Goal: Task Accomplishment & Management: Manage account settings

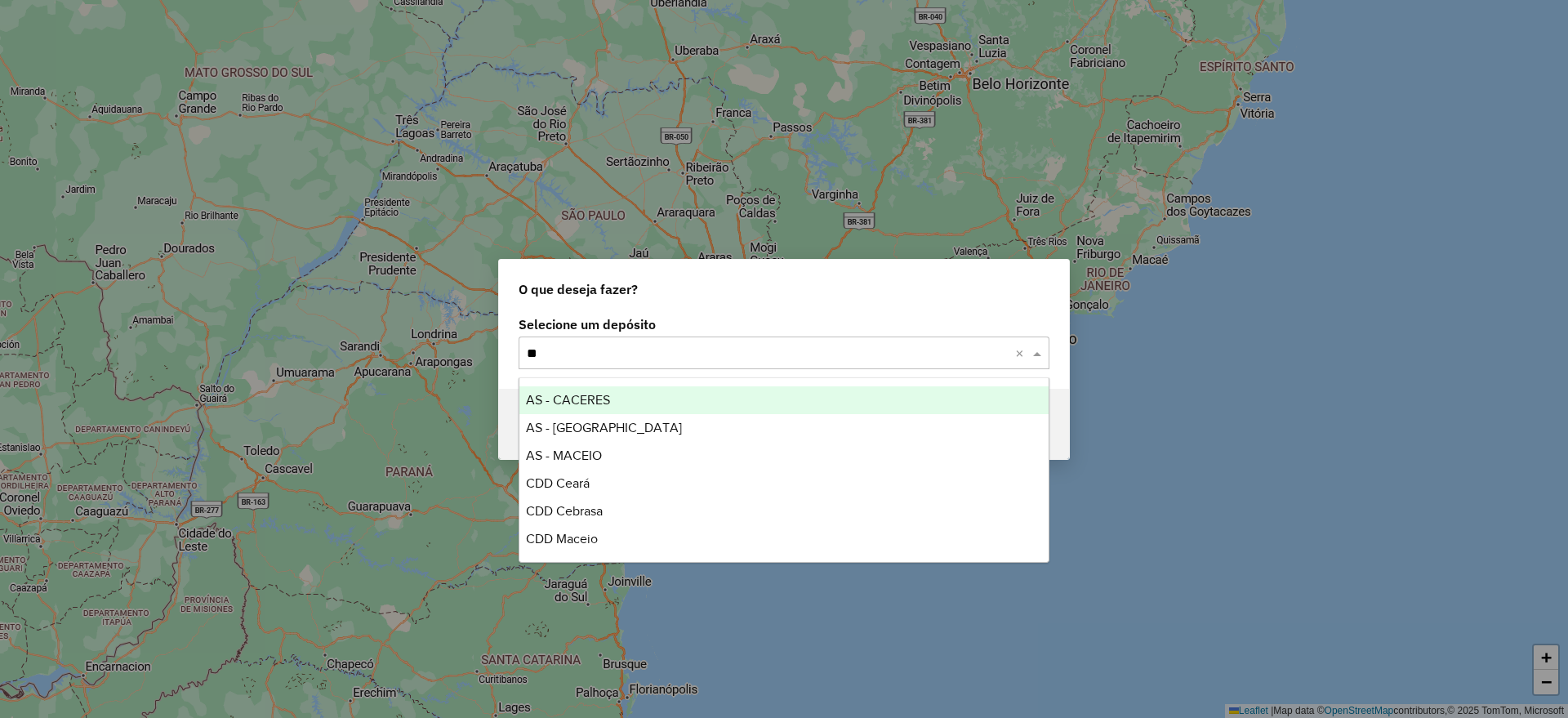
type input "***"
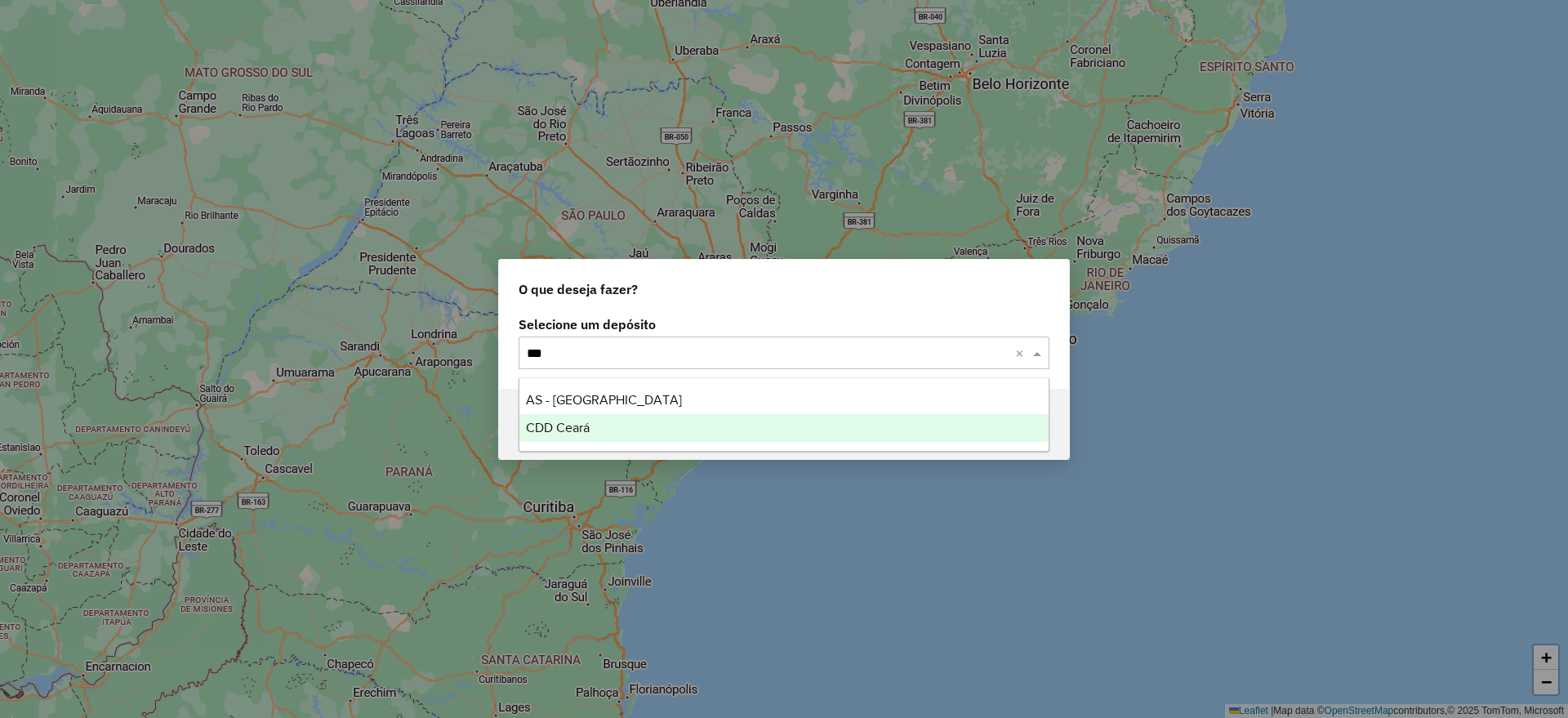
click at [617, 429] on div "CDD Ceará" at bounding box center [784, 428] width 529 height 28
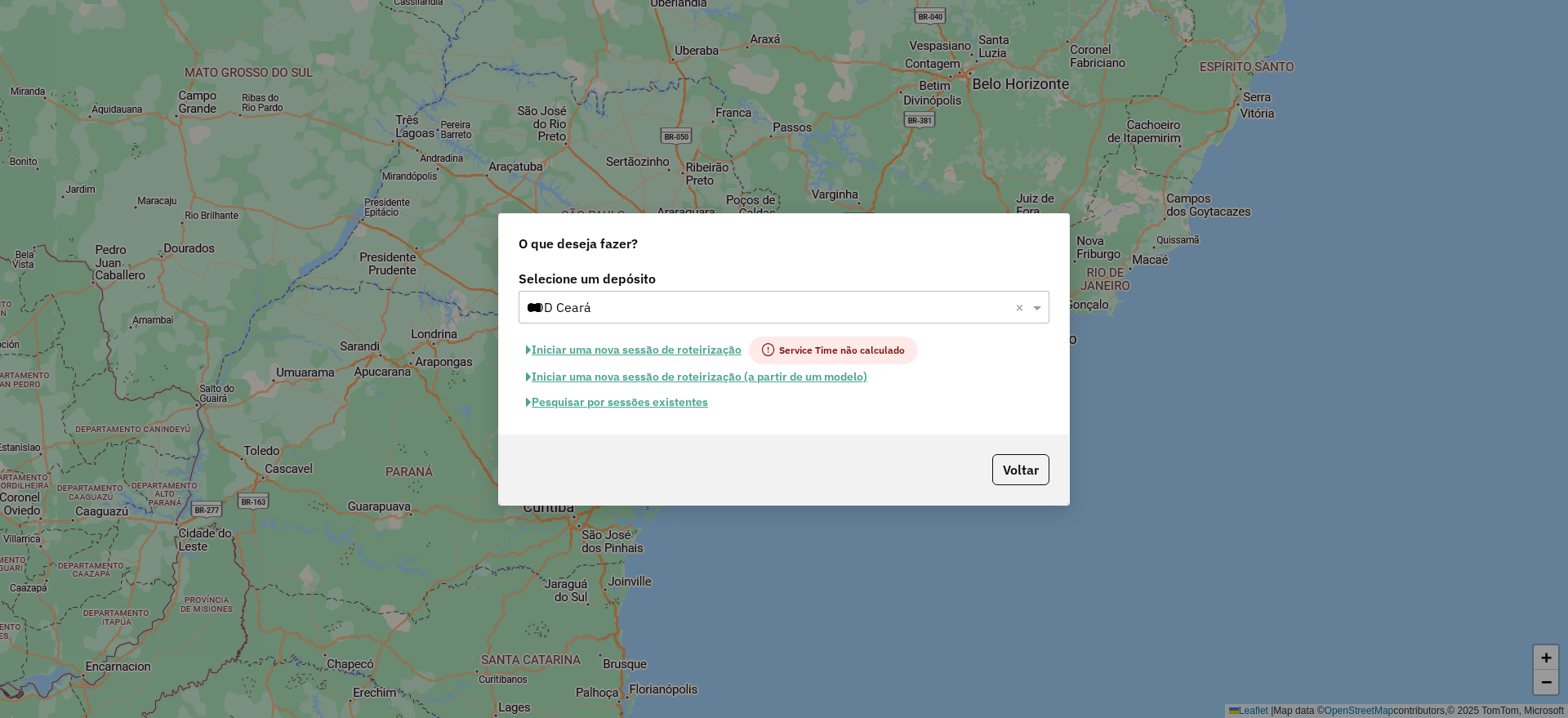
click at [634, 401] on button "Pesquisar por sessões existentes" at bounding box center [616, 401] width 196 height 25
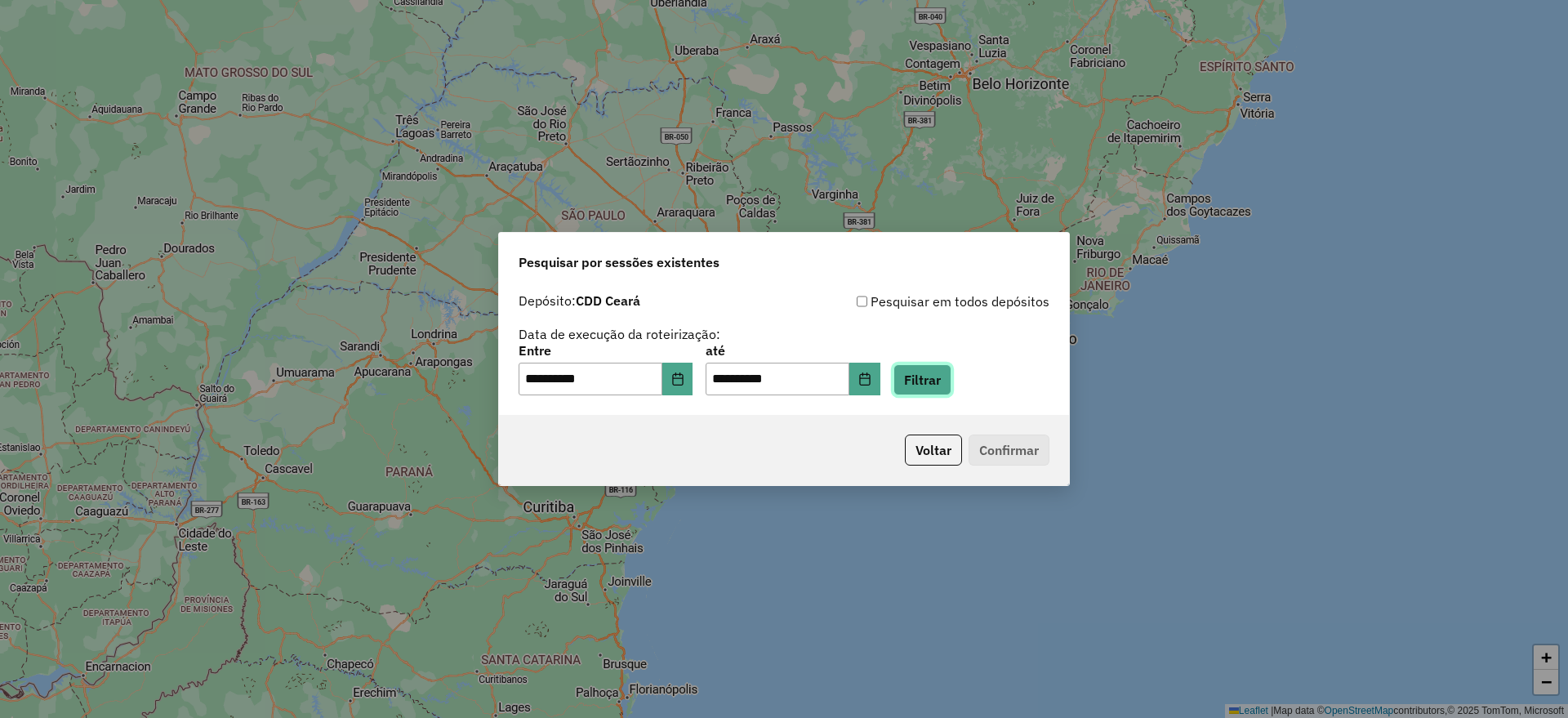
click at [949, 375] on button "Filtrar" at bounding box center [922, 380] width 58 height 31
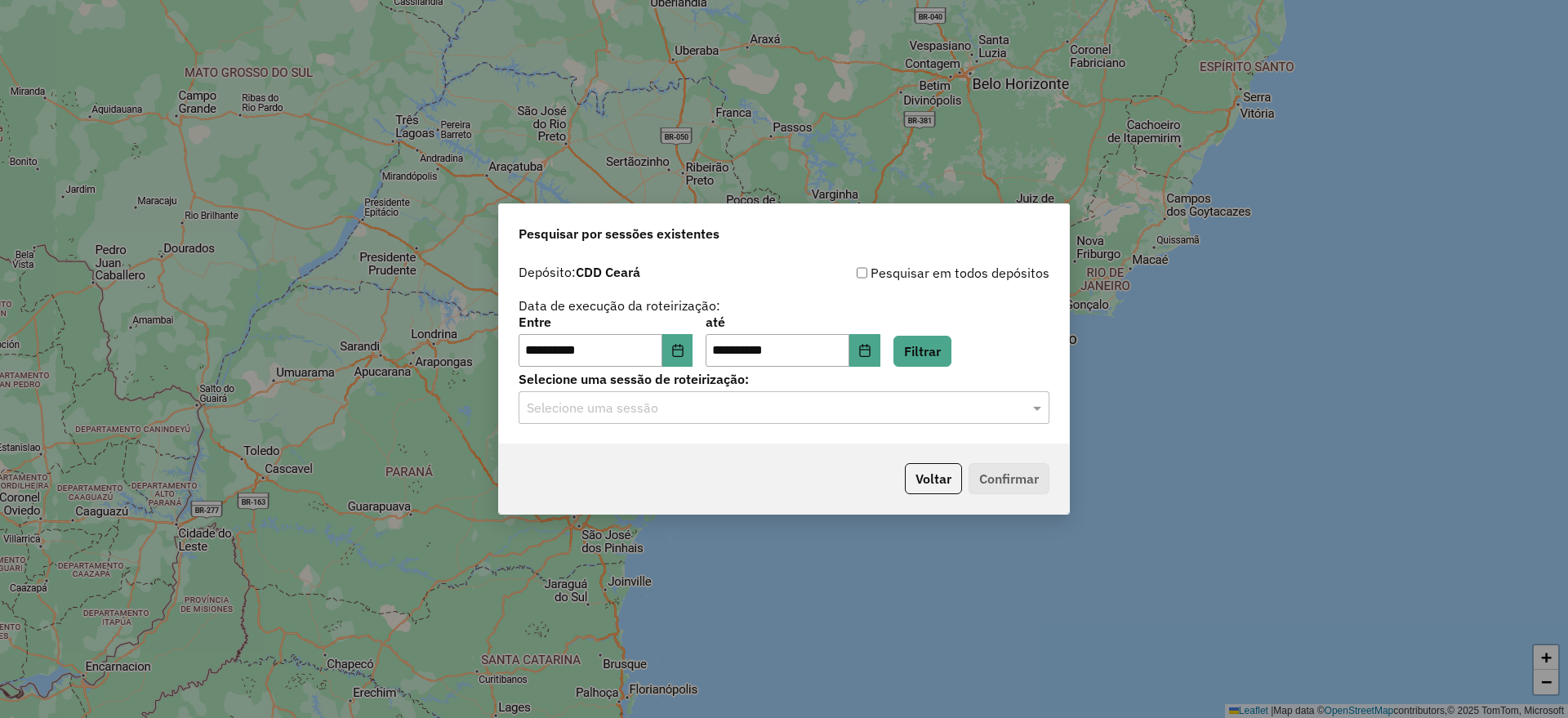
click at [678, 401] on input "text" at bounding box center [767, 408] width 481 height 19
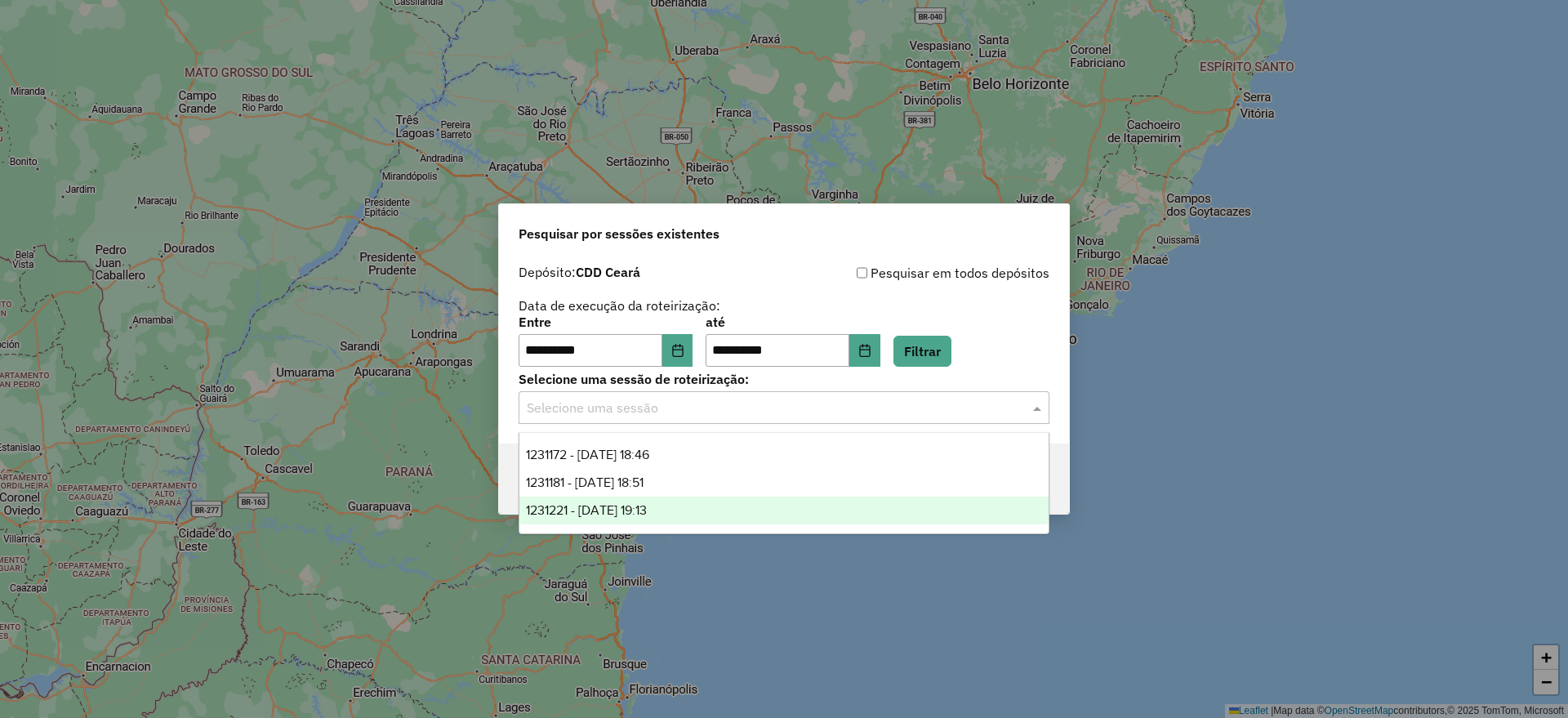
click at [647, 509] on span "1231221 - 19/08/2025 19:13" at bounding box center [586, 510] width 121 height 14
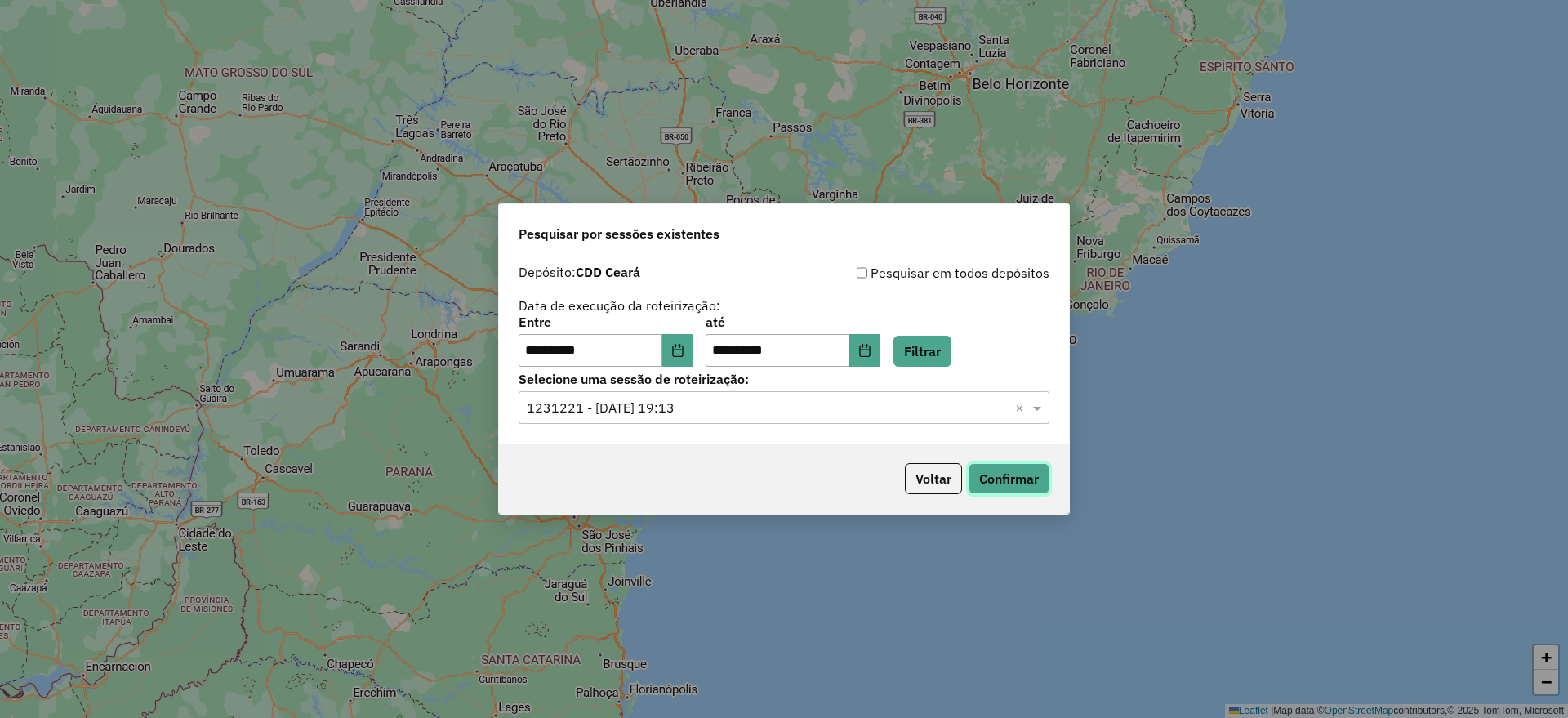
click at [1009, 472] on button "Confirmar" at bounding box center [1009, 479] width 81 height 31
click at [780, 410] on input "text" at bounding box center [767, 408] width 481 height 19
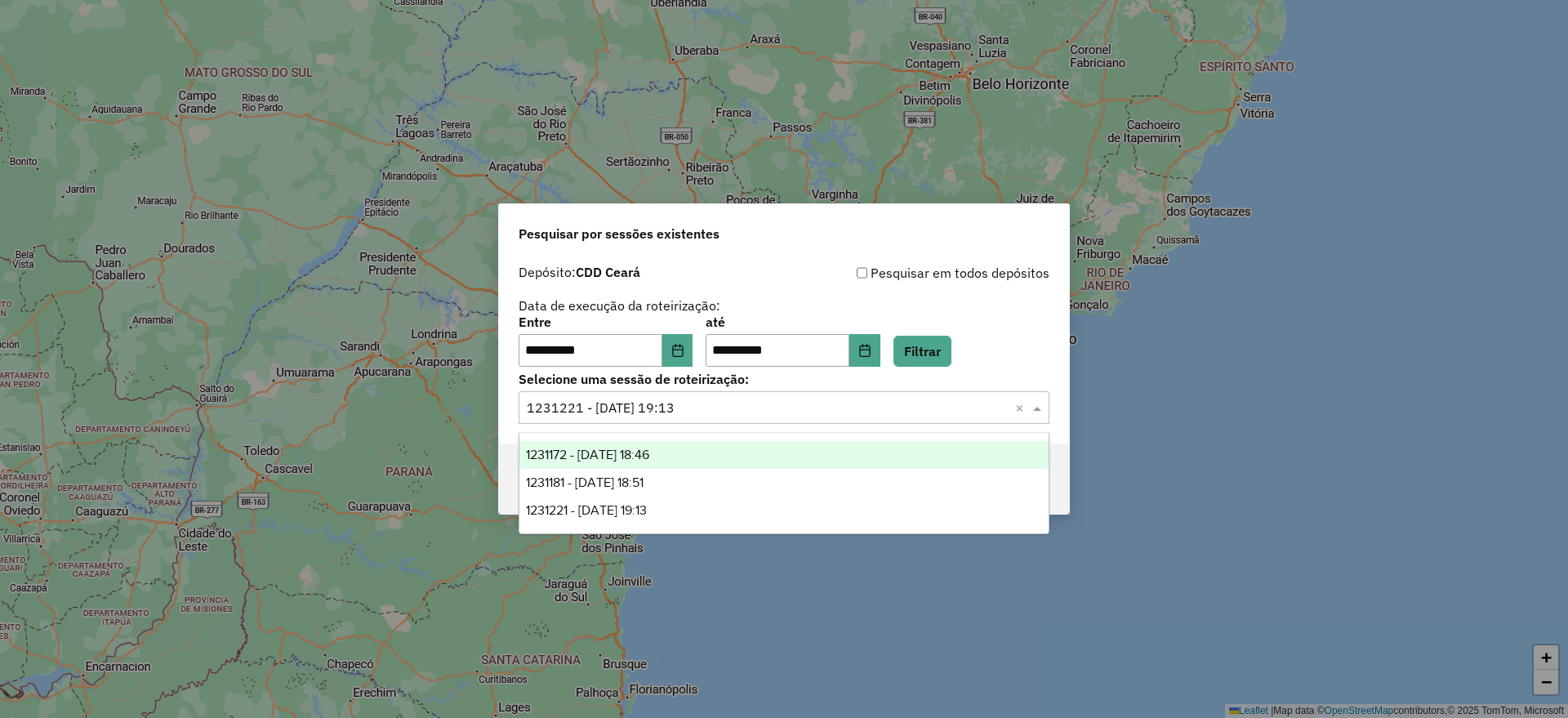
click at [689, 476] on div "1231181 - 19/08/2025 18:51" at bounding box center [784, 483] width 529 height 28
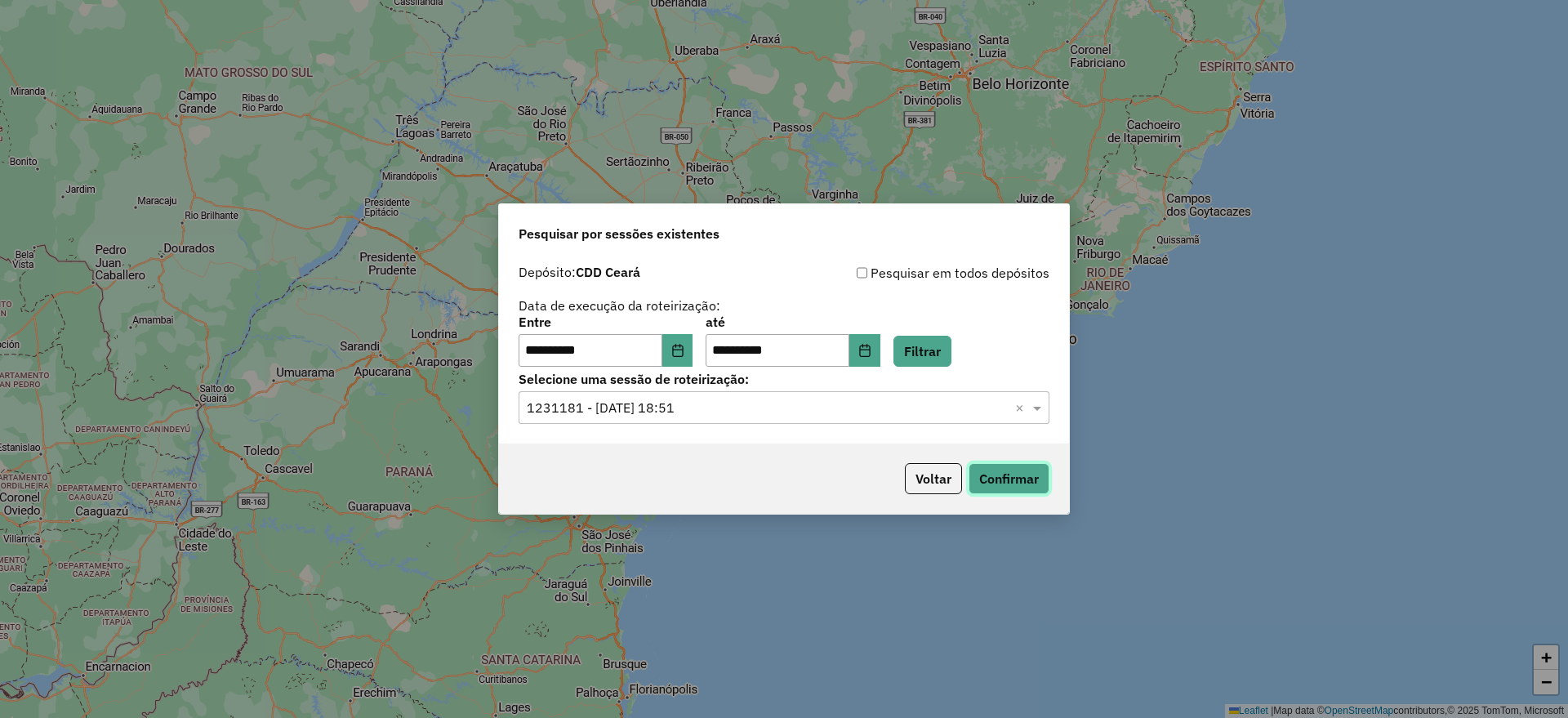
click at [1005, 479] on button "Confirmar" at bounding box center [1009, 479] width 81 height 31
click at [921, 477] on button "Voltar" at bounding box center [933, 479] width 57 height 31
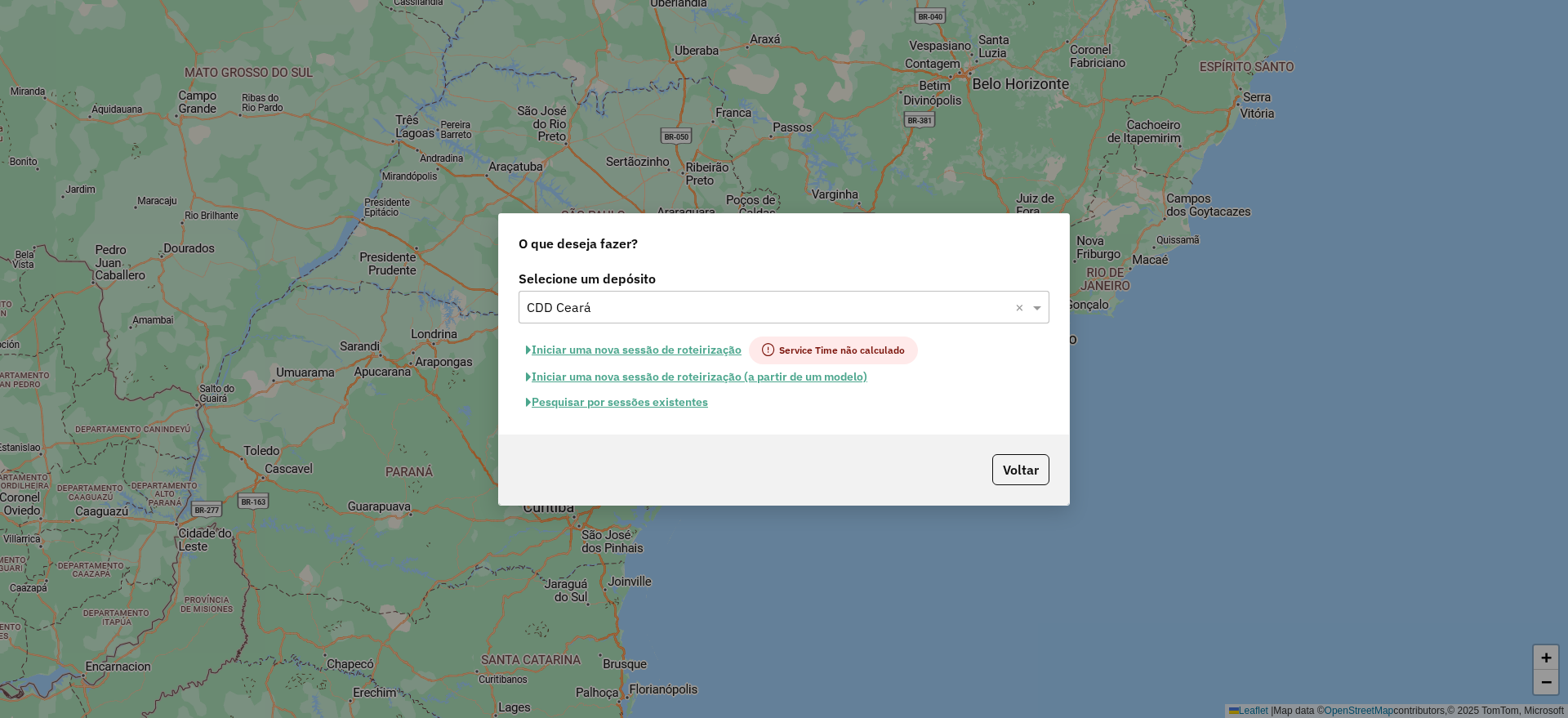
click at [636, 400] on button "Pesquisar por sessões existentes" at bounding box center [616, 401] width 196 height 25
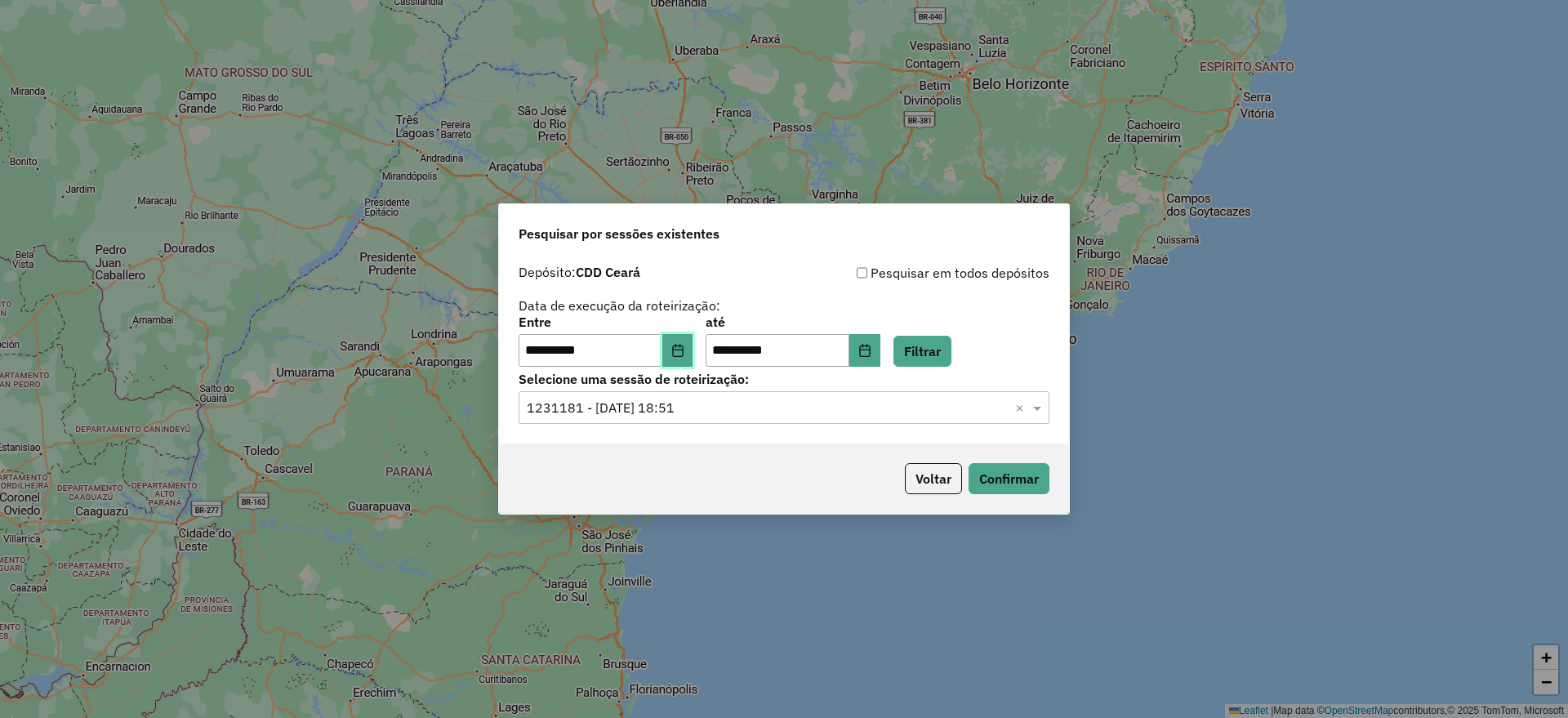
click at [683, 349] on icon "Choose Date" at bounding box center [678, 351] width 11 height 13
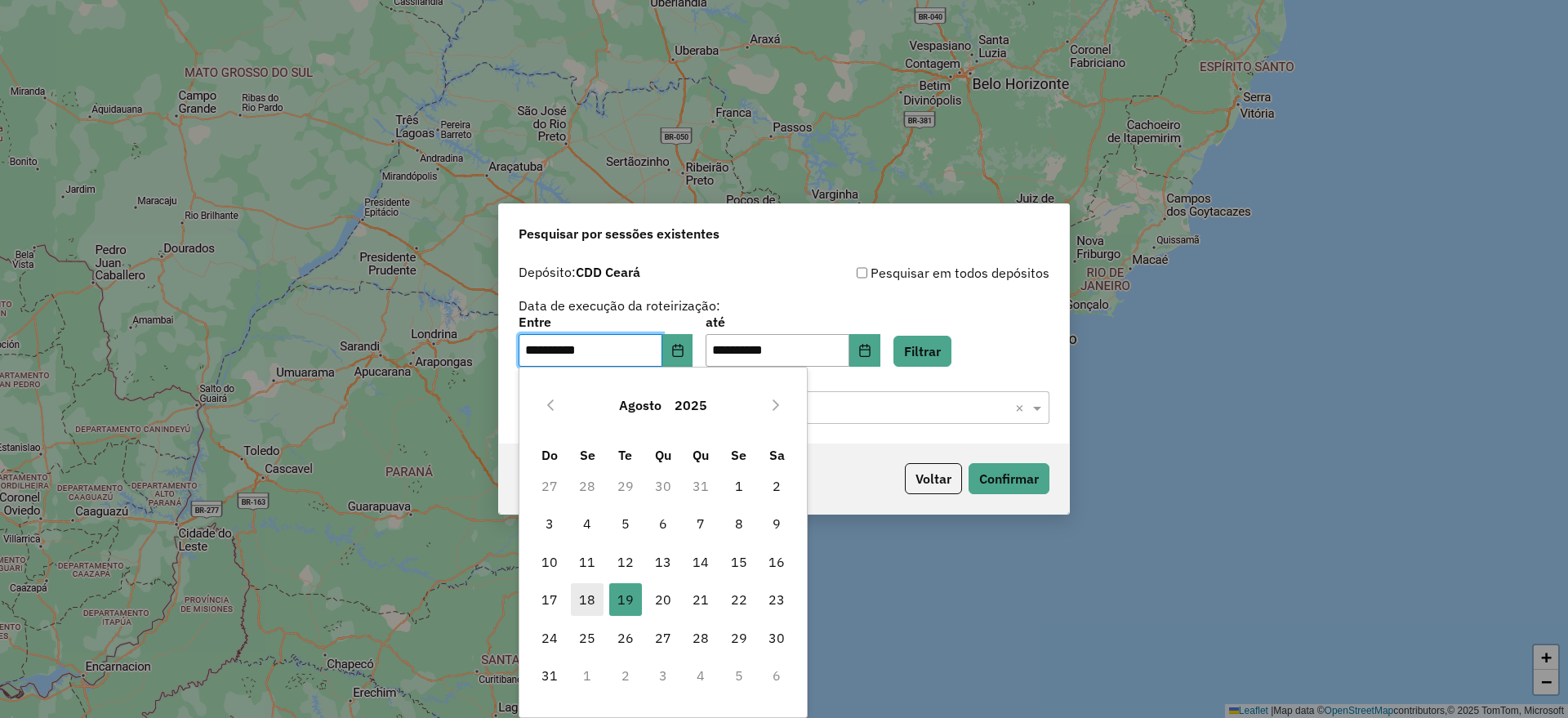
click at [590, 603] on span "18" at bounding box center [587, 599] width 32 height 32
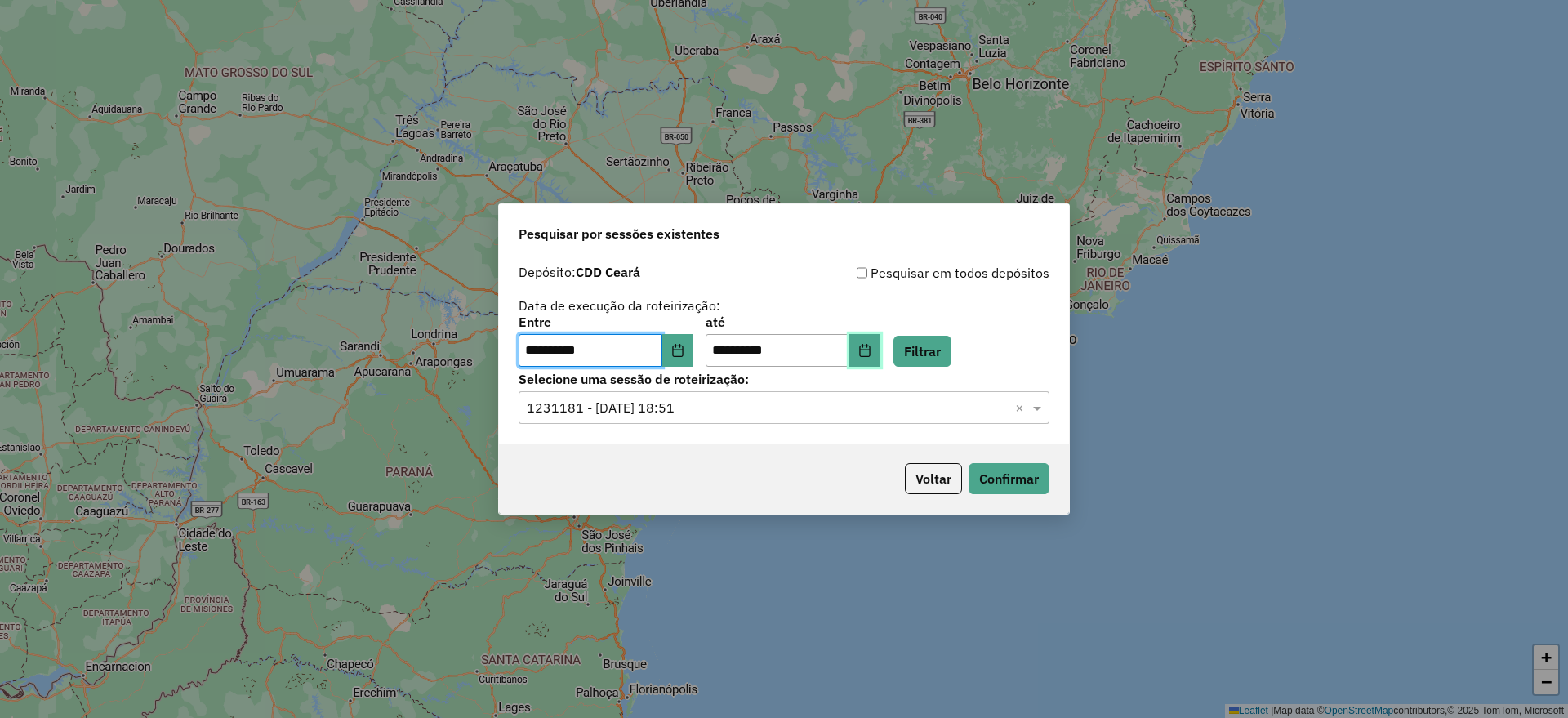
click at [872, 347] on icon "Choose Date" at bounding box center [865, 351] width 13 height 13
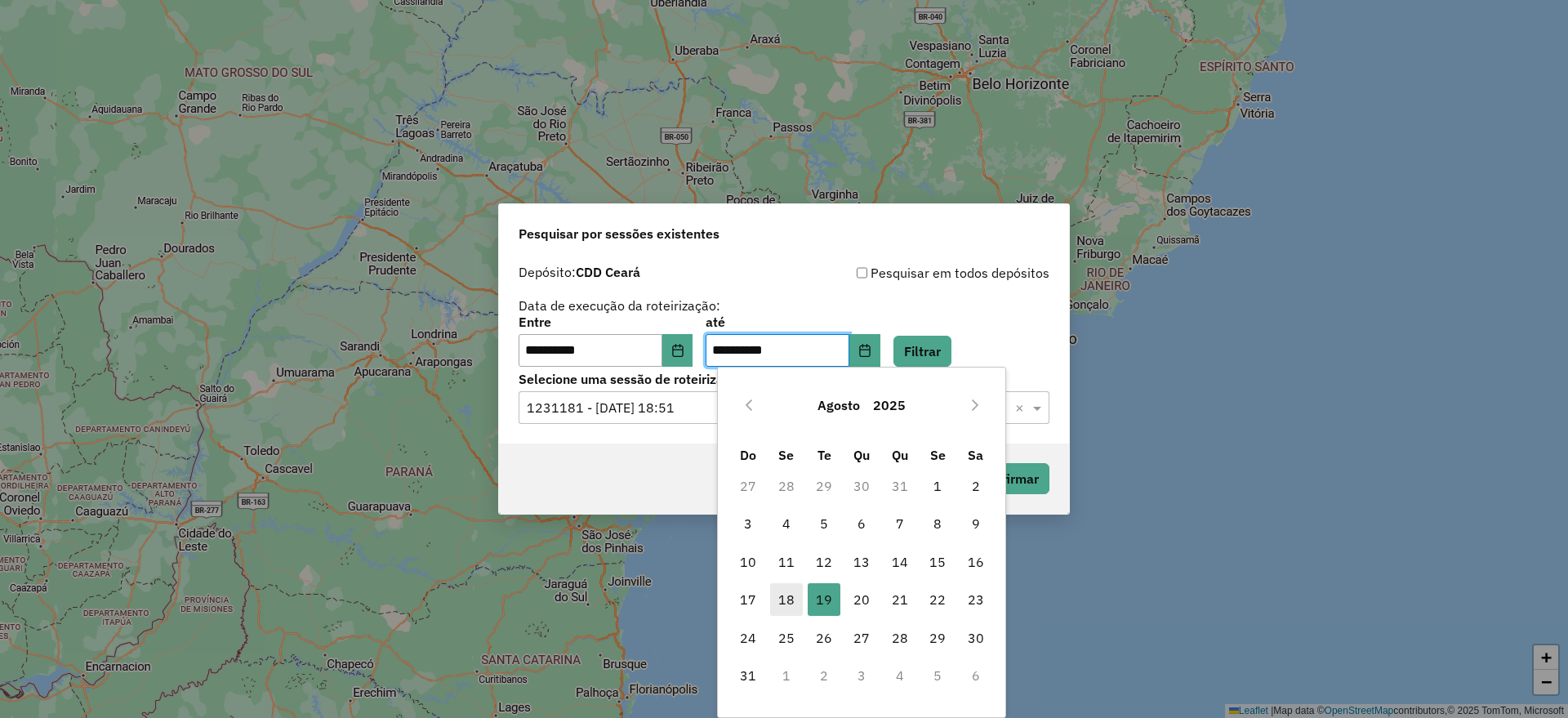
click at [786, 603] on span "18" at bounding box center [786, 599] width 32 height 32
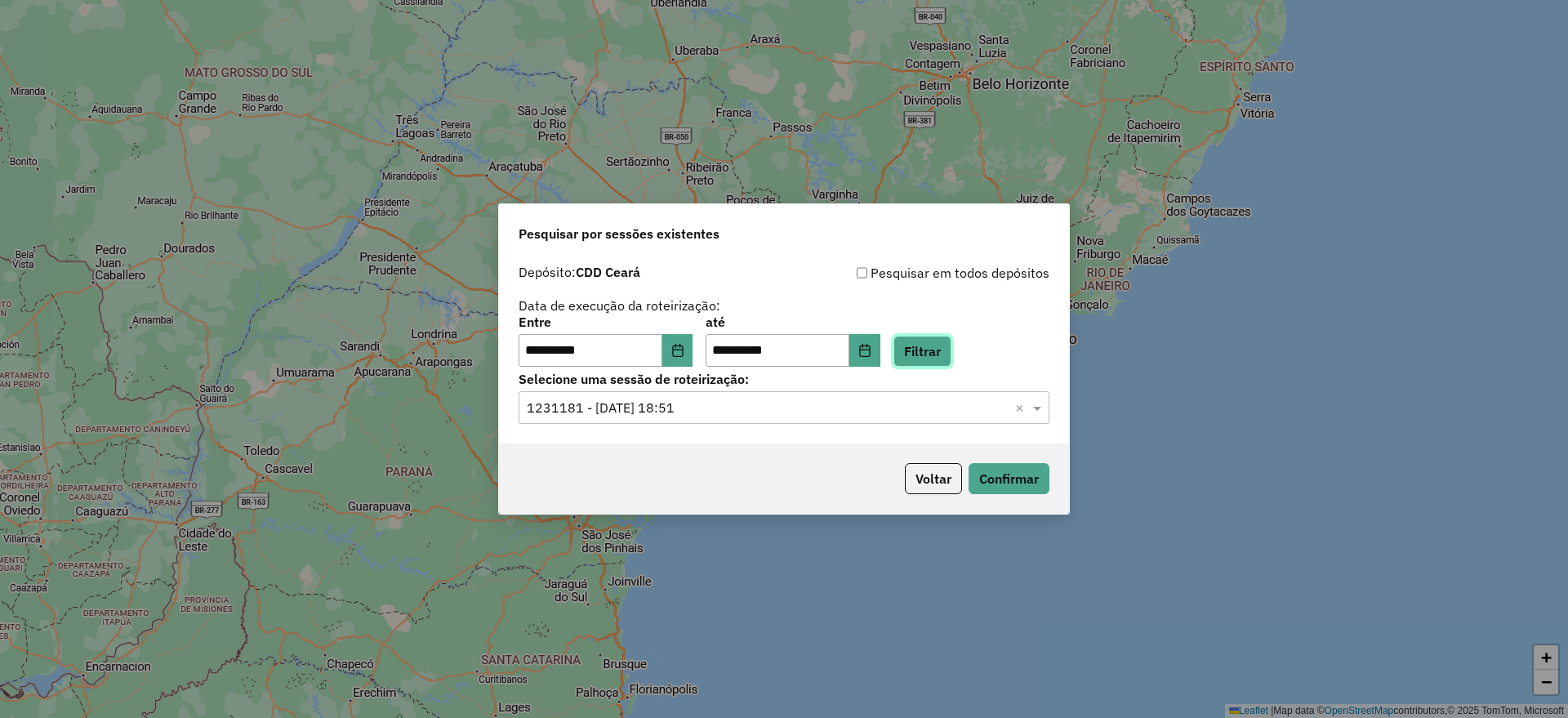
click at [934, 346] on button "Filtrar" at bounding box center [922, 352] width 58 height 31
click at [722, 412] on input "text" at bounding box center [767, 408] width 481 height 19
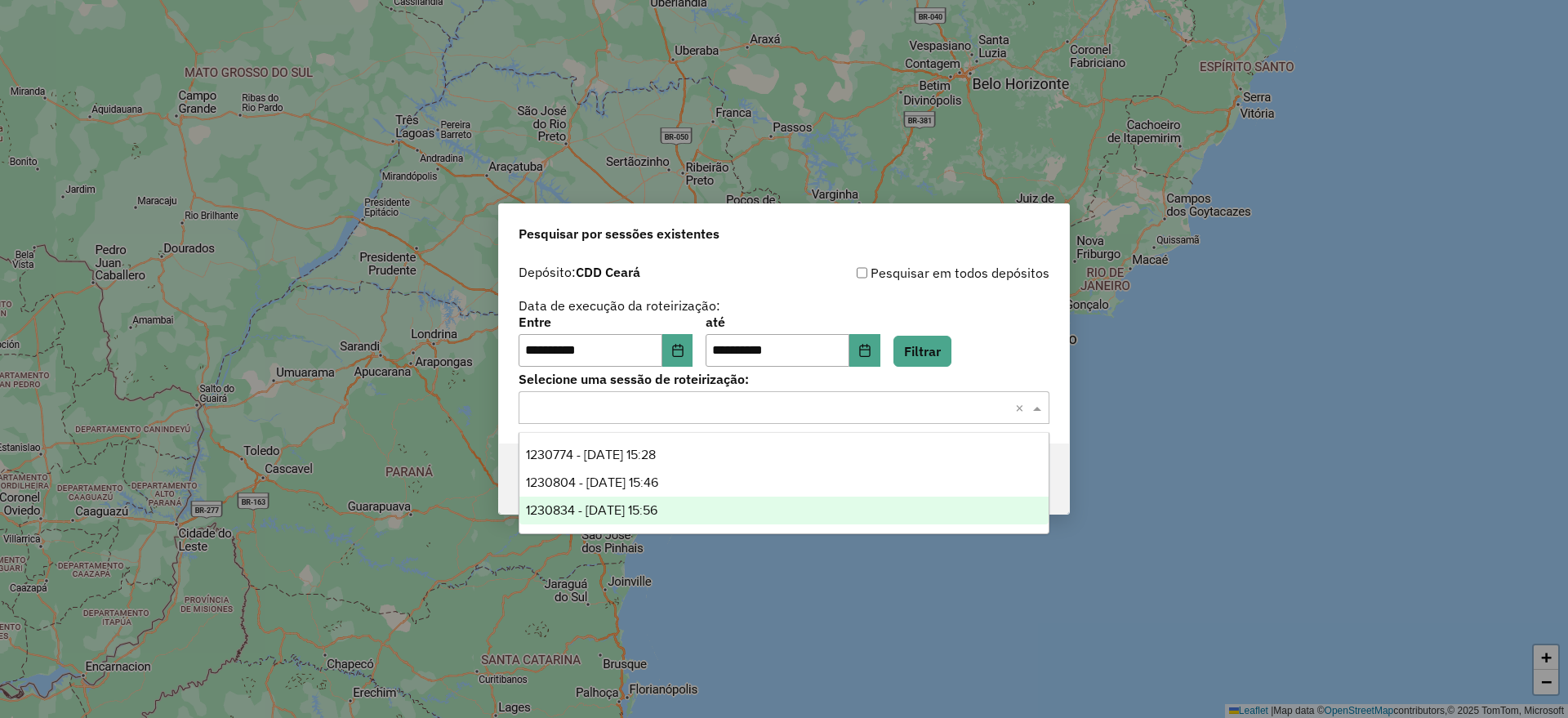
click at [707, 511] on div "1230834 - 18/08/2025 15:56" at bounding box center [784, 510] width 529 height 28
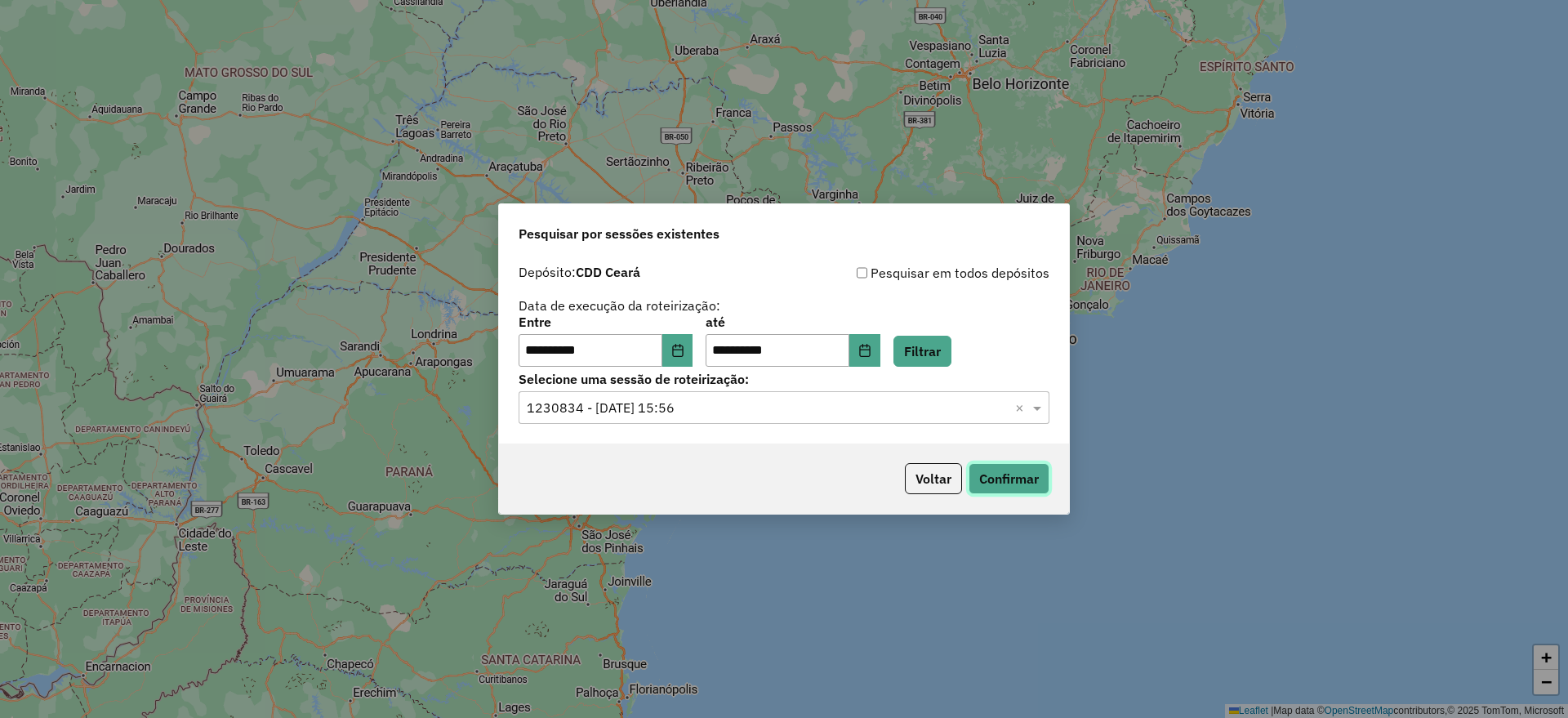
click at [1009, 473] on button "Confirmar" at bounding box center [1009, 479] width 81 height 31
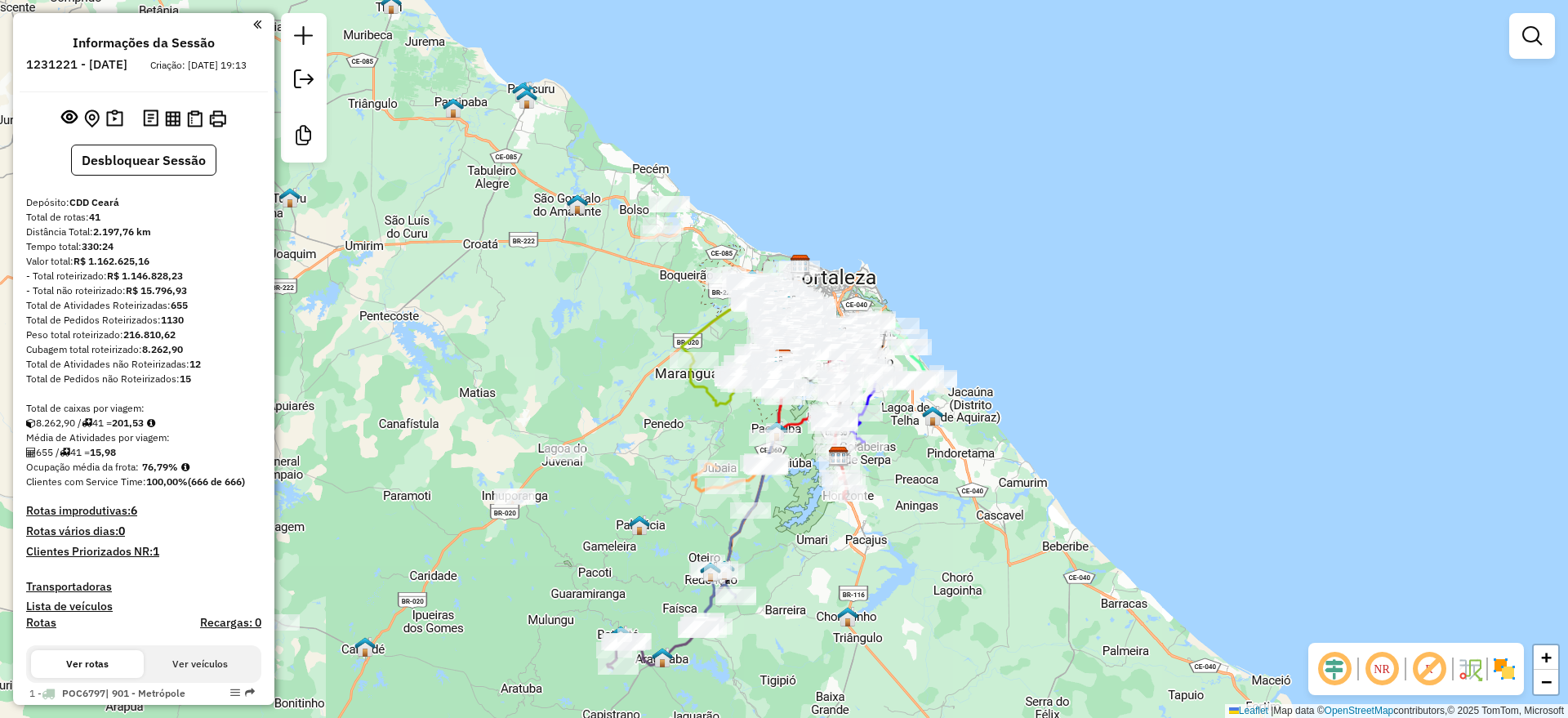
click at [1339, 668] on em at bounding box center [1335, 669] width 40 height 40
click at [1431, 668] on em at bounding box center [1429, 669] width 40 height 40
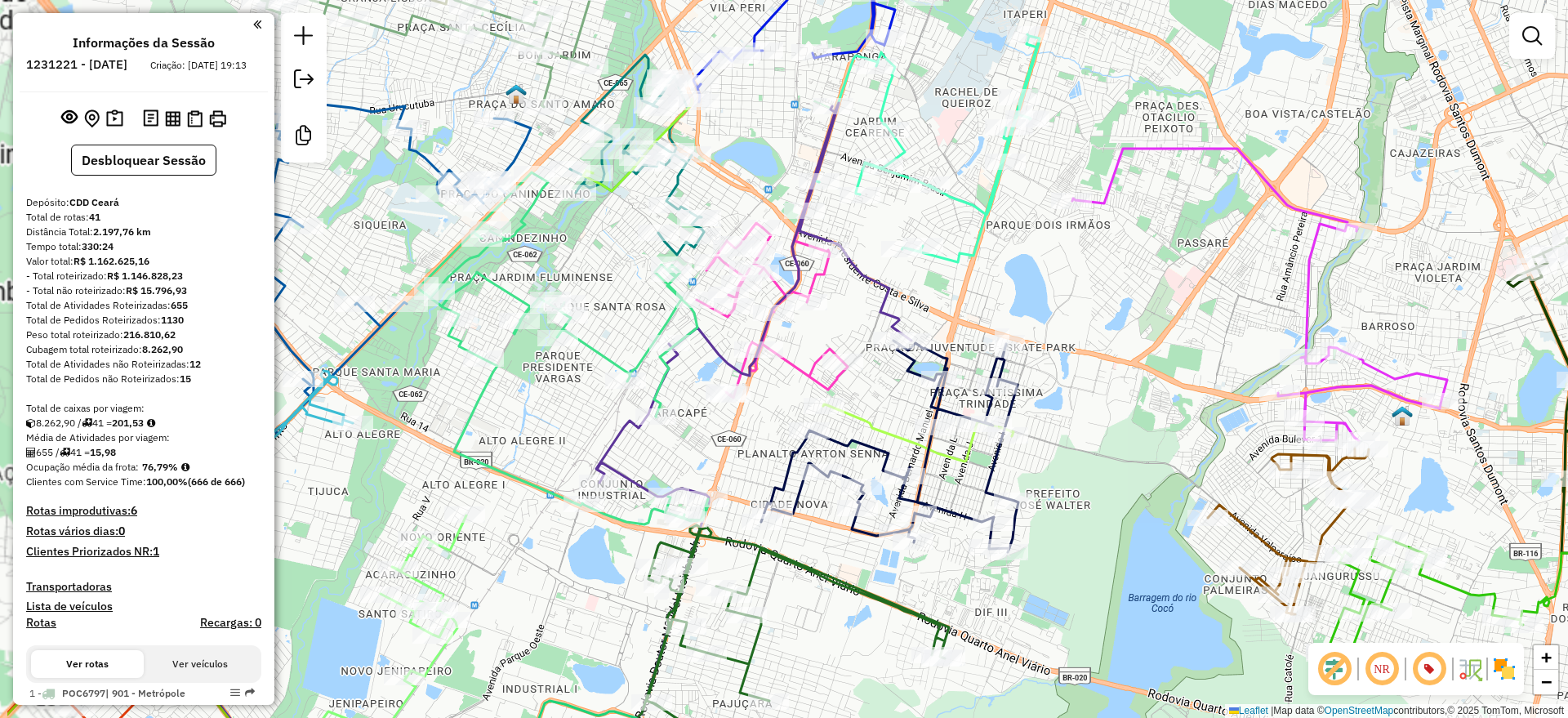
drag, startPoint x: 895, startPoint y: 238, endPoint x: 959, endPoint y: 314, distance: 99.4
click at [1056, 317] on div "Janela de atendimento Grade de atendimento Capacidade Transportadoras Veículos …" at bounding box center [784, 359] width 1568 height 718
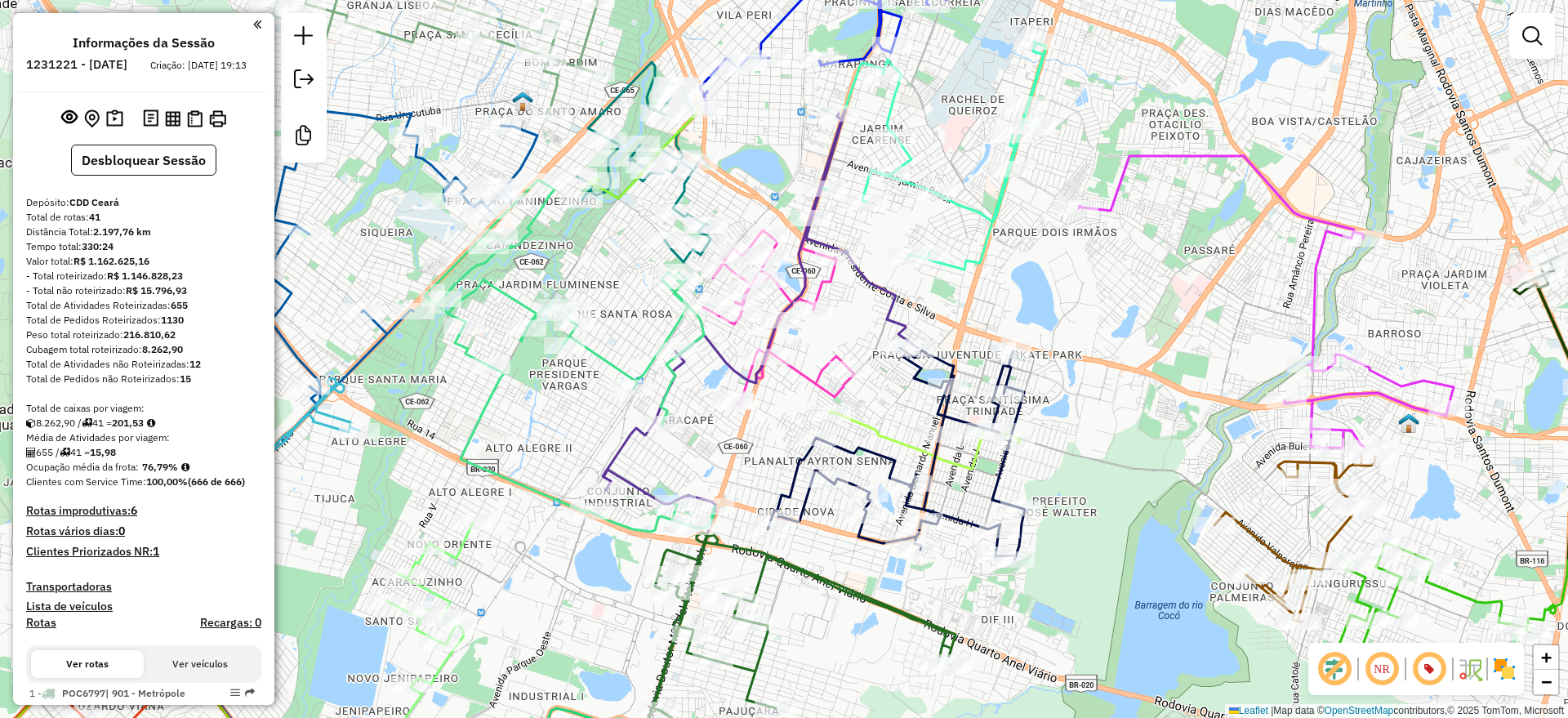
click at [689, 192] on icon at bounding box center [643, 162] width 134 height 200
select select "**********"
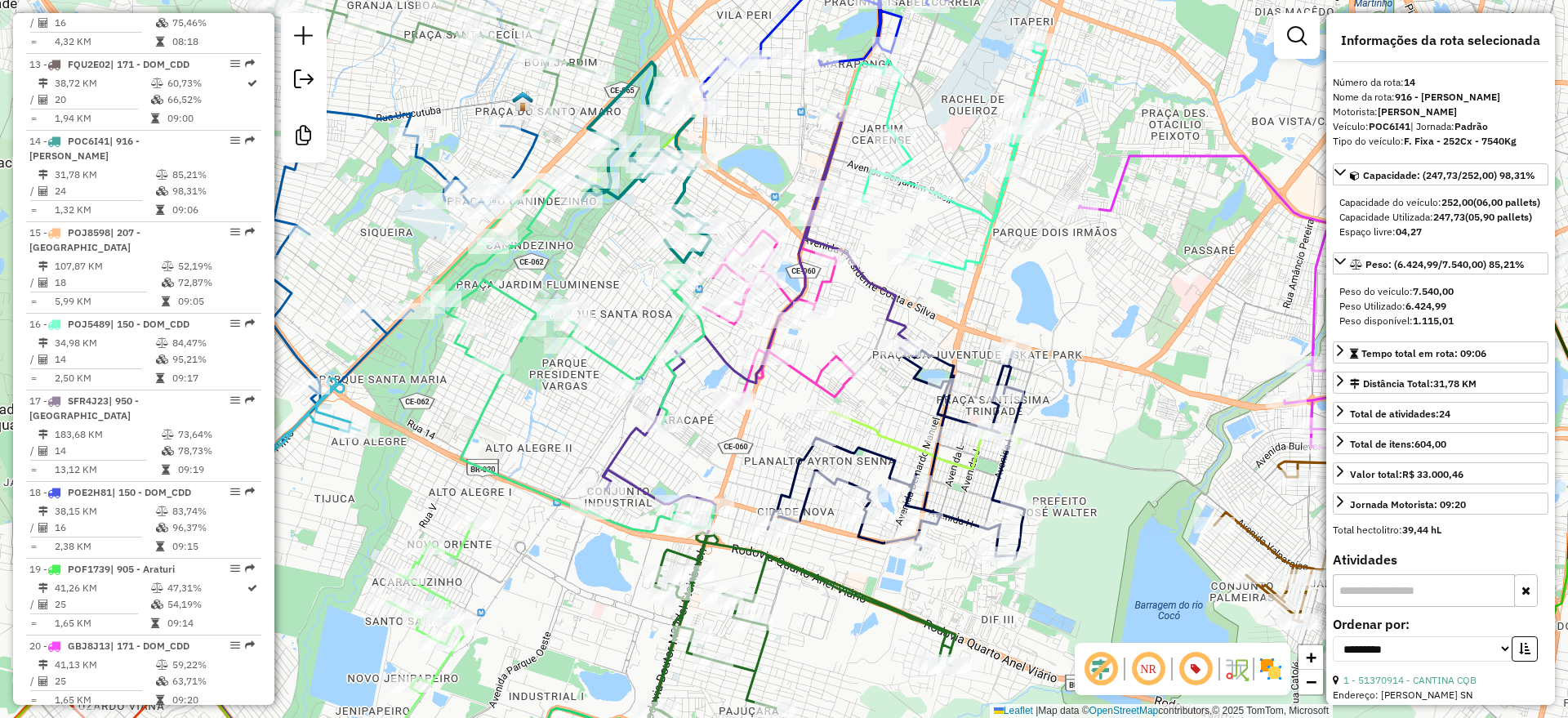
click at [513, 298] on icon at bounding box center [569, 356] width 290 height 353
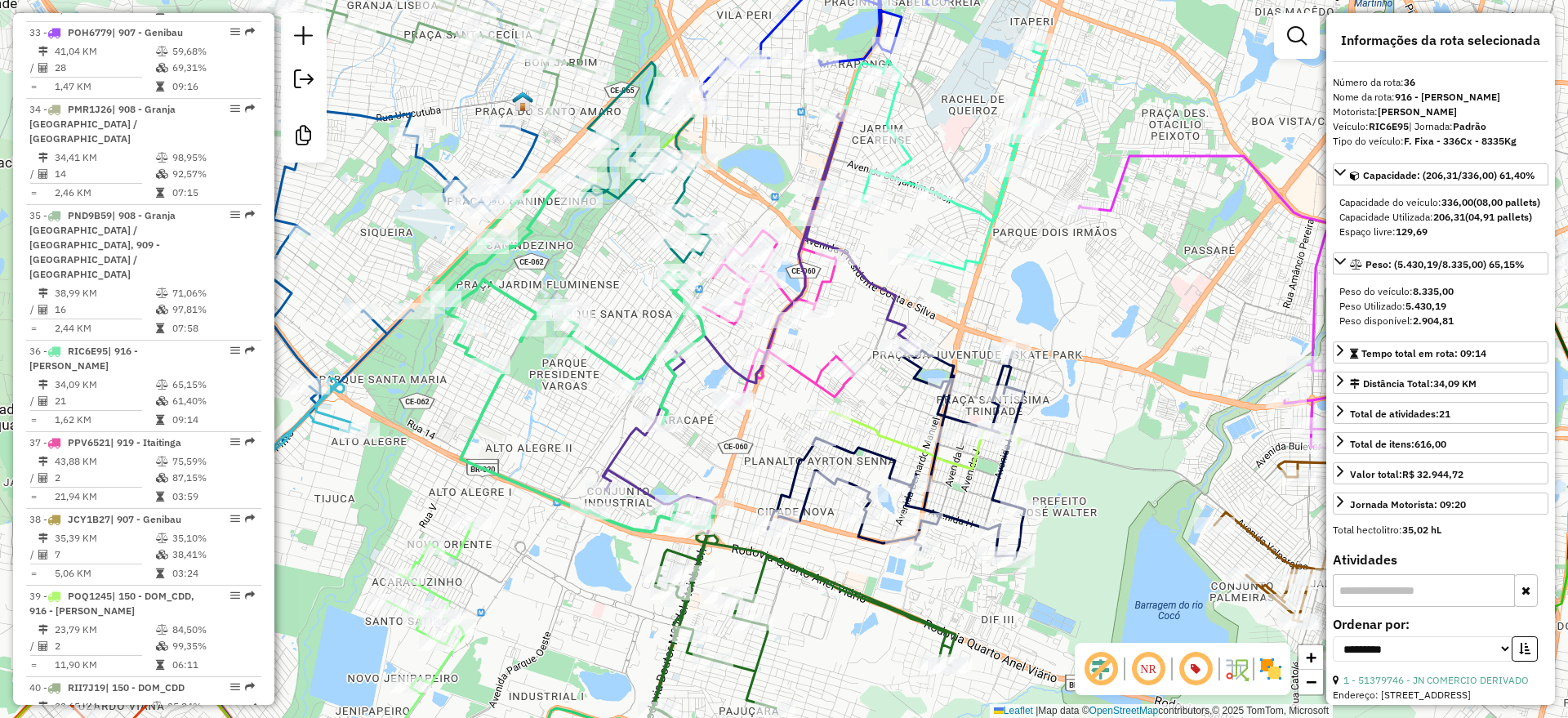
click at [807, 371] on icon at bounding box center [778, 306] width 151 height 197
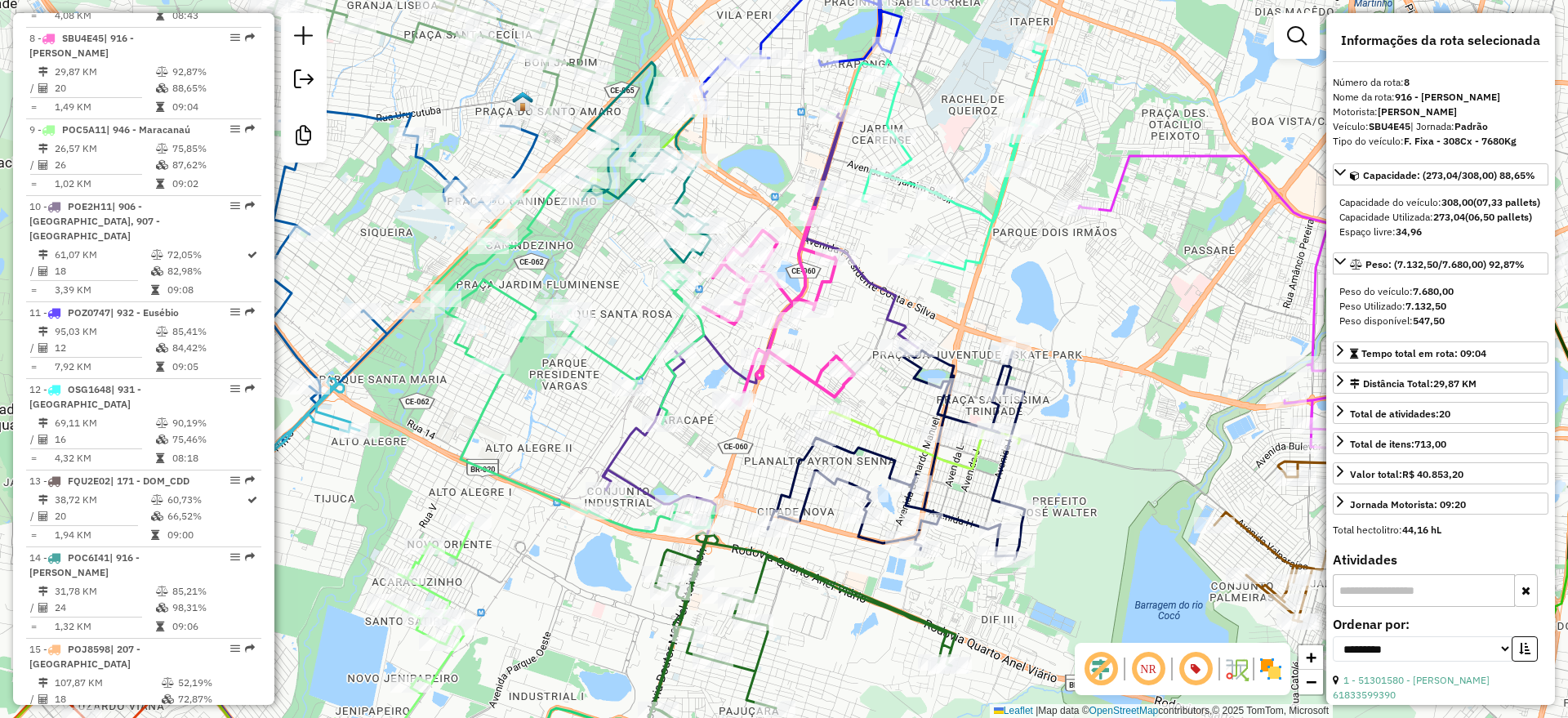
click at [860, 442] on icon at bounding box center [896, 453] width 257 height 211
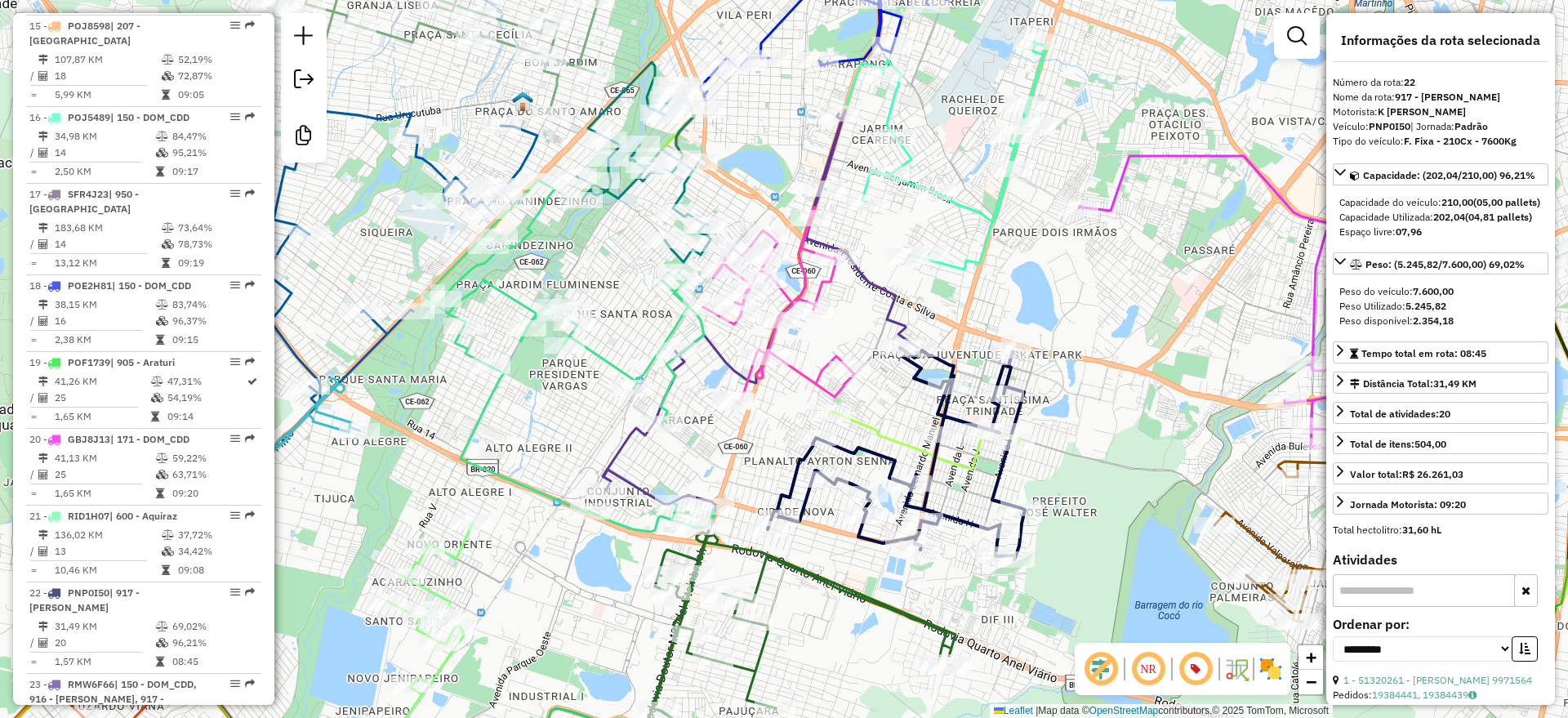
scroll to position [2401, 0]
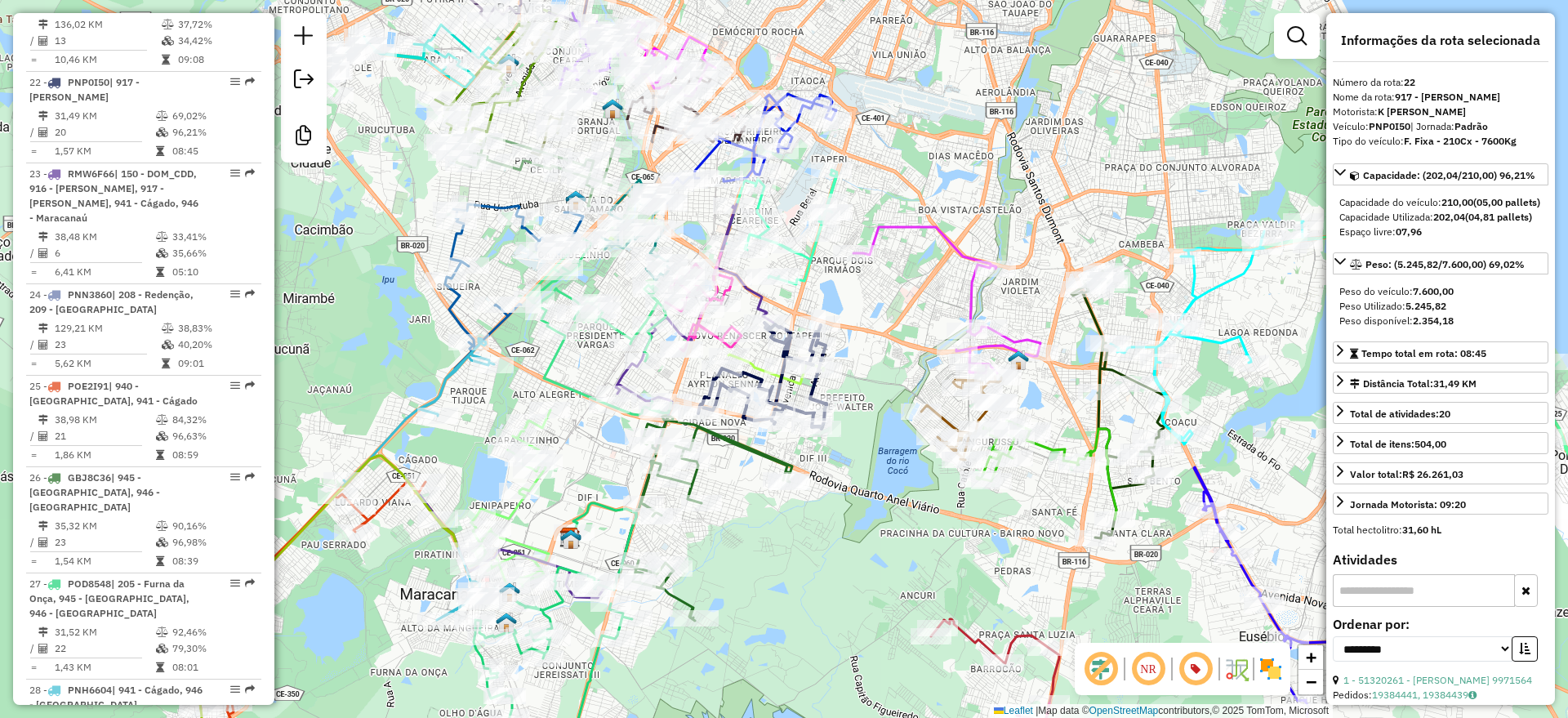
click at [1008, 166] on div "Janela de atendimento Grade de atendimento Capacidade Transportadoras Veículos …" at bounding box center [784, 359] width 1568 height 718
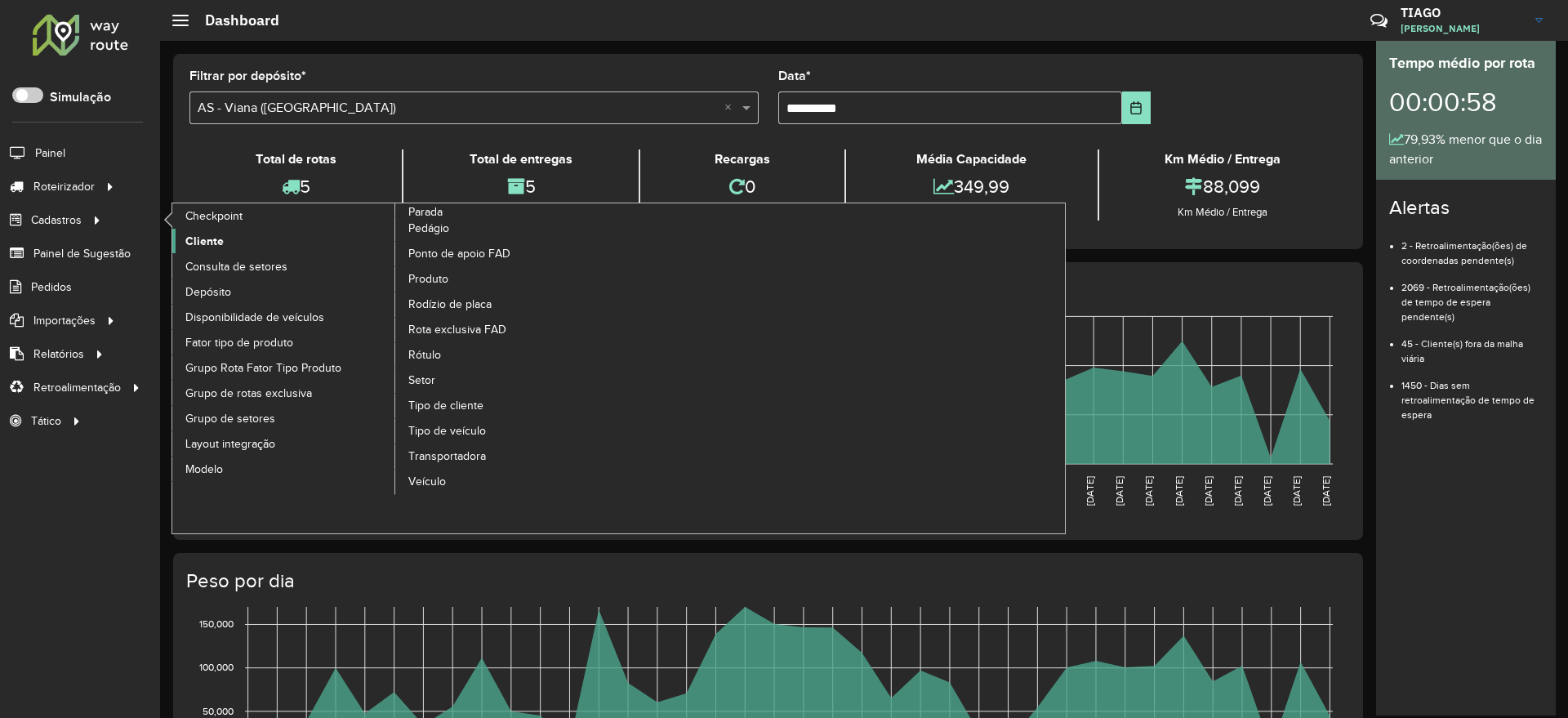
click at [192, 234] on span "Cliente" at bounding box center [205, 241] width 39 height 18
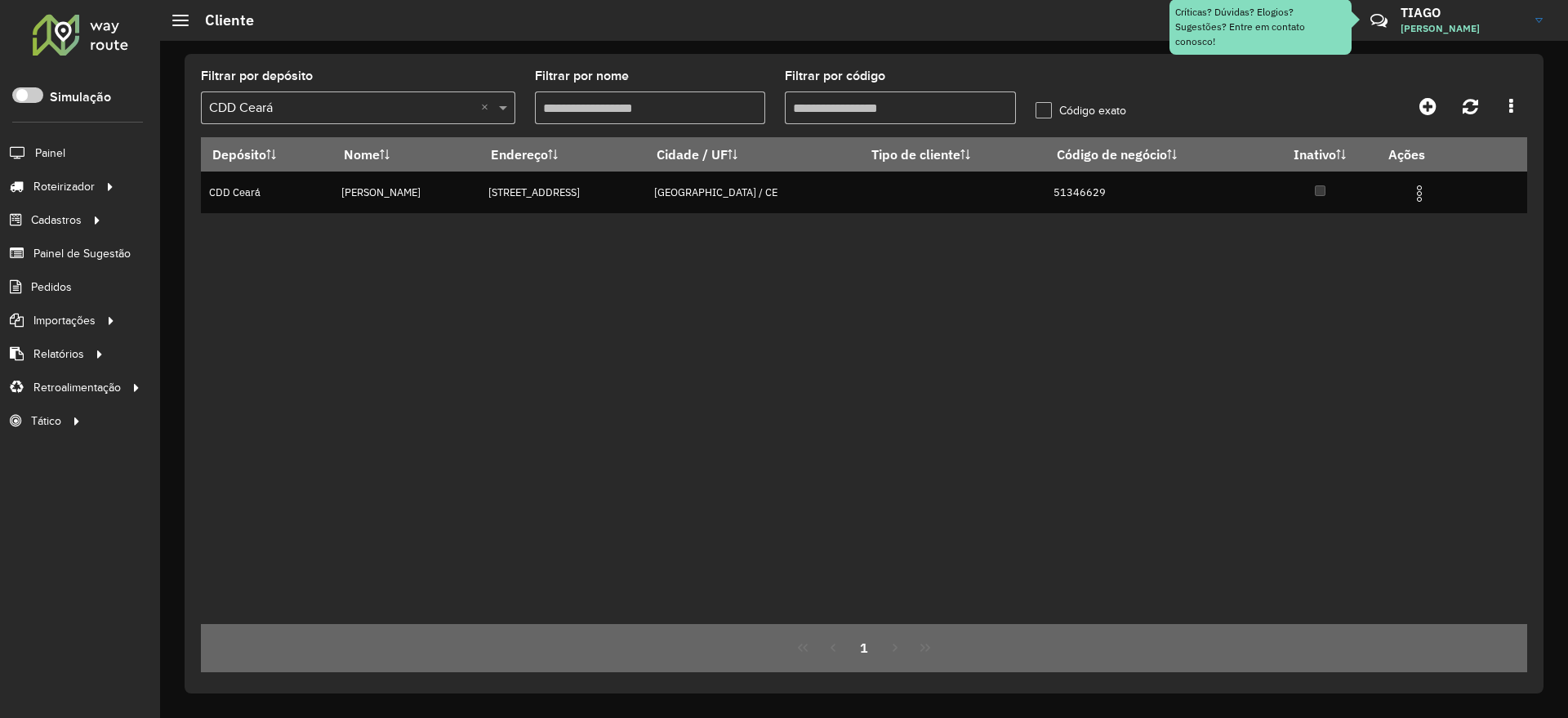
click at [861, 104] on input "Filtrar por código" at bounding box center [900, 107] width 232 height 32
type input "*"
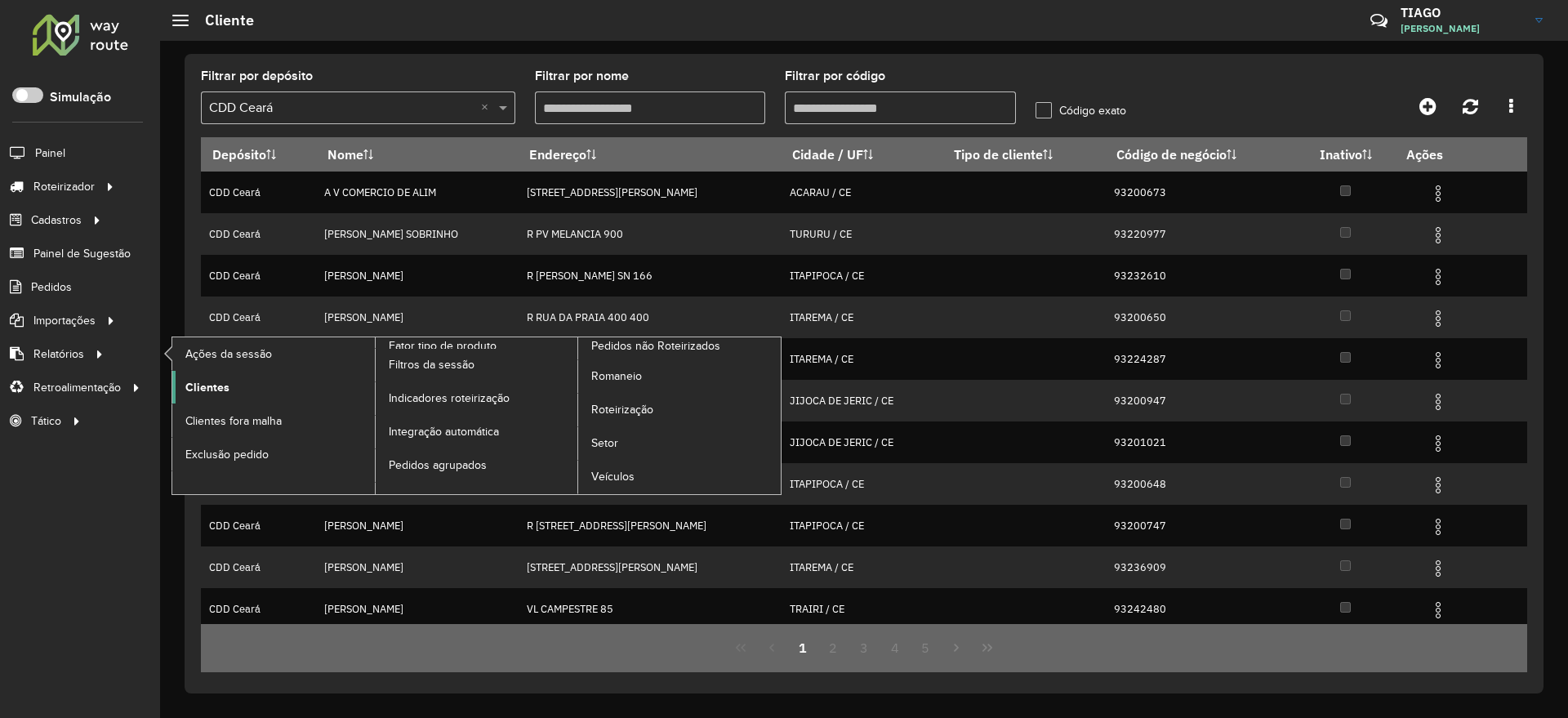
click at [232, 385] on link "Clientes" at bounding box center [274, 387] width 203 height 32
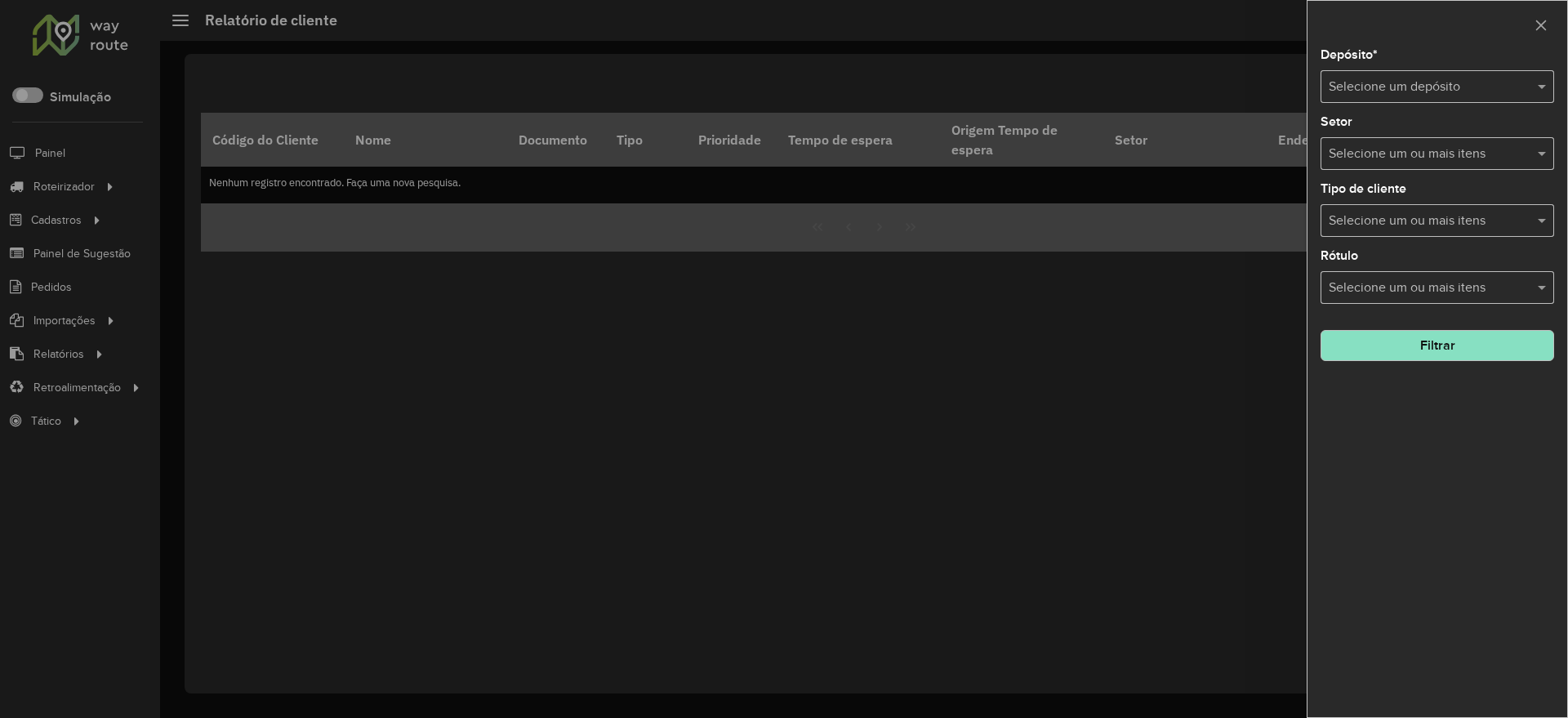
click at [1400, 83] on input "text" at bounding box center [1421, 87] width 184 height 19
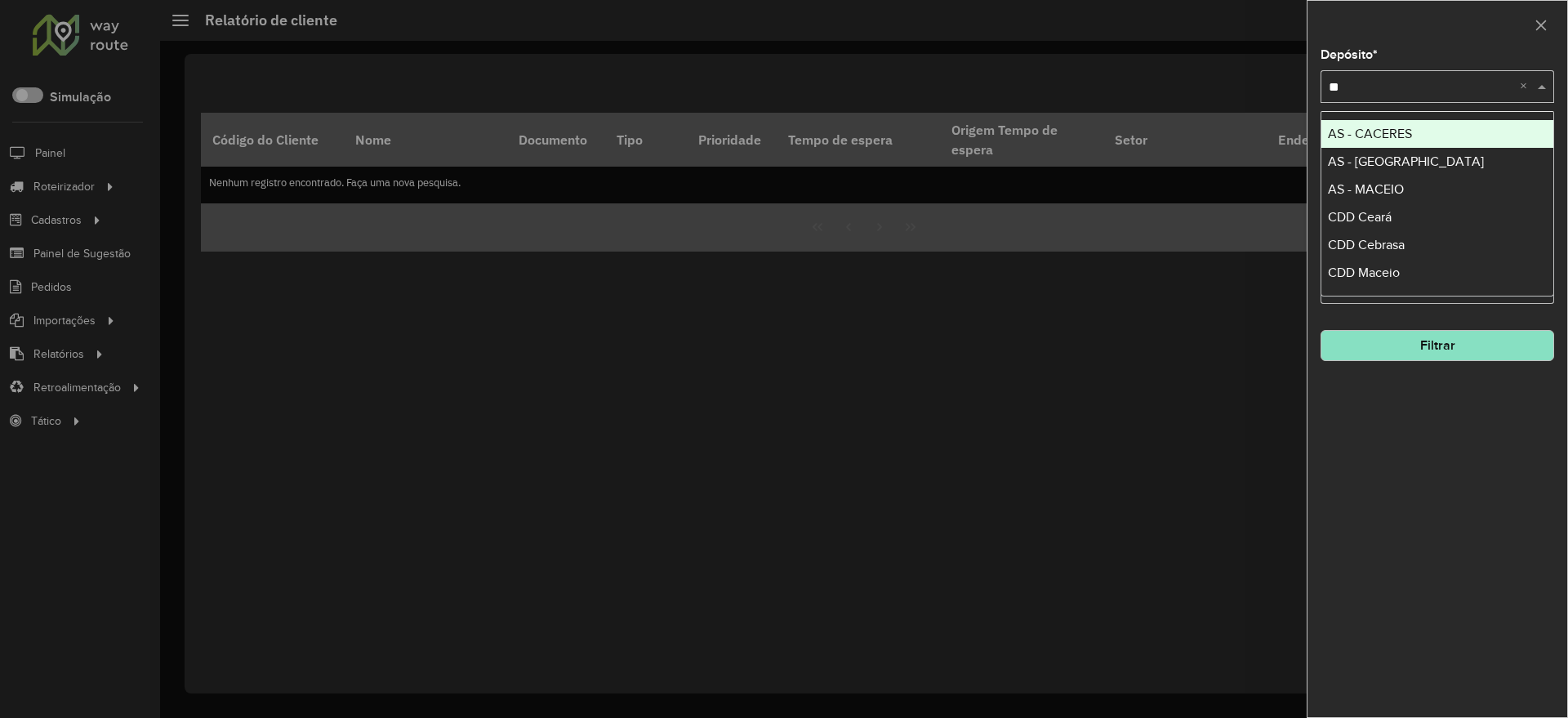
type input "***"
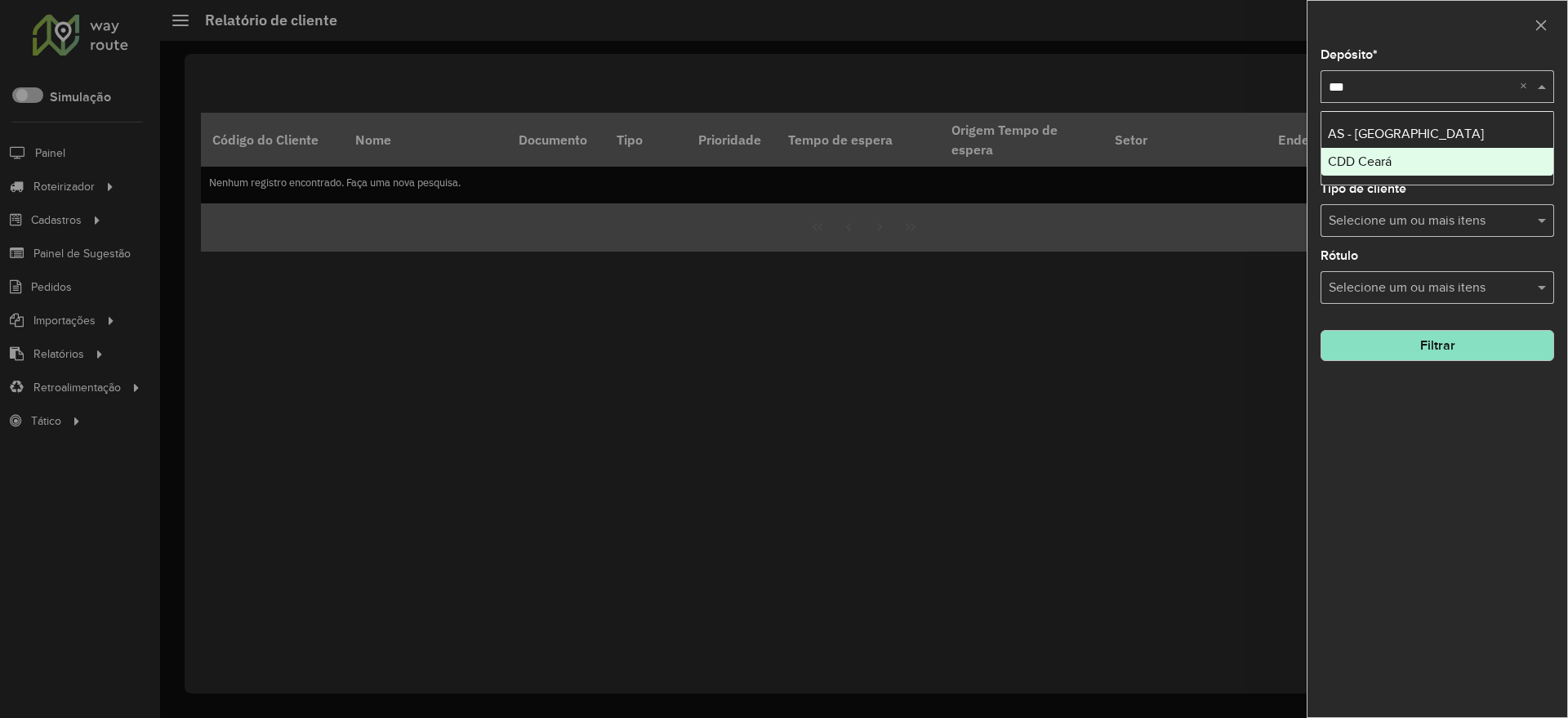
click at [1389, 154] on span "CDD Ceará" at bounding box center [1360, 161] width 64 height 14
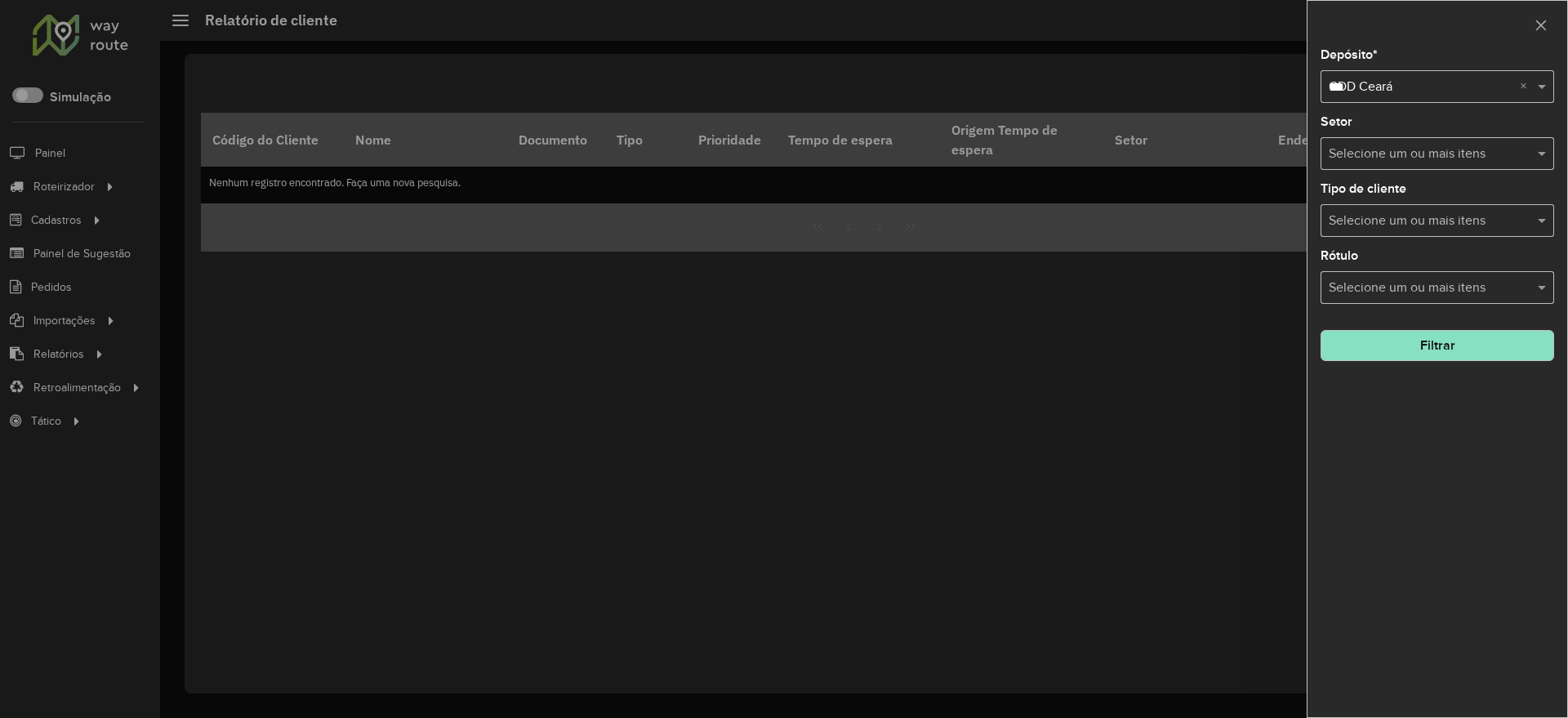
click at [1481, 533] on div "Depósito * Selecione um depósito × CDD Ceará *** × Setor Selecione um ou mais i…" at bounding box center [1438, 383] width 260 height 668
click at [1476, 349] on button "Filtrar" at bounding box center [1437, 346] width 233 height 31
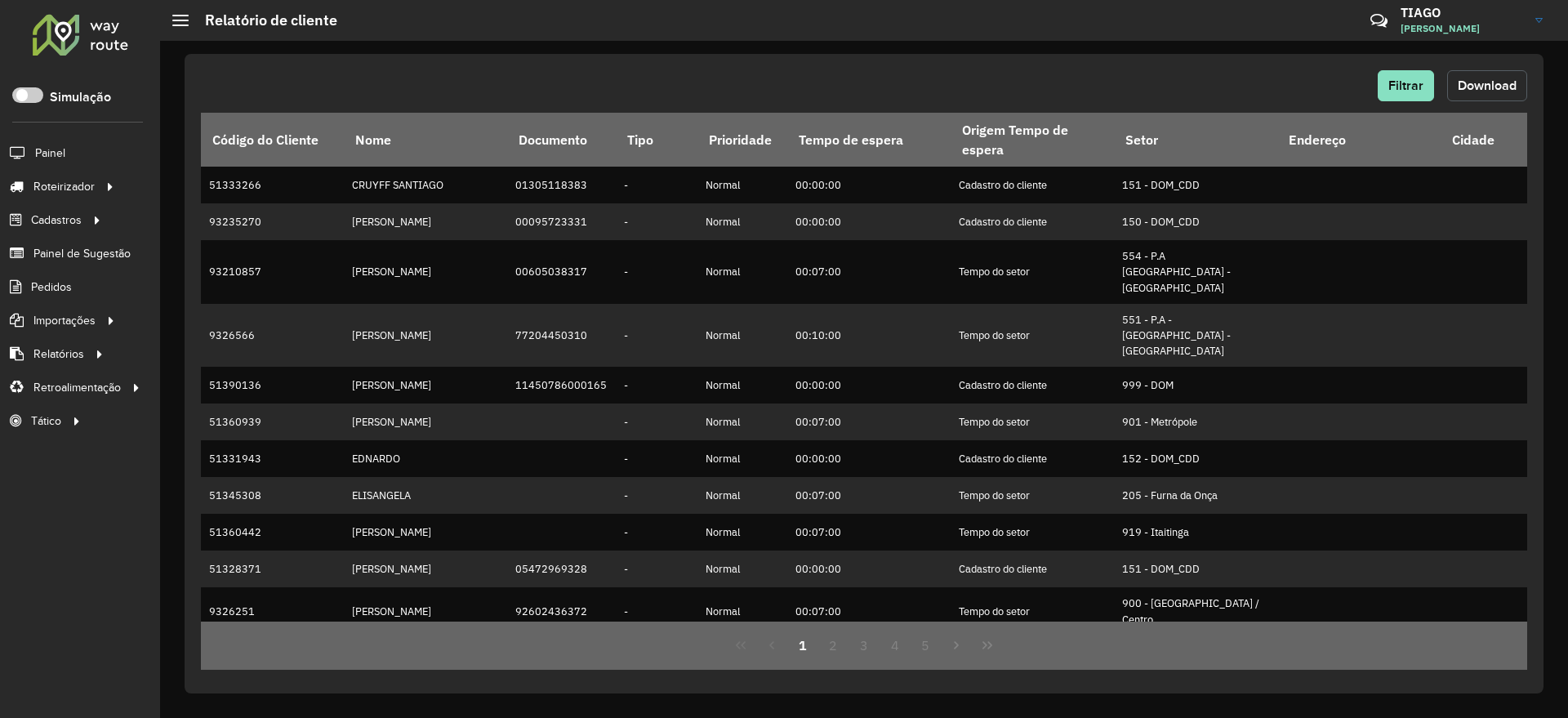
click at [1481, 83] on span "Download" at bounding box center [1488, 85] width 59 height 14
click at [1406, 78] on span "Filtrar" at bounding box center [1406, 85] width 35 height 14
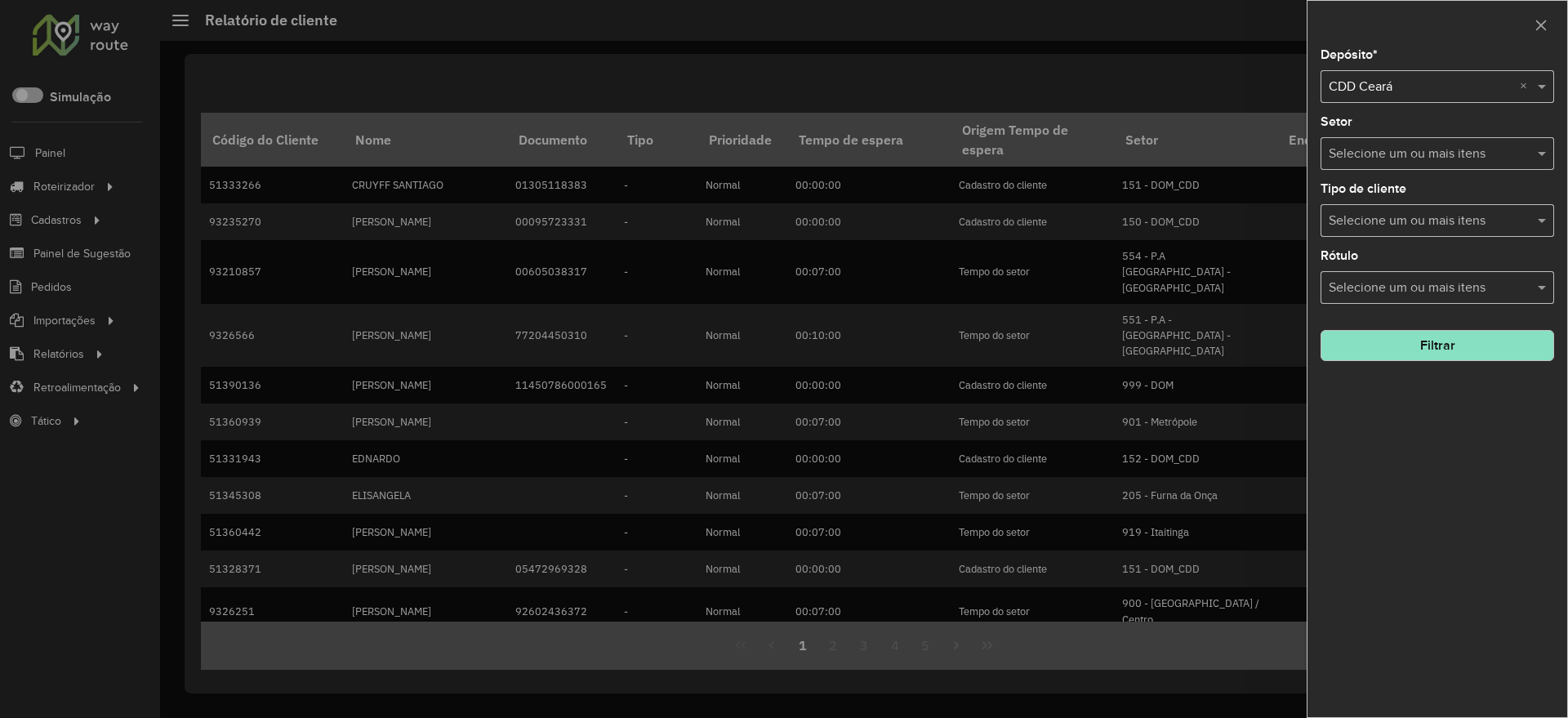
click at [1181, 70] on div at bounding box center [784, 359] width 1568 height 718
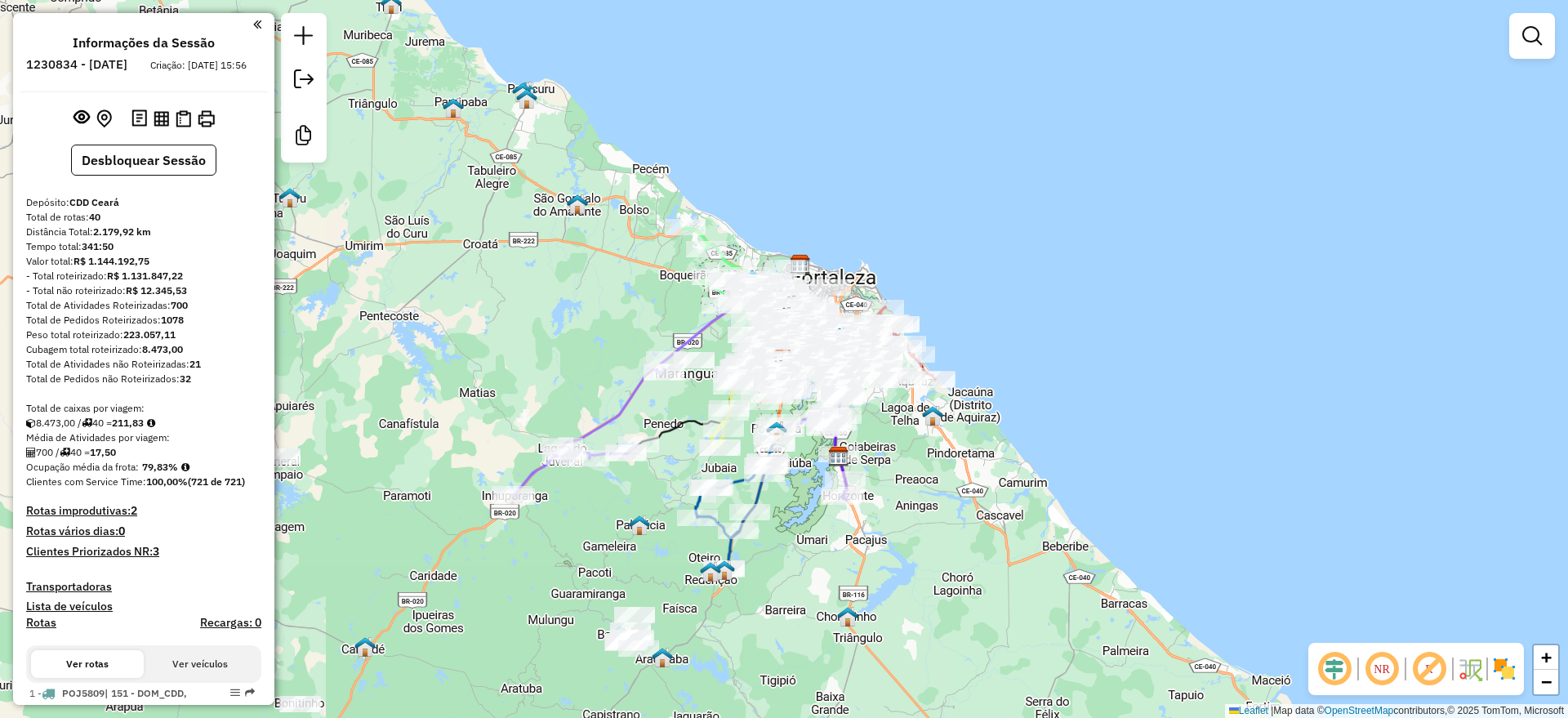
click at [1336, 673] on em at bounding box center [1335, 669] width 40 height 40
click at [1429, 668] on em at bounding box center [1429, 669] width 40 height 40
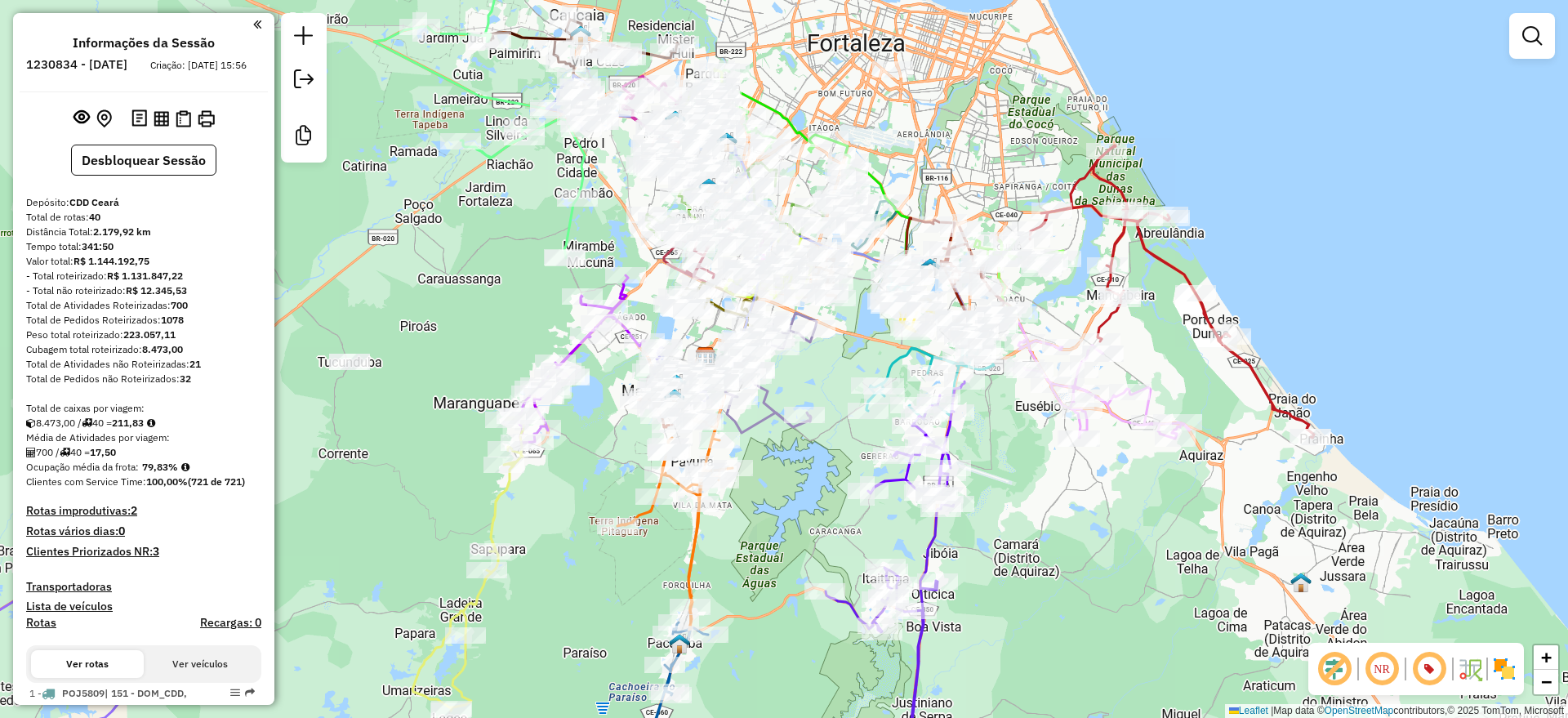
scroll to position [1282, 0]
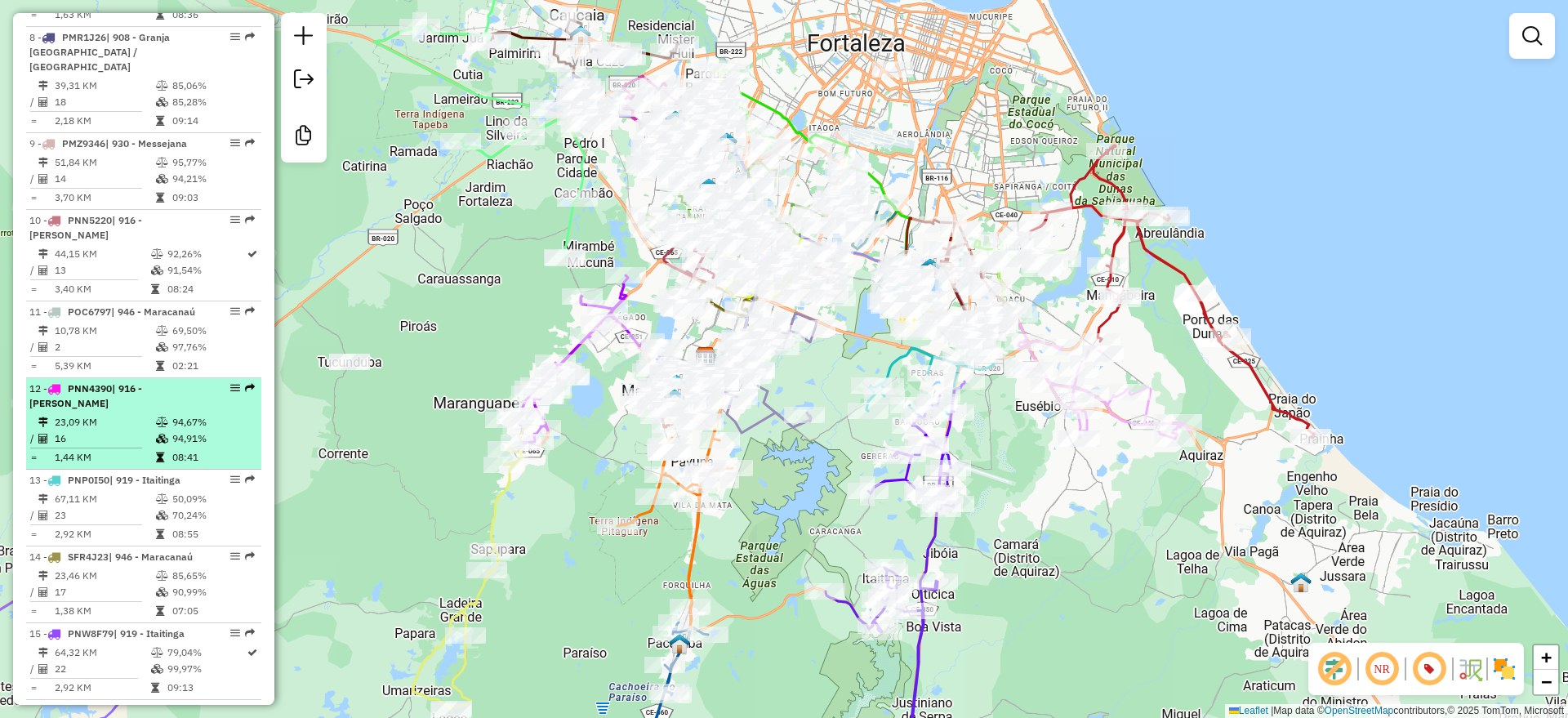
click at [189, 414] on td "94,67%" at bounding box center [212, 423] width 82 height 17
select select "**********"
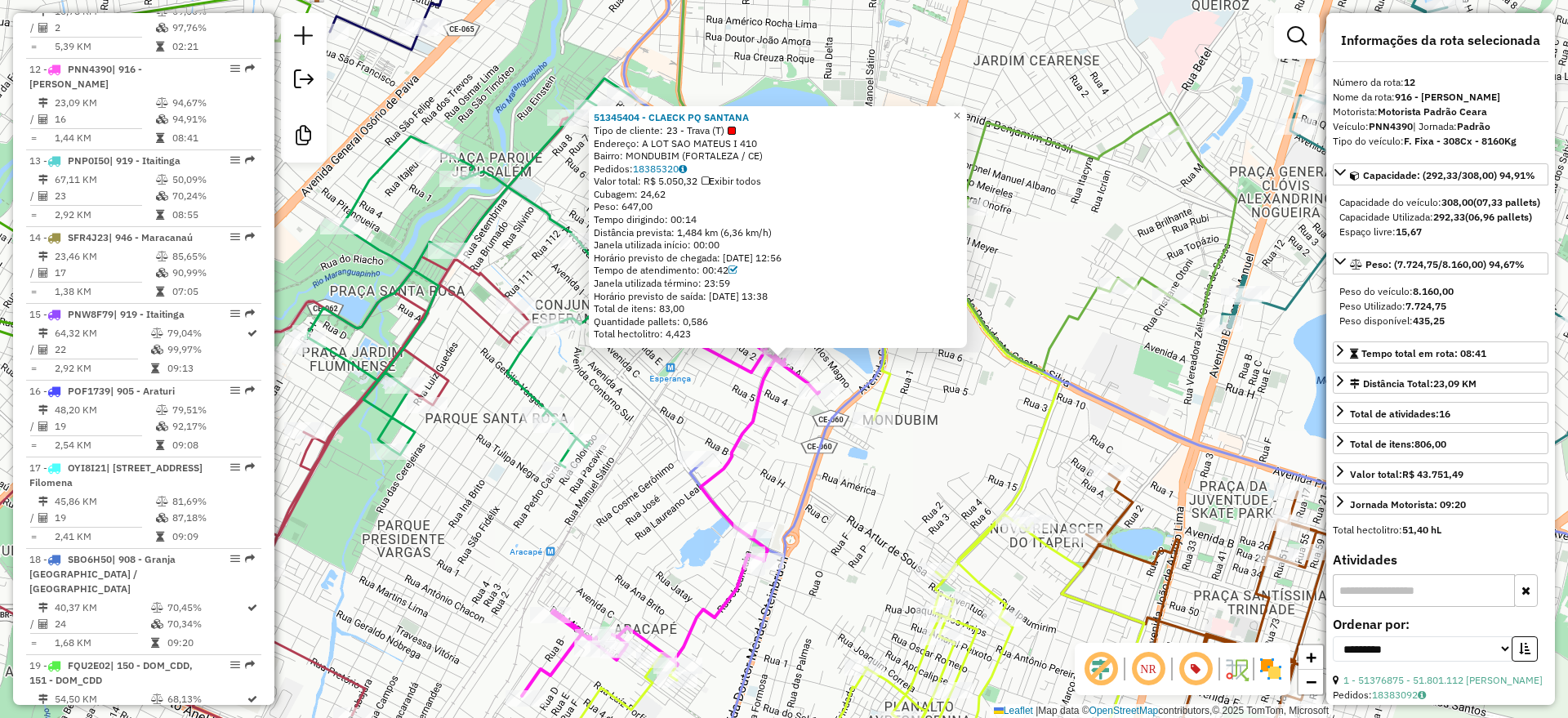
scroll to position [1618, 0]
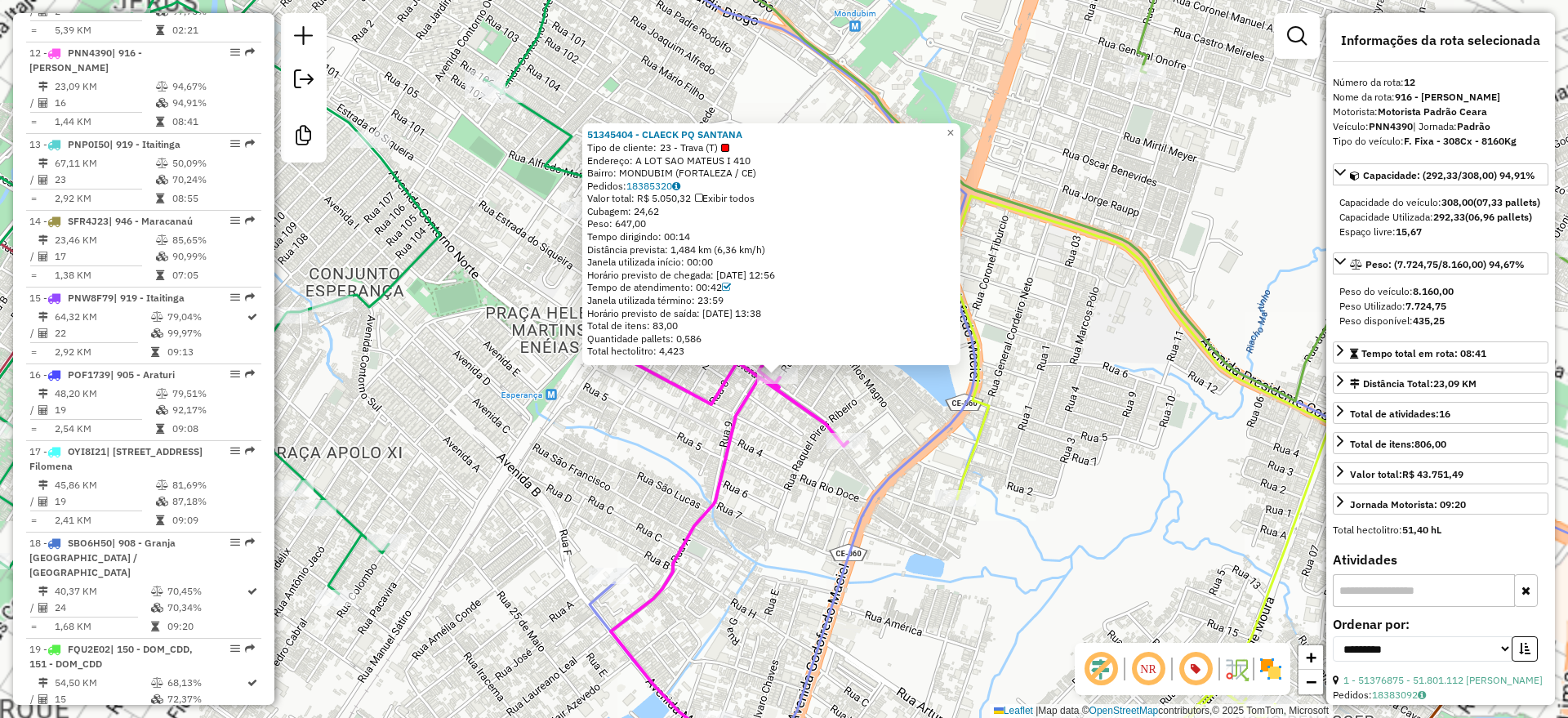
click at [762, 437] on div "51345404 - CLAECK PQ SANTANA Tipo de cliente: 23 - Trava (T) Endereço: A LOT SA…" at bounding box center [784, 359] width 1568 height 718
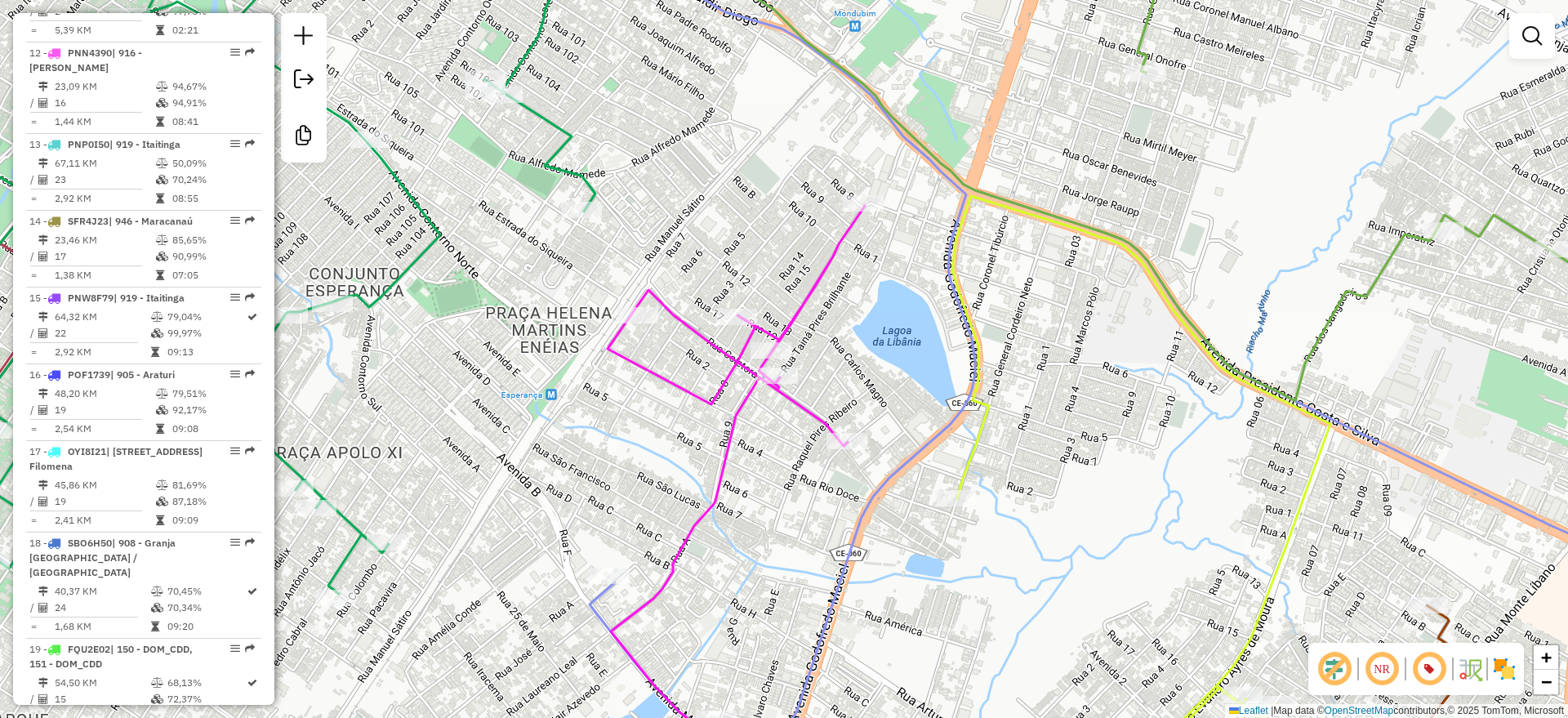
click at [719, 391] on icon at bounding box center [736, 497] width 257 height 584
select select "**********"
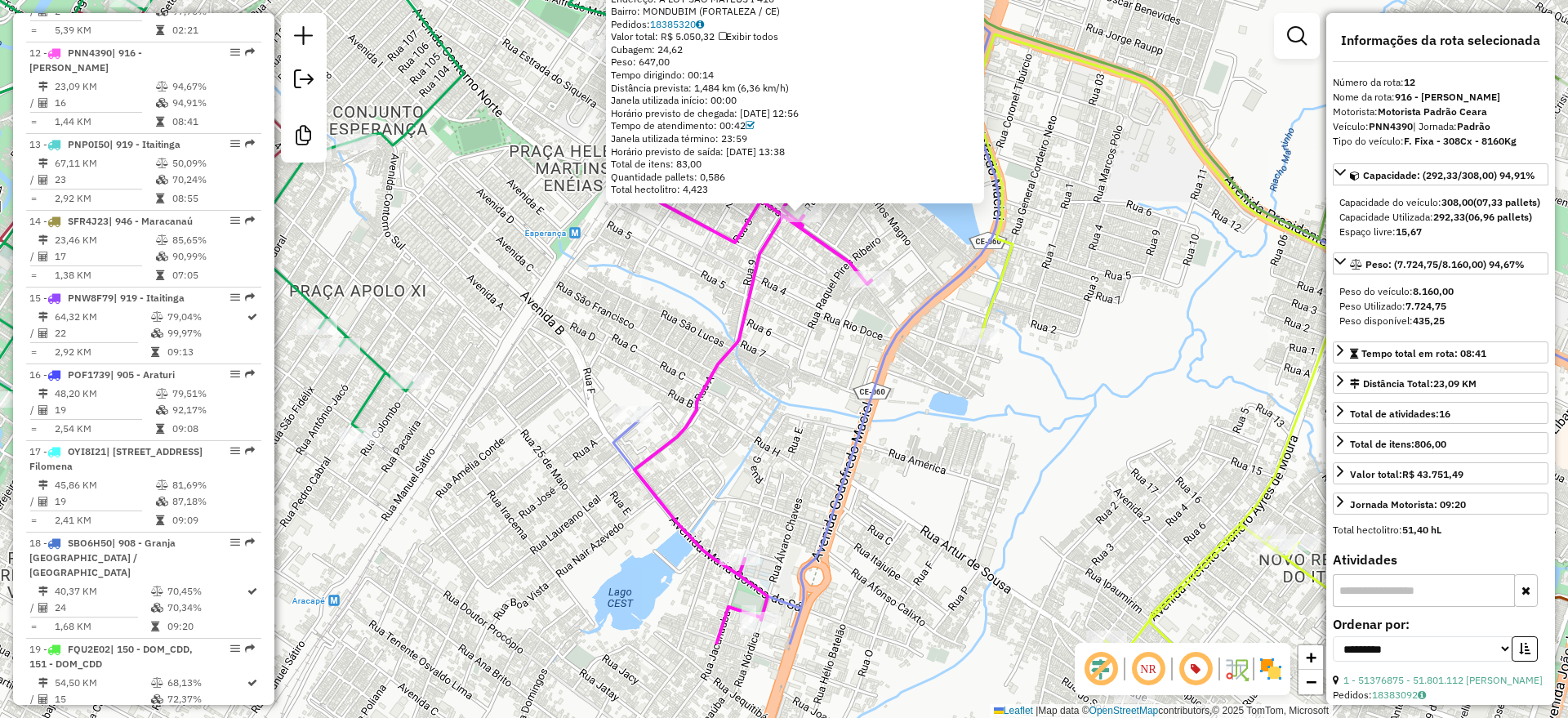
drag, startPoint x: 754, startPoint y: 508, endPoint x: 768, endPoint y: 366, distance: 142.7
click at [768, 366] on div "51345404 - CLAECK PQ SANTANA Tipo de cliente: 23 - Trava (T) Endereço: A LOT SA…" at bounding box center [784, 359] width 1568 height 718
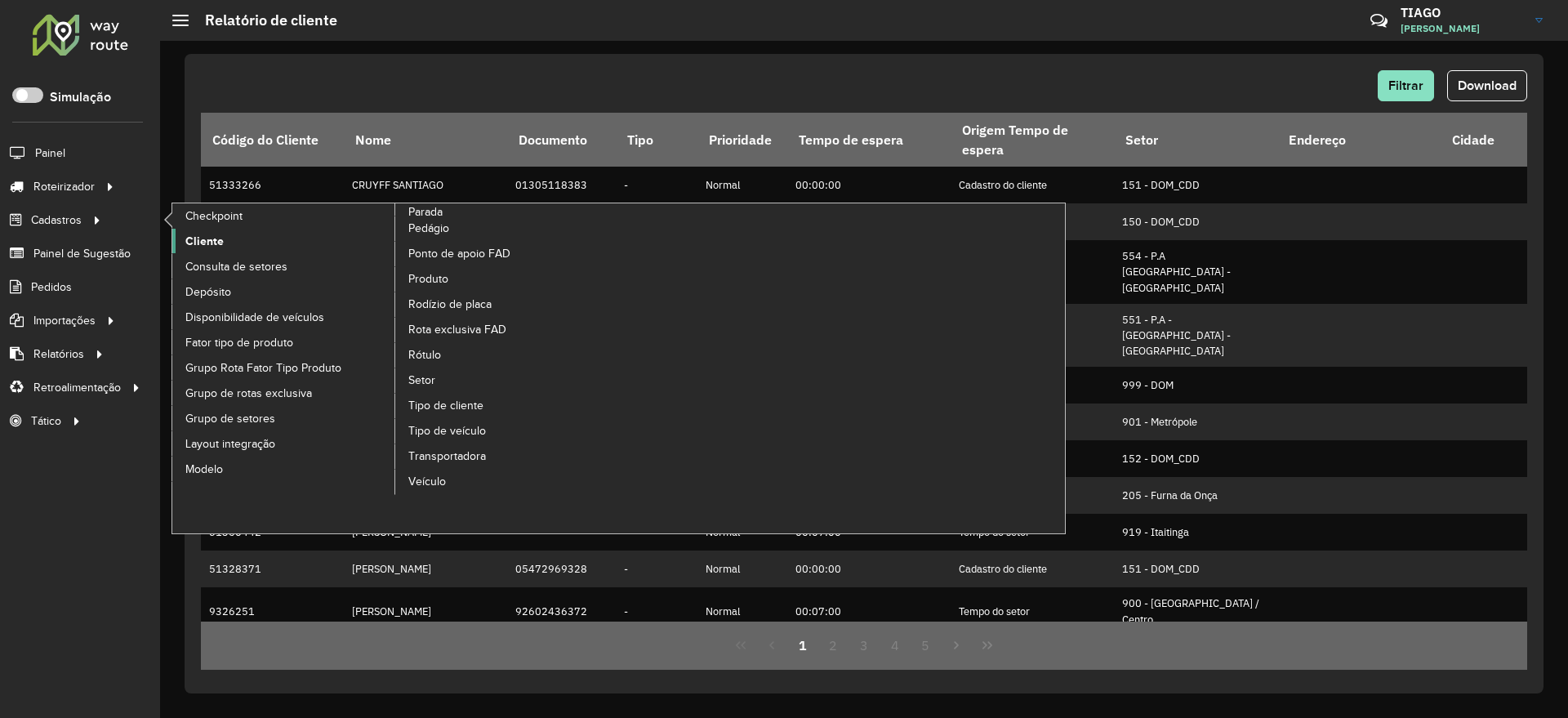
click at [226, 238] on link "Cliente" at bounding box center [284, 241] width 224 height 25
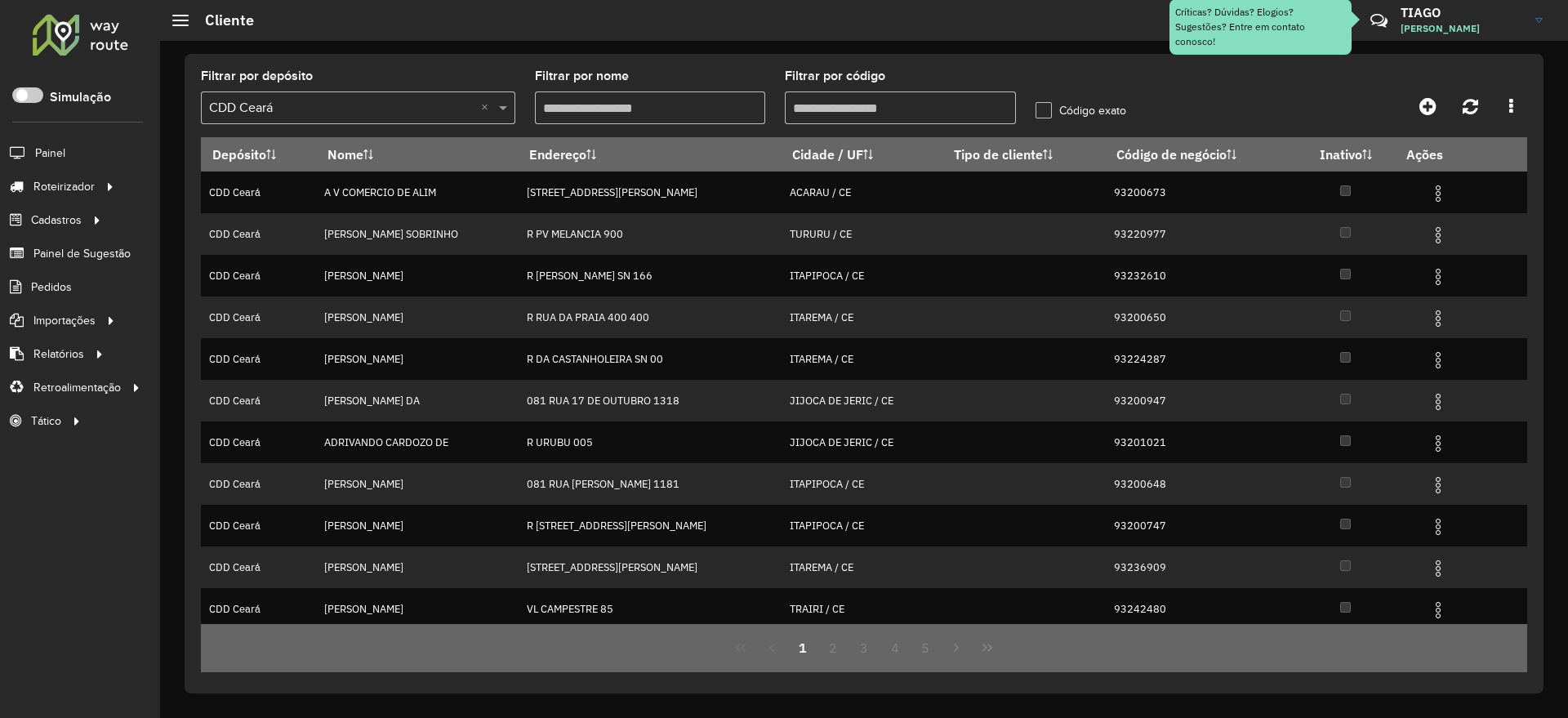
click at [856, 103] on input "Filtrar por código" at bounding box center [900, 107] width 232 height 32
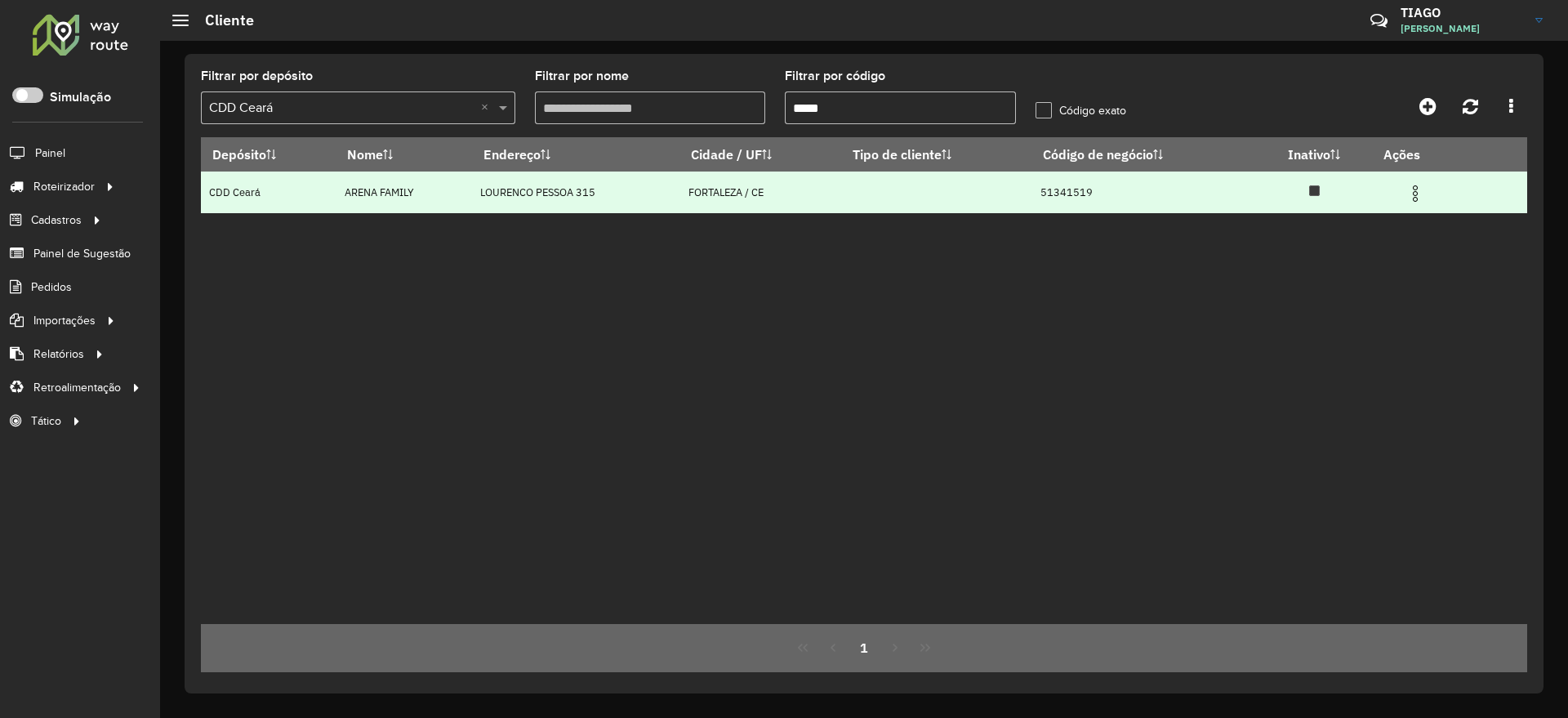
type input "*****"
click at [1418, 195] on img at bounding box center [1415, 193] width 19 height 19
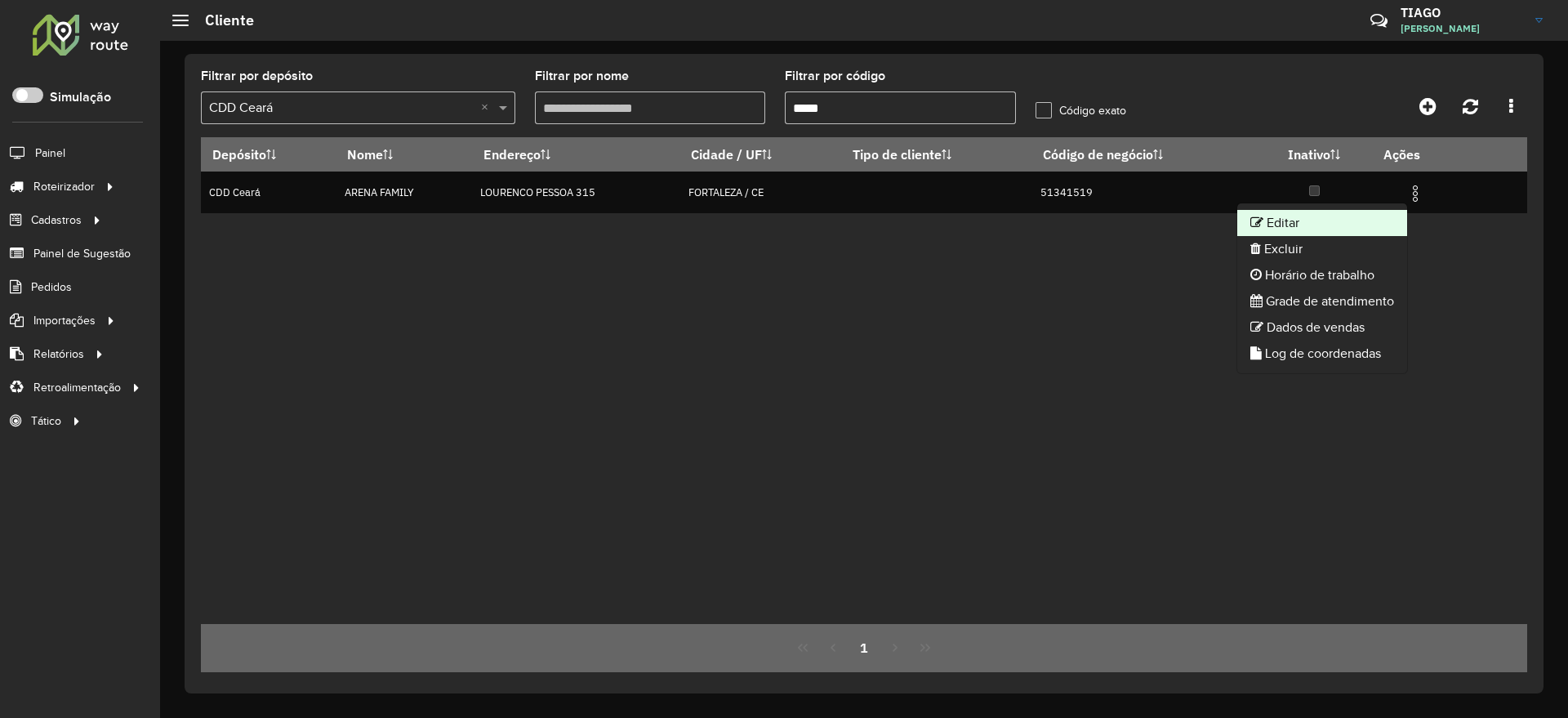
click at [1321, 225] on li "Editar" at bounding box center [1323, 223] width 170 height 26
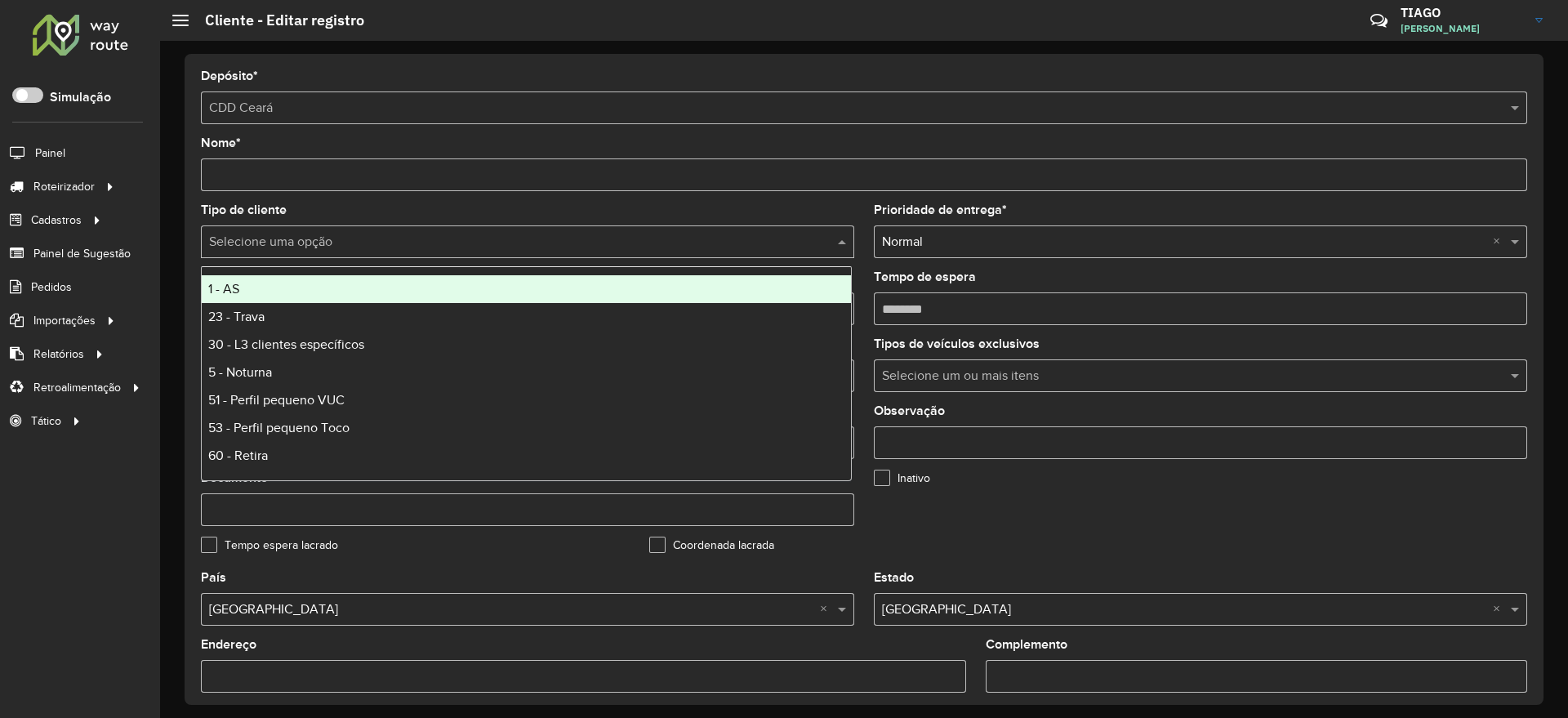
click at [381, 238] on input "text" at bounding box center [511, 242] width 604 height 19
type input "*"
click at [356, 283] on div "5 - Noturna" at bounding box center [527, 289] width 649 height 28
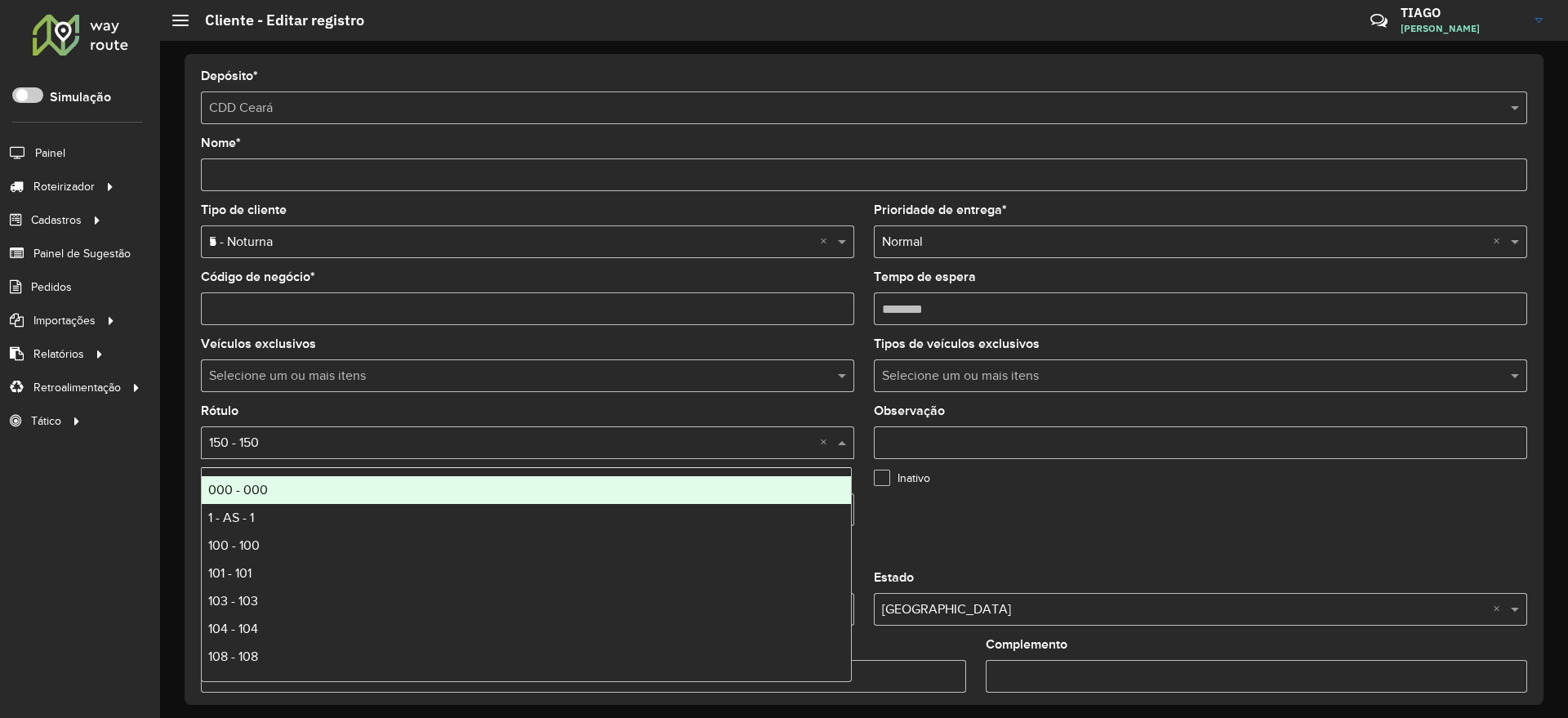
click at [378, 445] on input "text" at bounding box center [511, 443] width 604 height 19
type input "*"
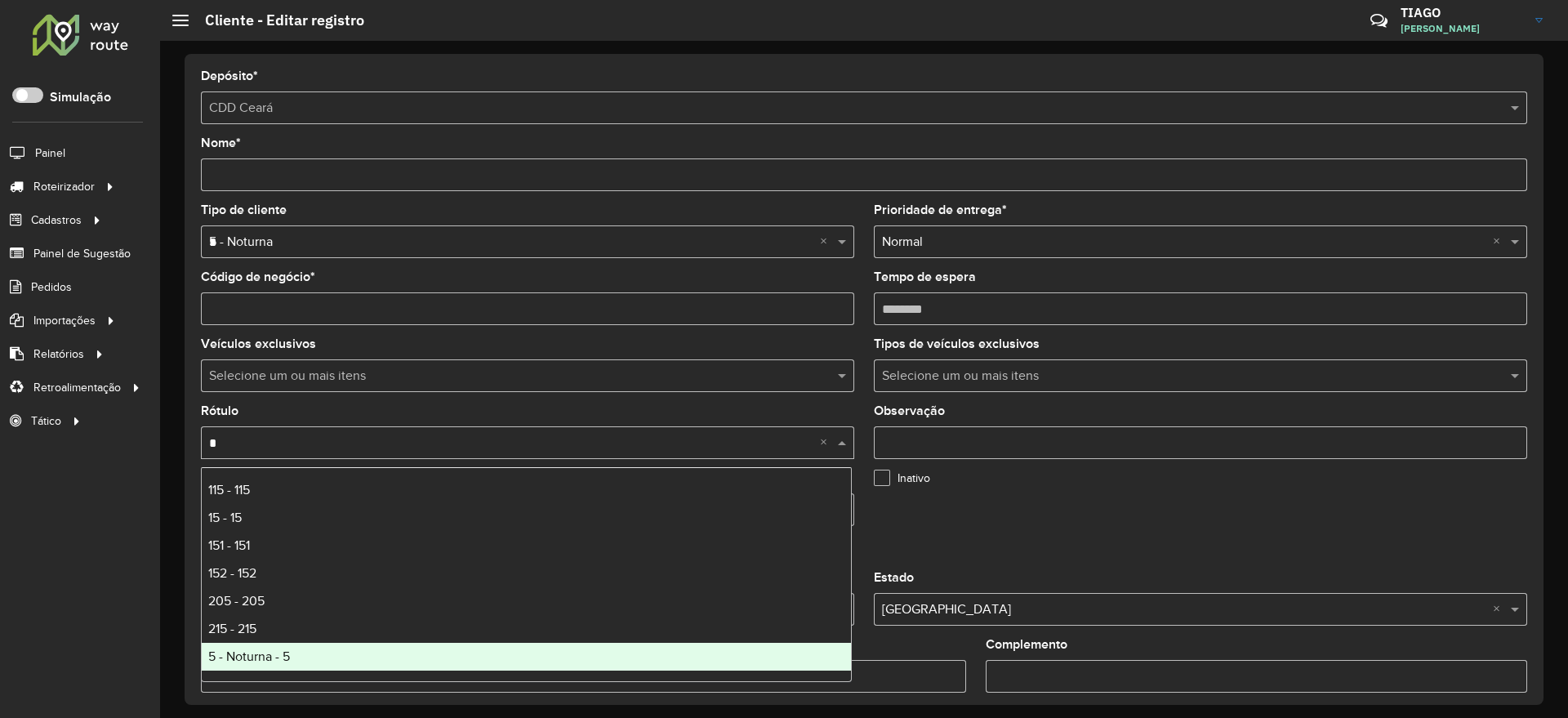
click at [327, 655] on div "5 - Noturna - 5" at bounding box center [527, 657] width 649 height 28
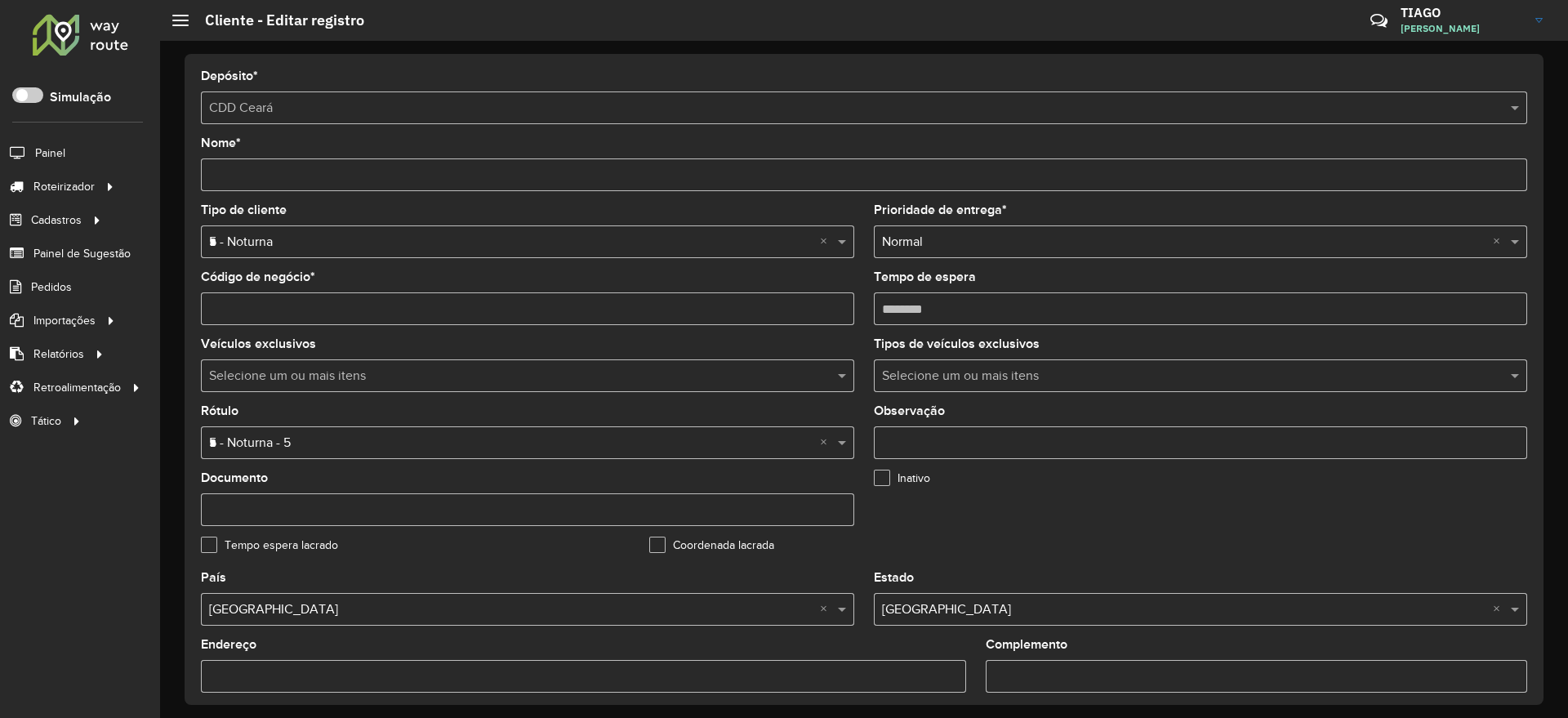
click at [1353, 504] on formly-group "Tipo de cliente Selecione uma opção × 5 - Noturna * × Prioridade de entrega * S…" at bounding box center [863, 388] width 1346 height 368
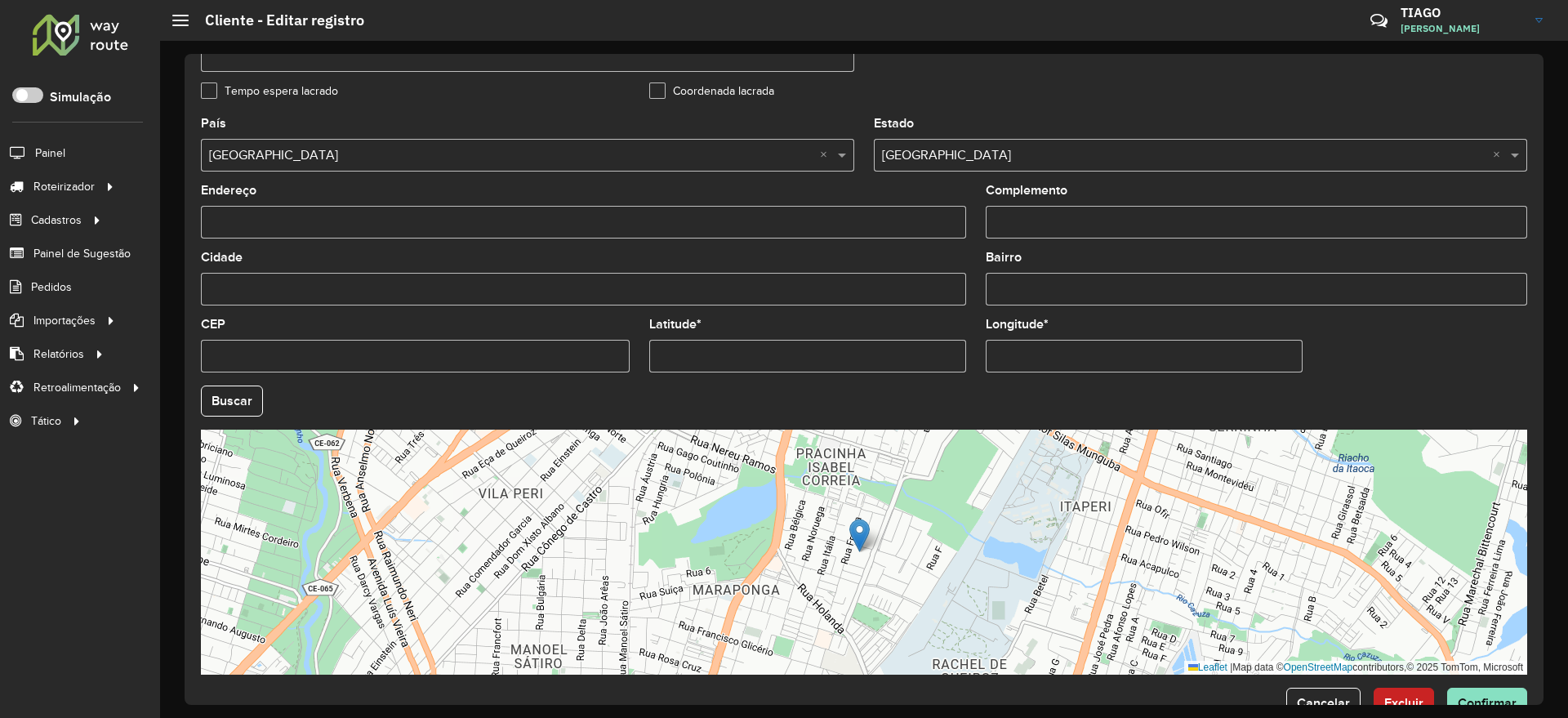
scroll to position [497, 0]
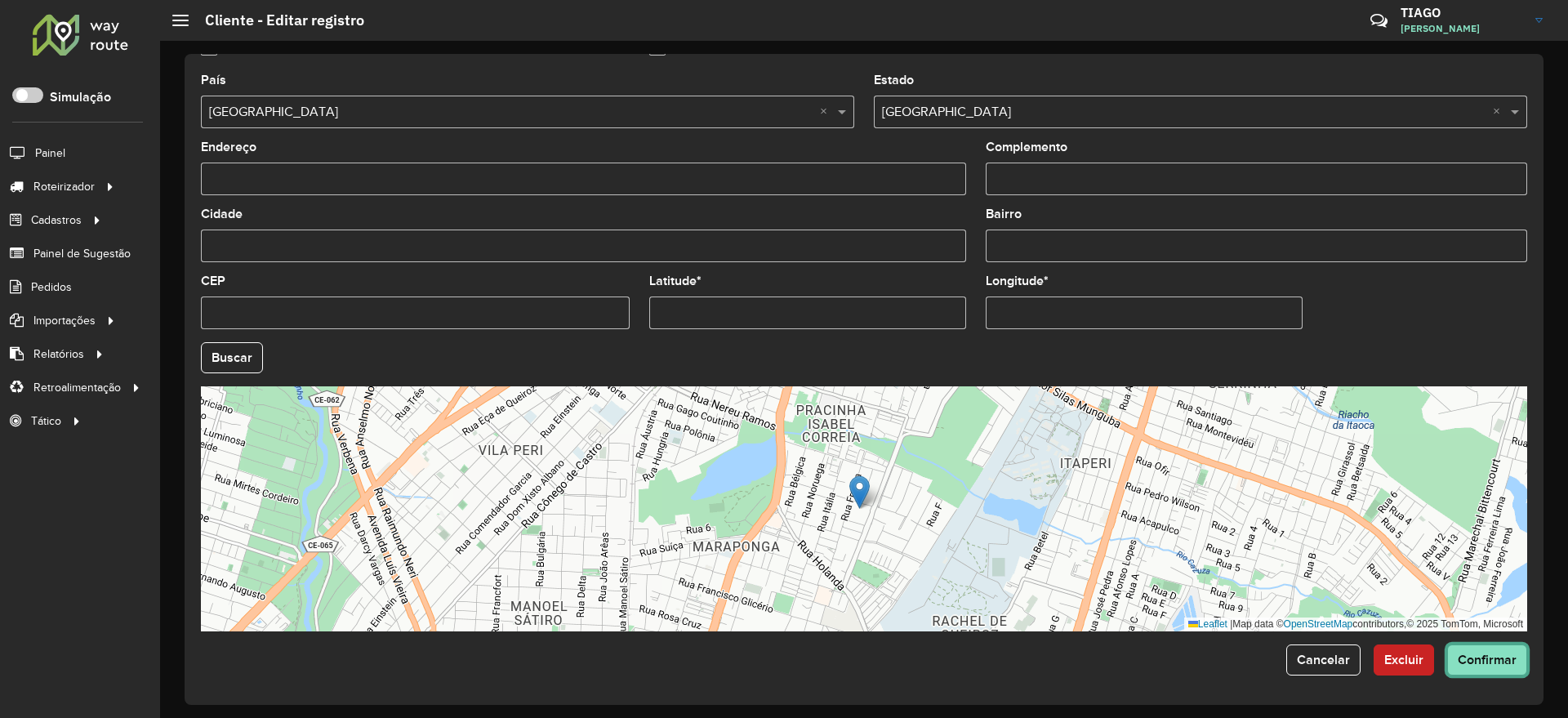
click at [1481, 656] on span "Confirmar" at bounding box center [1488, 660] width 59 height 14
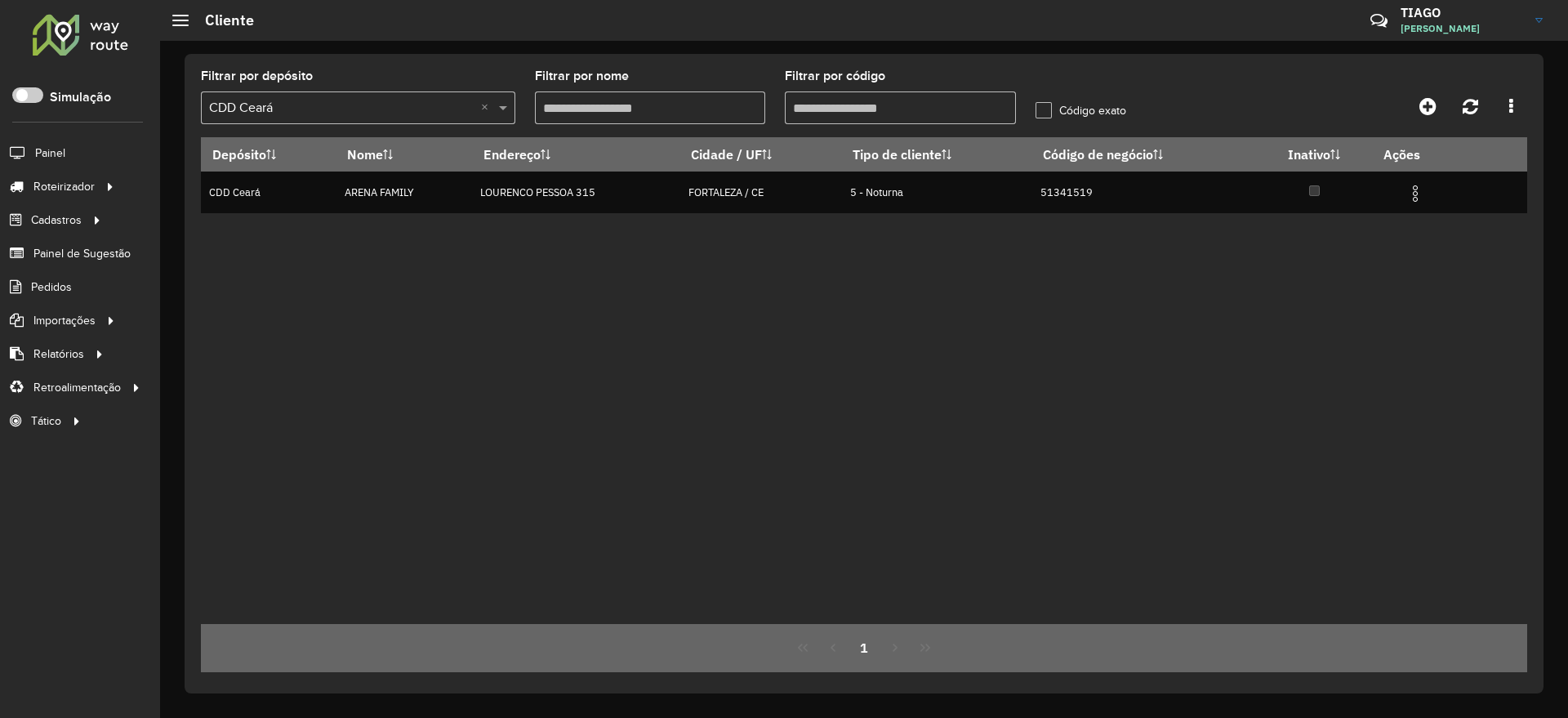
click at [82, 25] on div at bounding box center [80, 34] width 99 height 42
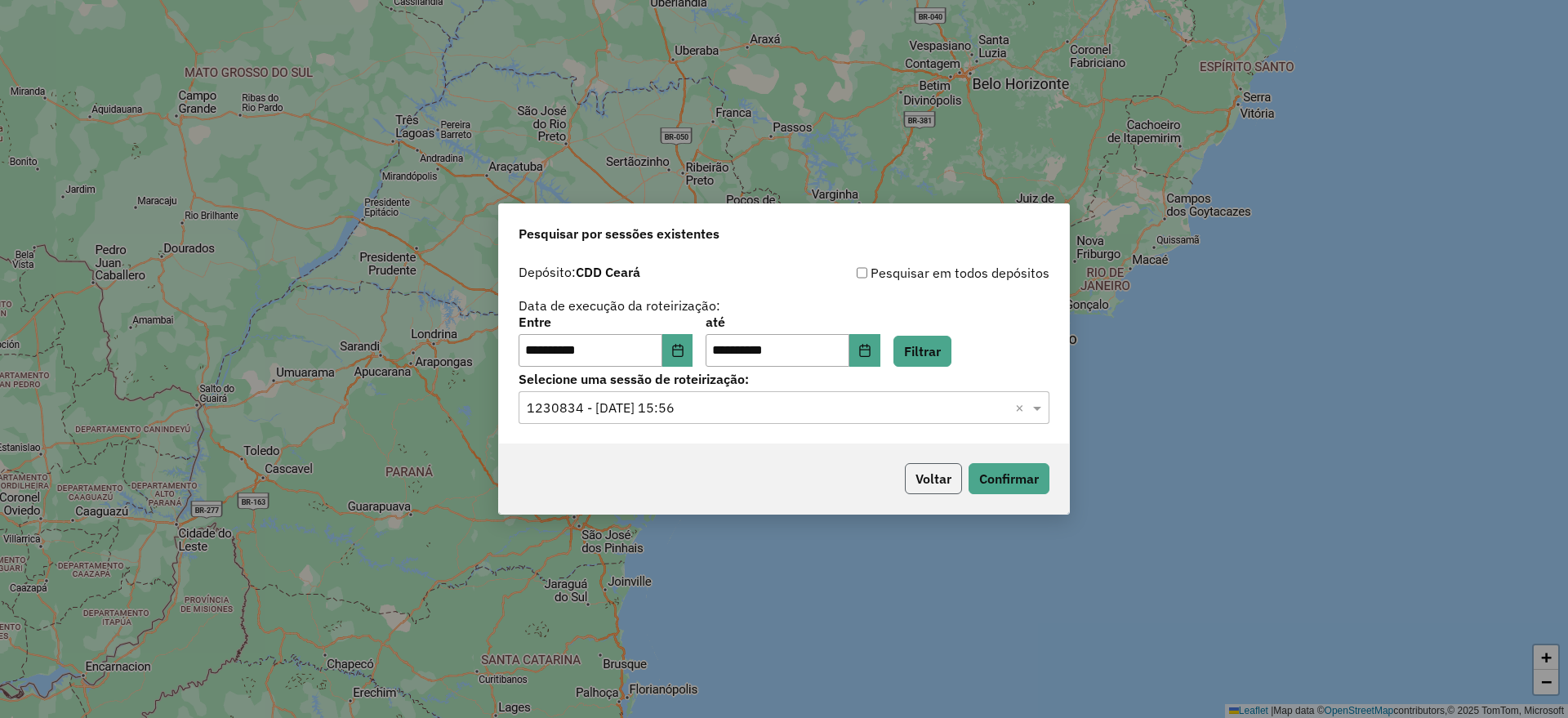
click at [943, 494] on button "Voltar" at bounding box center [933, 479] width 57 height 31
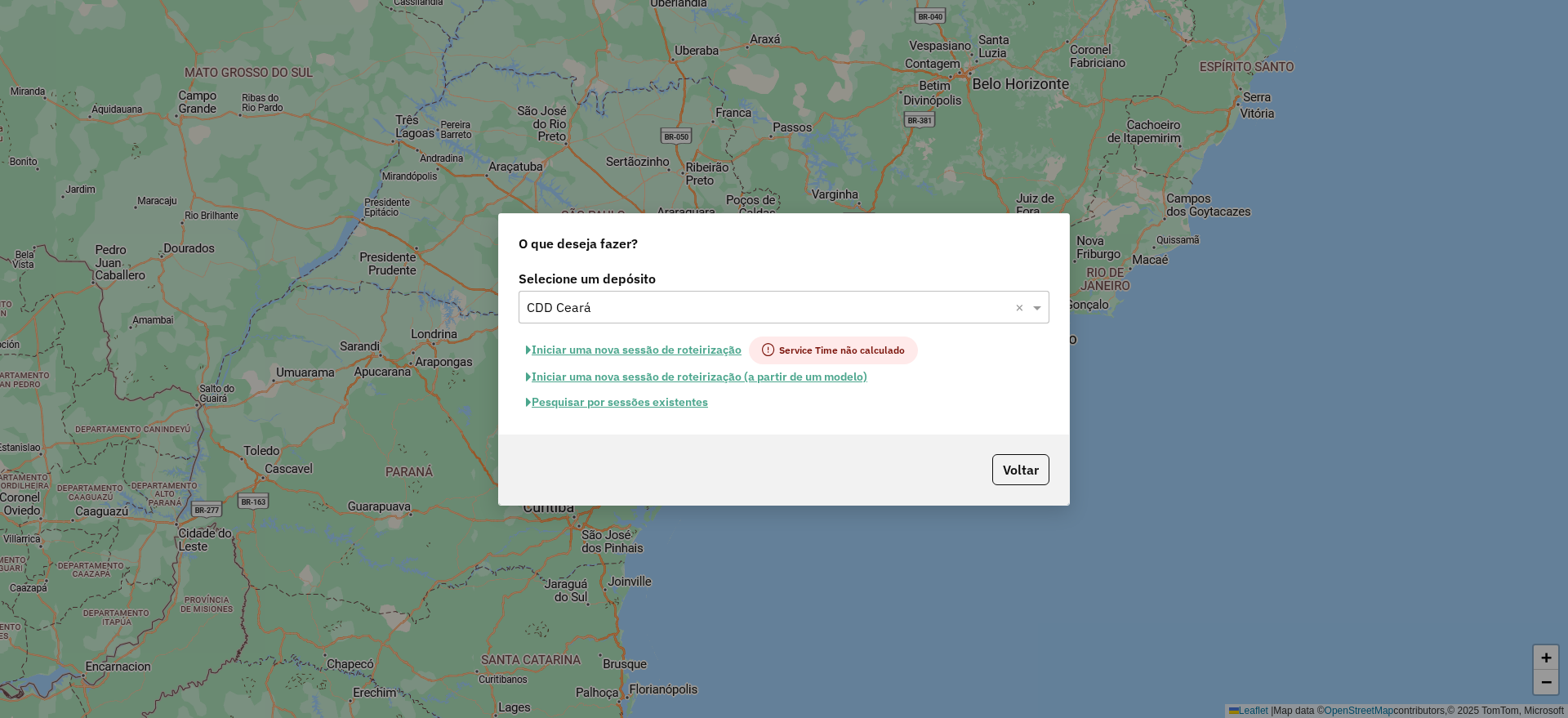
click at [681, 301] on input "text" at bounding box center [767, 307] width 481 height 19
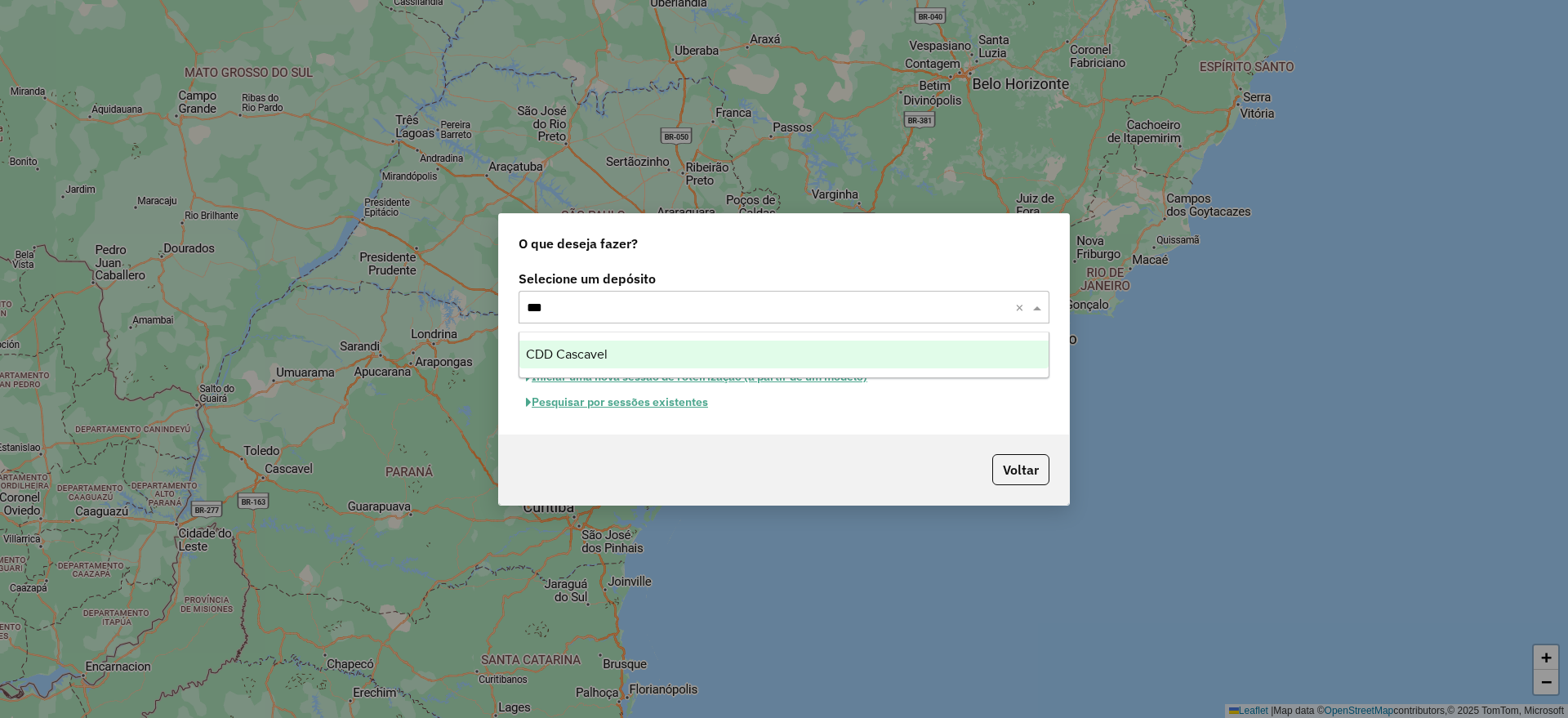
type input "****"
click at [636, 351] on div "CDD Cascavel" at bounding box center [784, 354] width 529 height 28
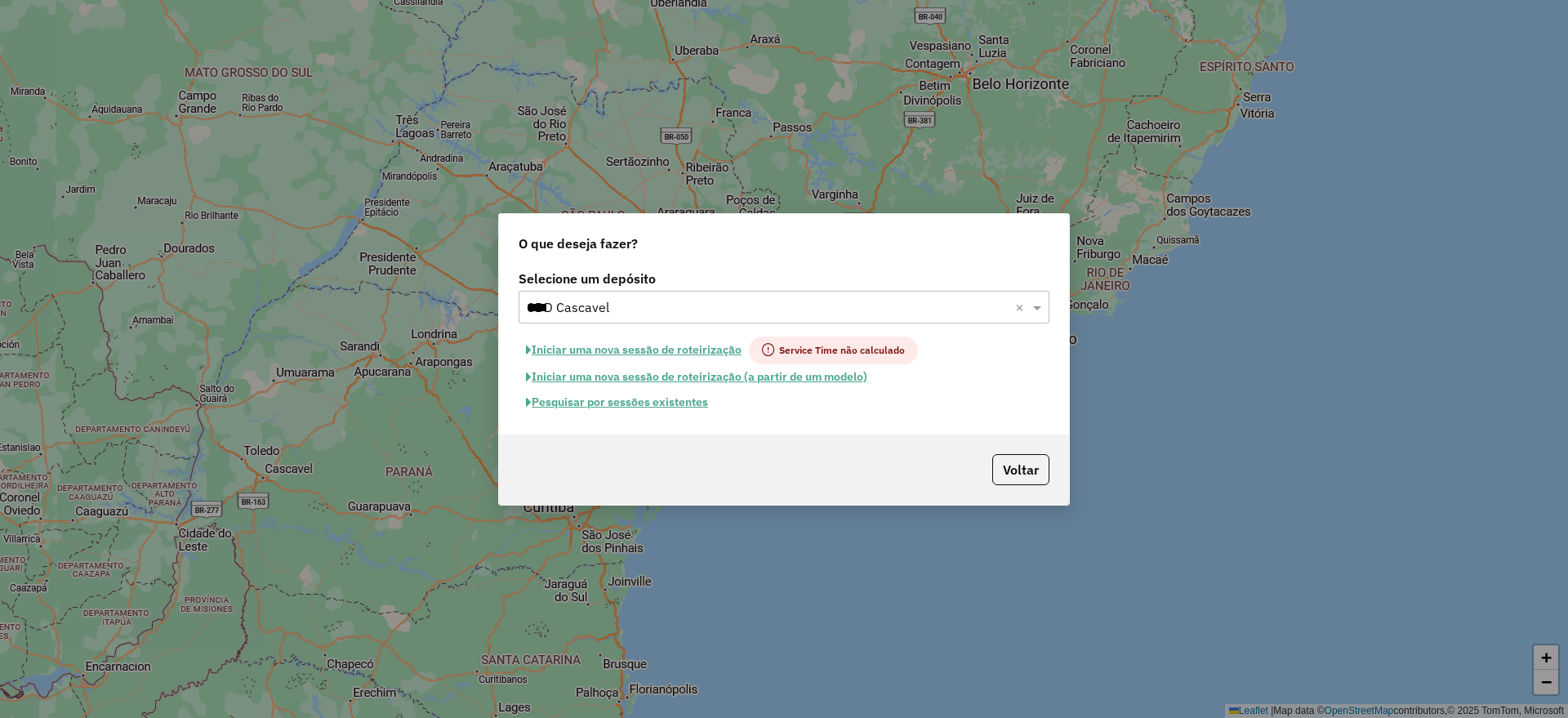
click at [620, 398] on button "Pesquisar por sessões existentes" at bounding box center [616, 401] width 196 height 25
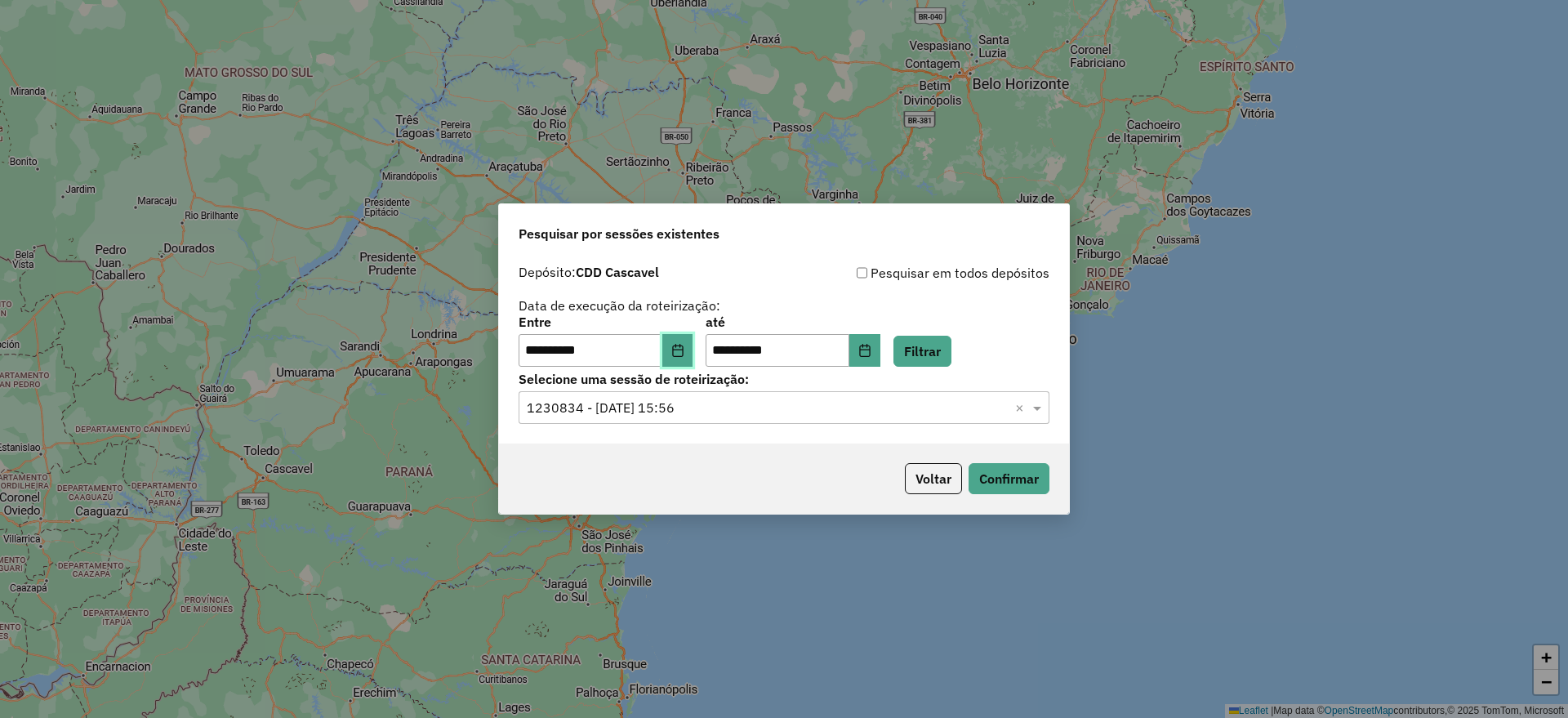
click at [694, 354] on button "Choose Date" at bounding box center [678, 350] width 31 height 32
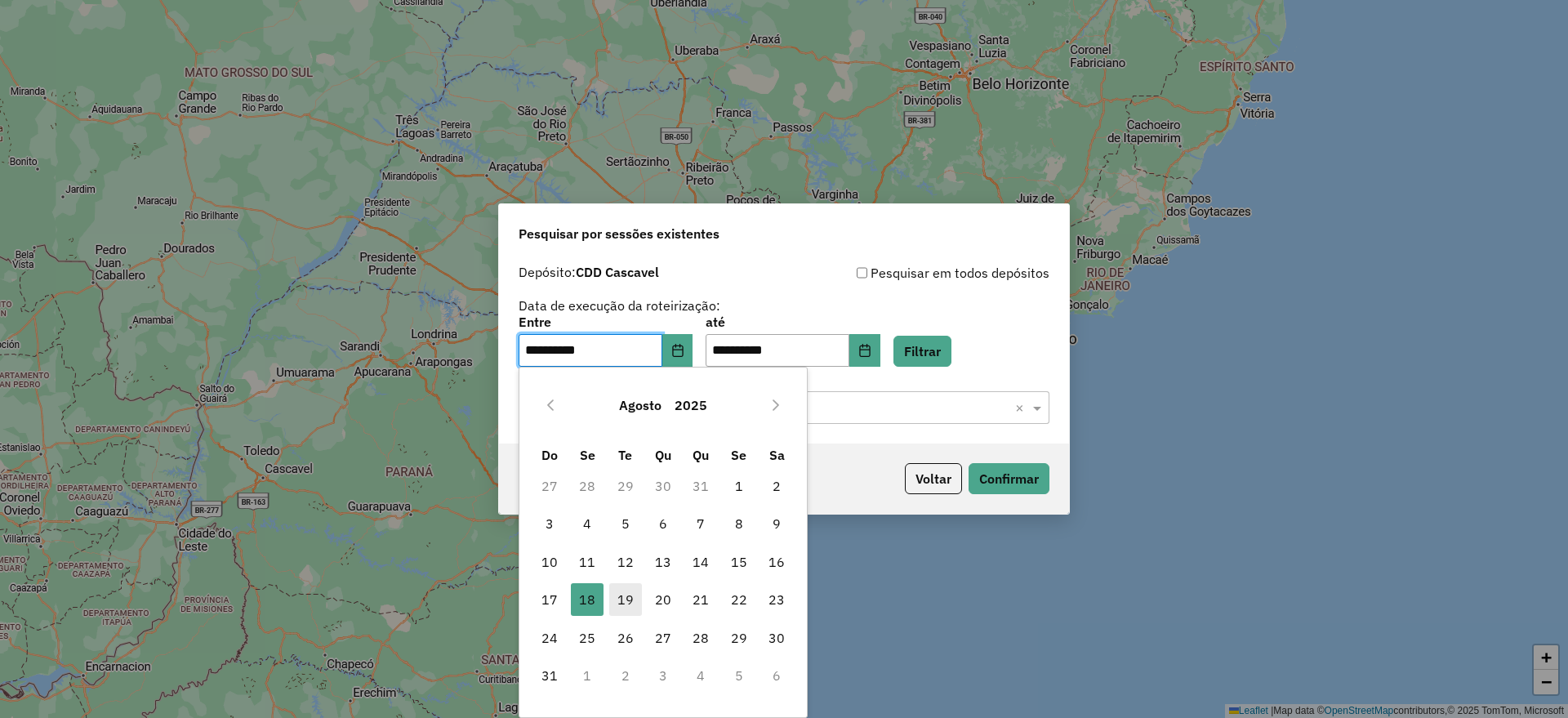
click at [623, 598] on span "19" at bounding box center [625, 599] width 32 height 32
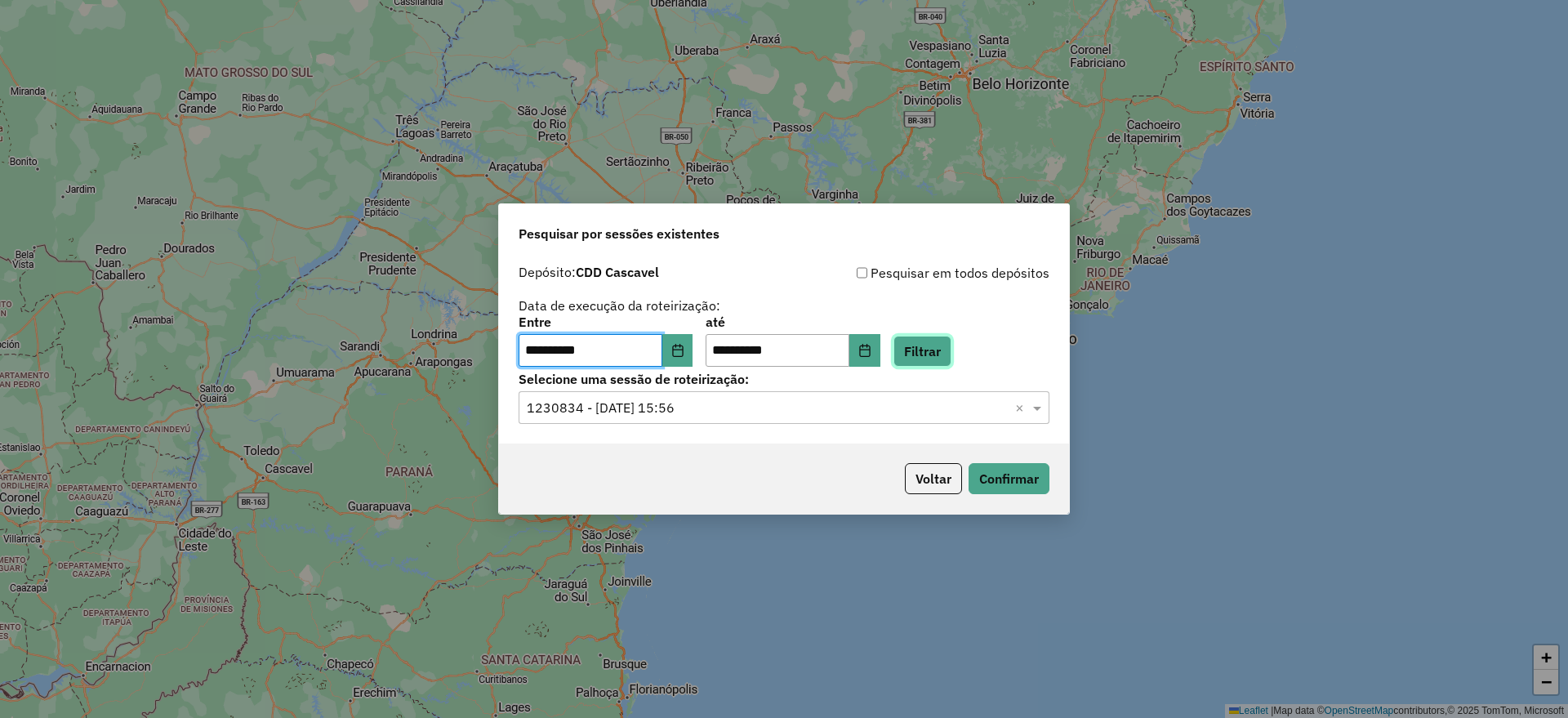
click at [950, 340] on button "Filtrar" at bounding box center [922, 352] width 58 height 31
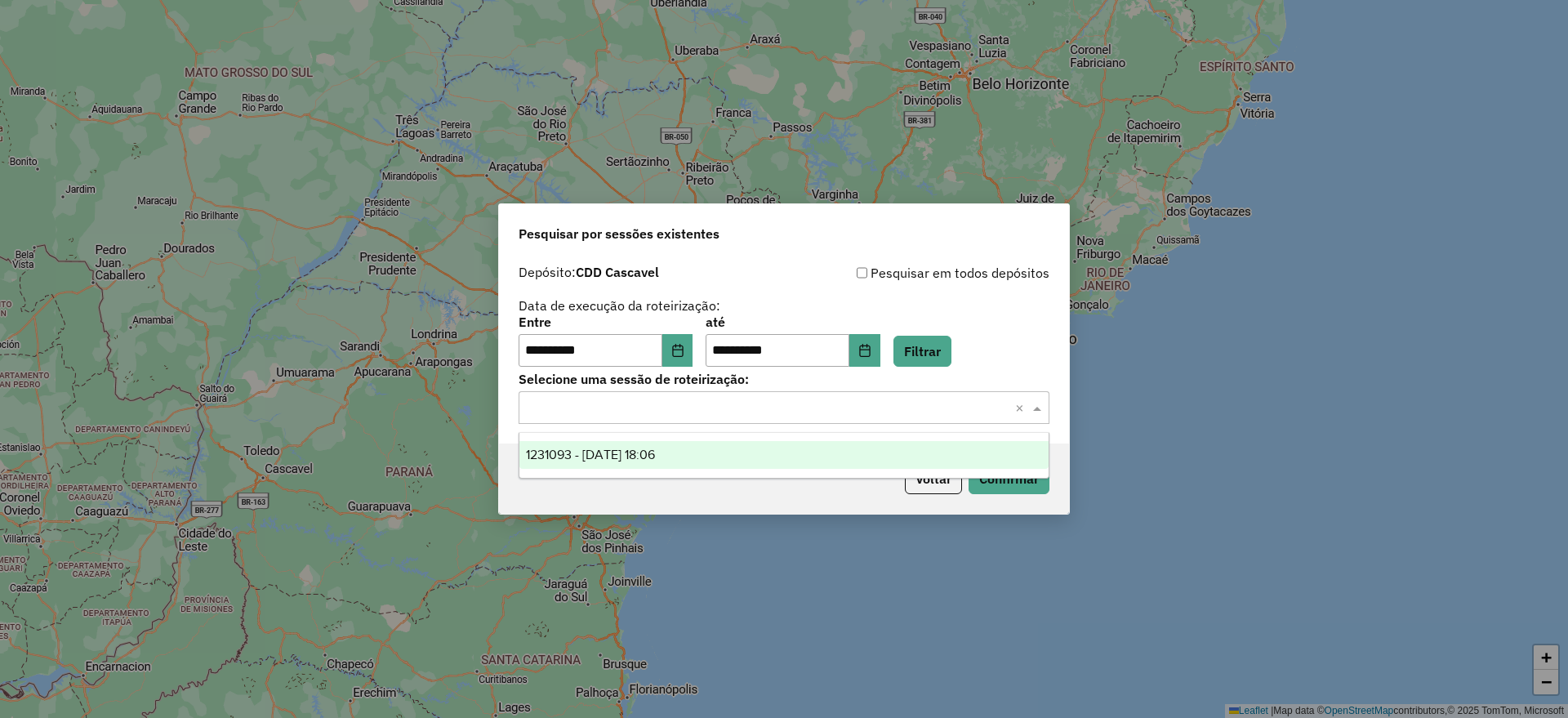
click at [761, 412] on input "text" at bounding box center [767, 408] width 481 height 19
click at [687, 456] on div "1231093 - [DATE] 18:06" at bounding box center [784, 455] width 529 height 28
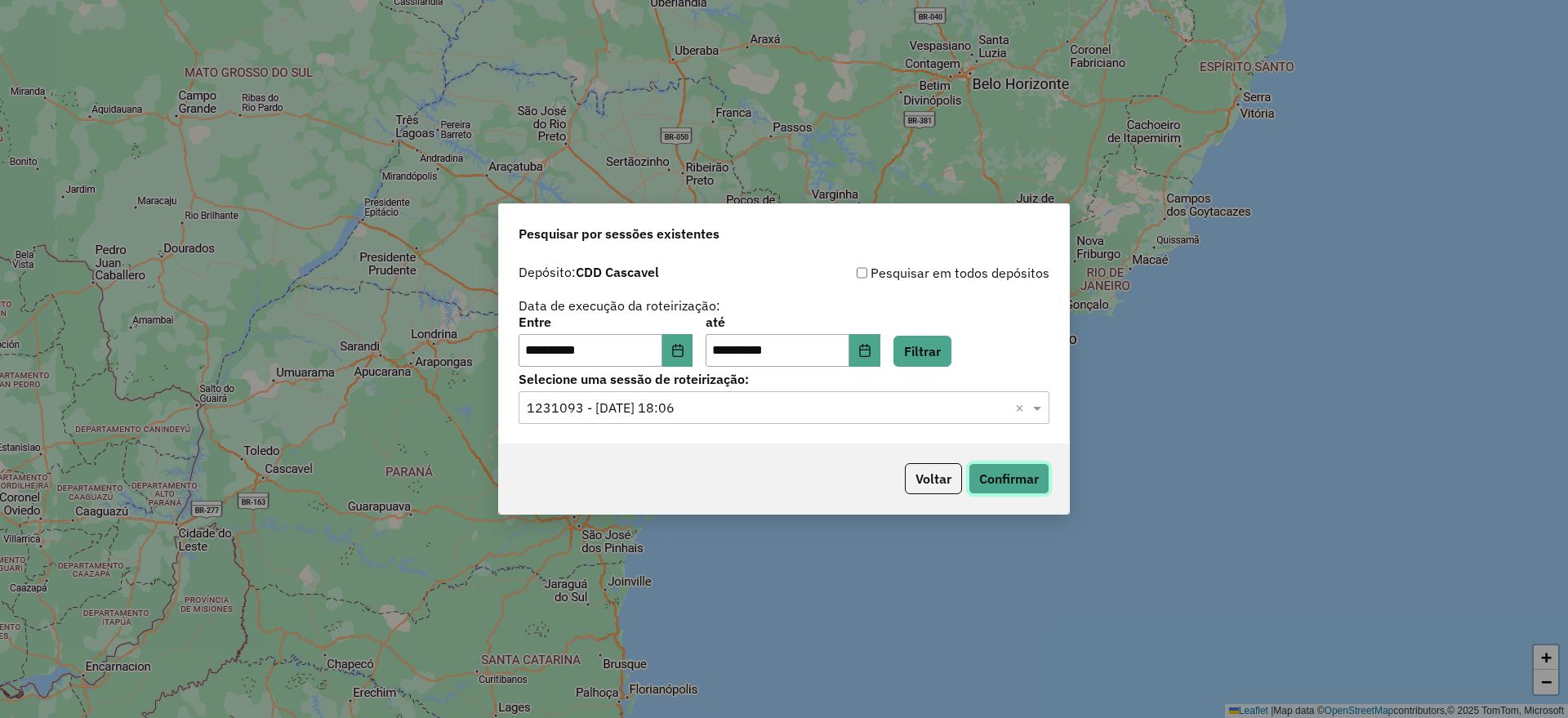
click at [1021, 475] on button "Confirmar" at bounding box center [1009, 479] width 81 height 31
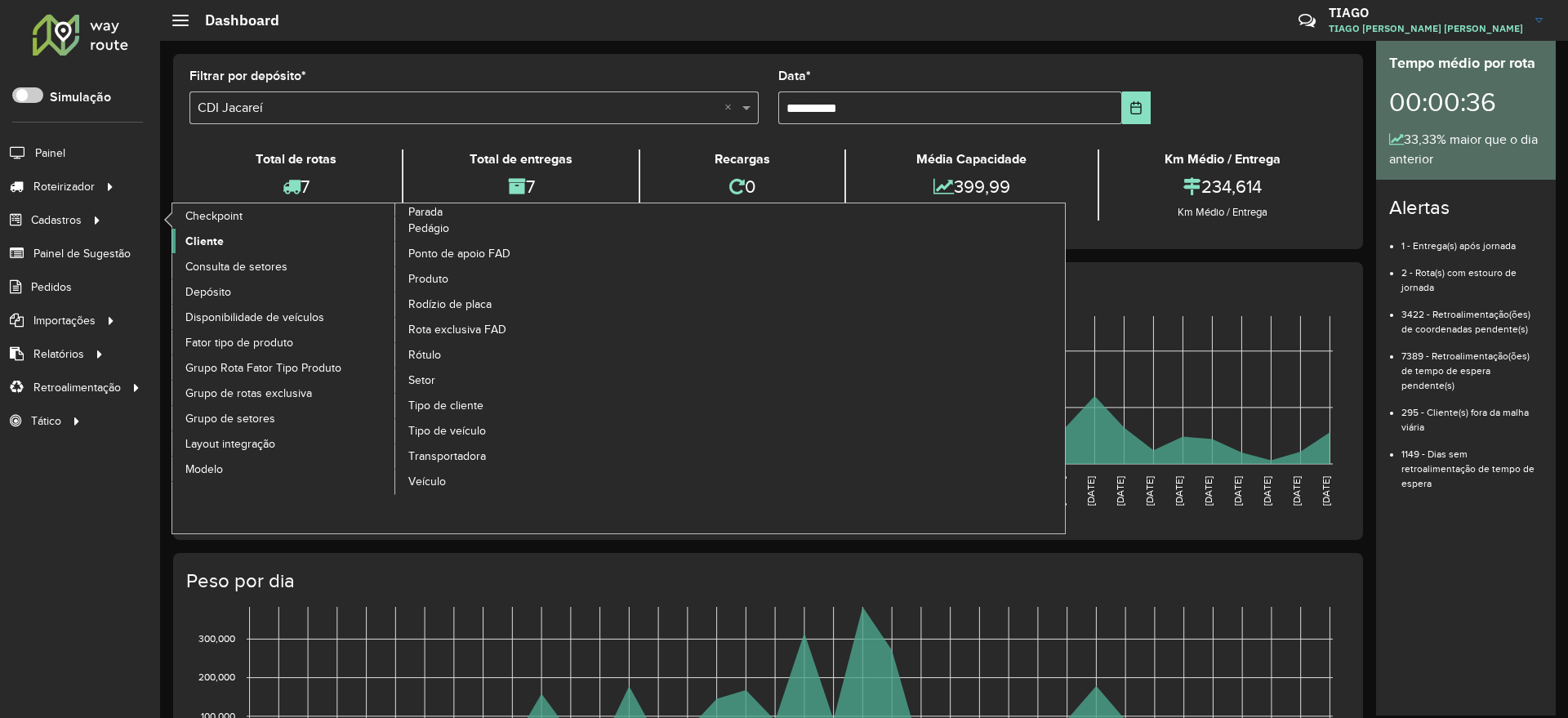
click at [208, 246] on span "Cliente" at bounding box center [205, 241] width 39 height 18
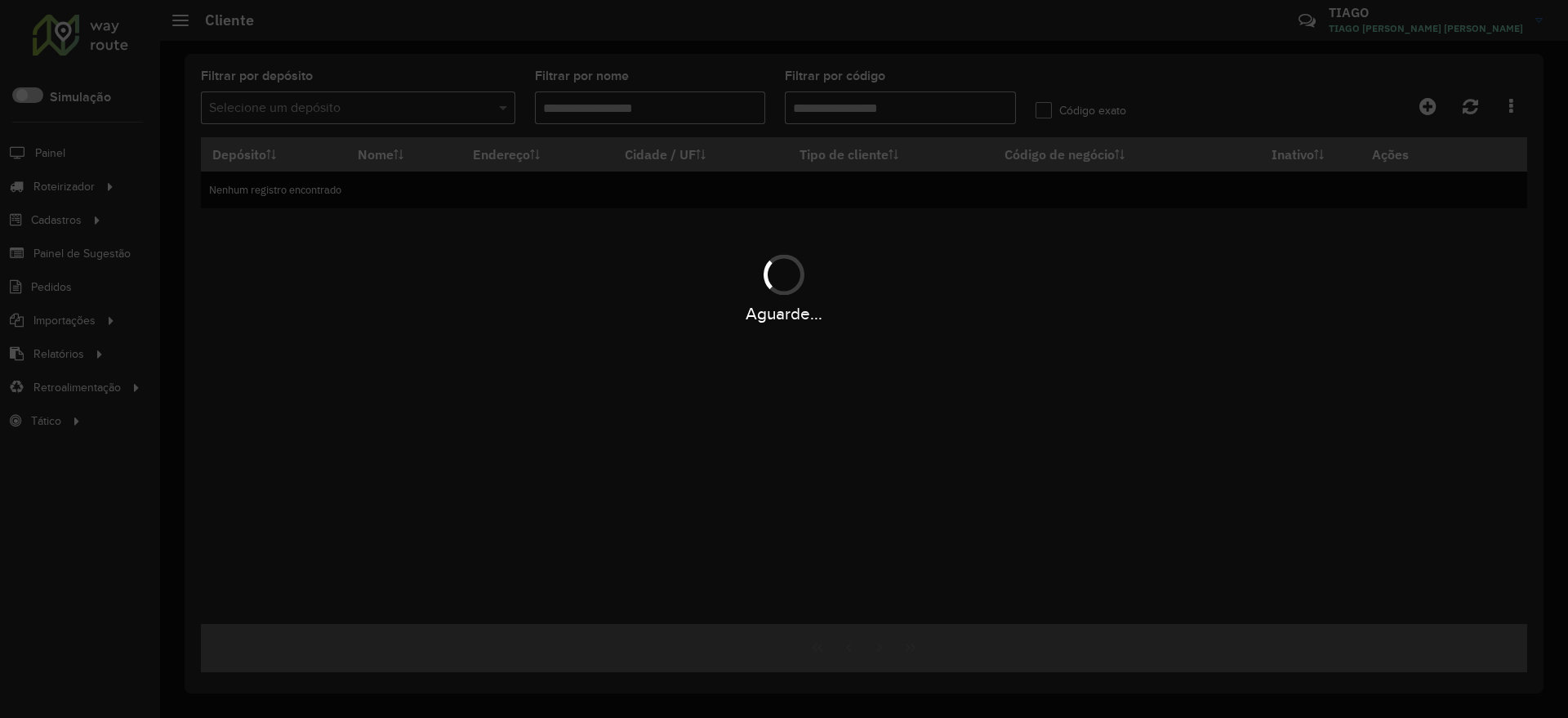
type input "*****"
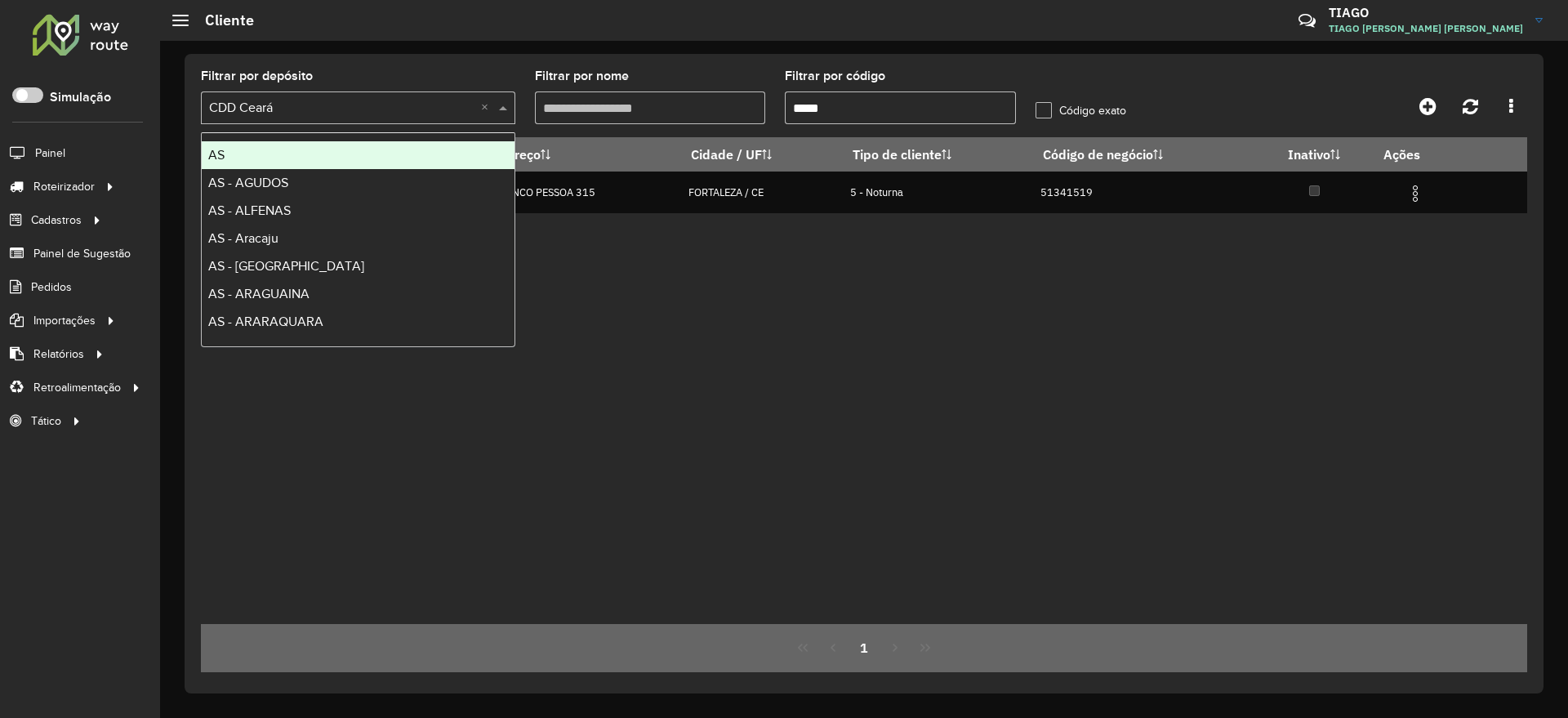
drag, startPoint x: 317, startPoint y: 113, endPoint x: 310, endPoint y: 116, distance: 7.6
click at [310, 116] on input "text" at bounding box center [342, 108] width 266 height 19
type input "***"
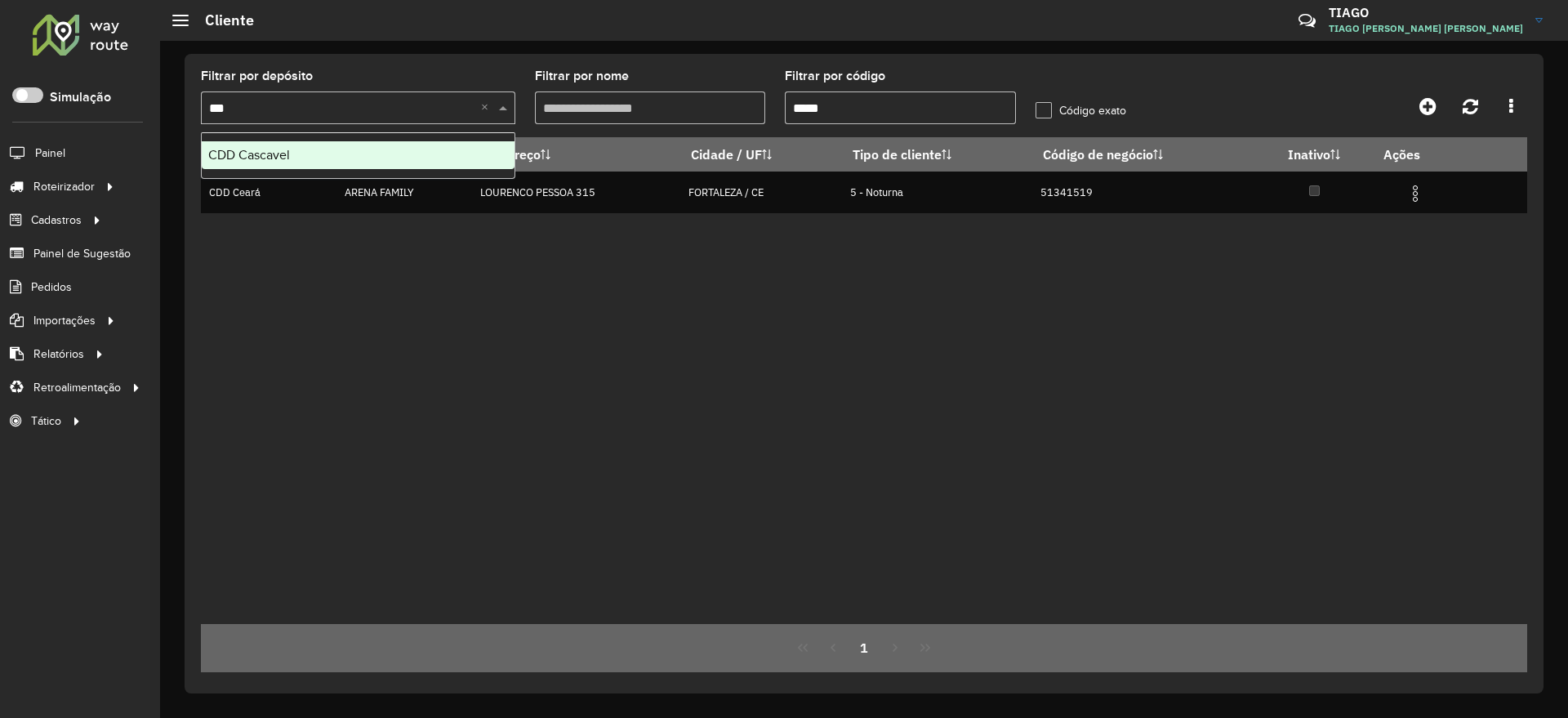
click at [327, 144] on div "CDD Cascavel" at bounding box center [358, 155] width 313 height 28
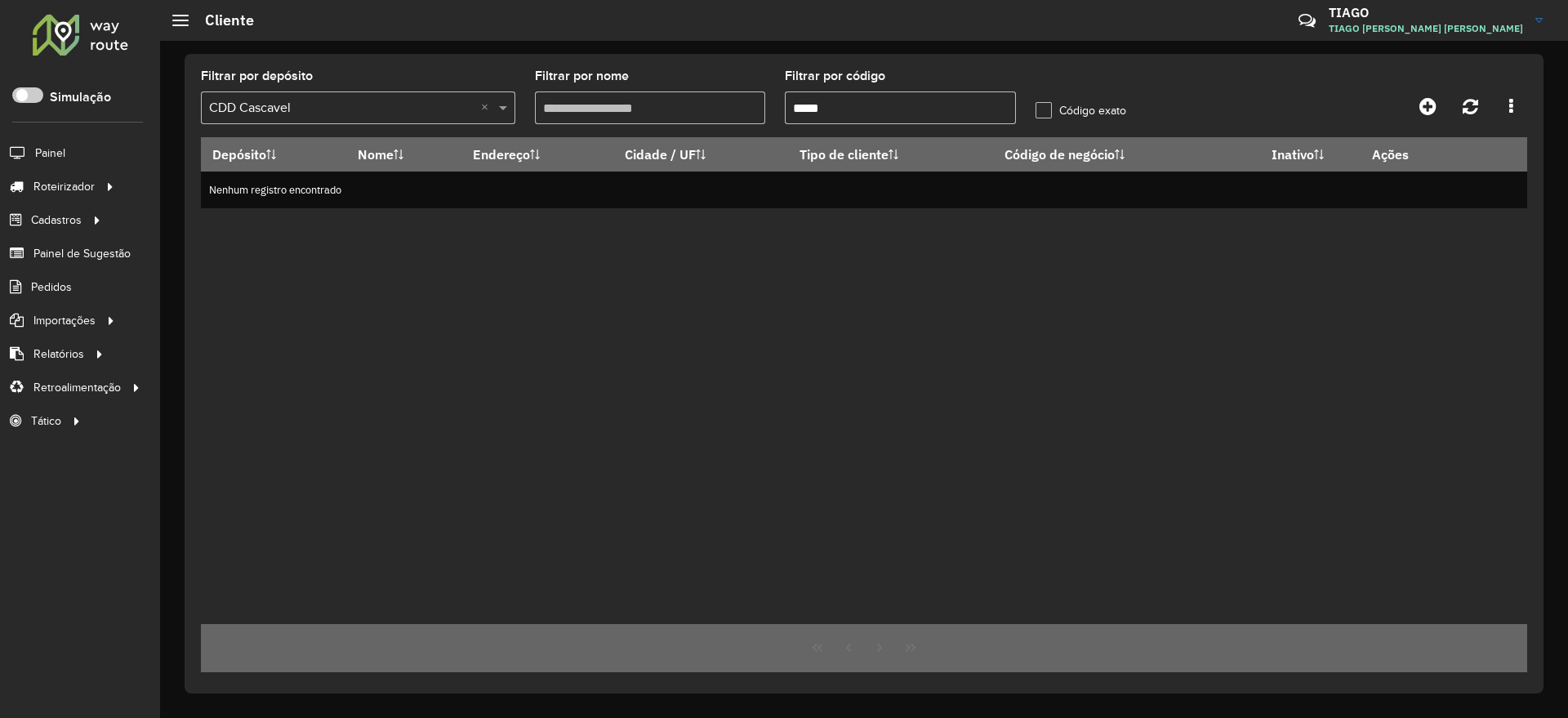
drag, startPoint x: 833, startPoint y: 118, endPoint x: 702, endPoint y: 113, distance: 131.1
click at [695, 116] on formly-group "Filtrar por depósito Selecione um depósito × CDD Cascavel × Filtrar por nome Fi…" at bounding box center [692, 103] width 1002 height 67
paste input "*****"
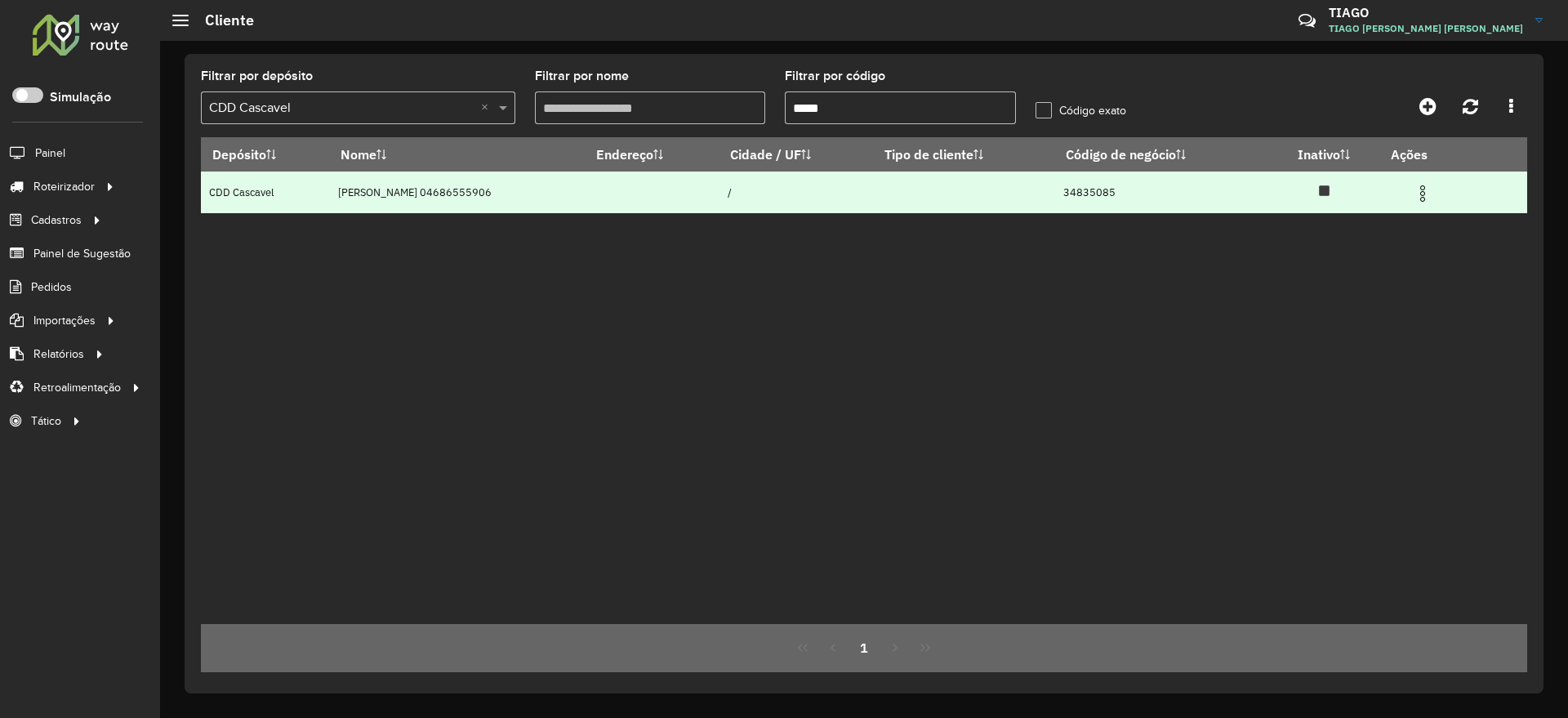
type input "*****"
click at [1432, 195] on img at bounding box center [1422, 193] width 19 height 19
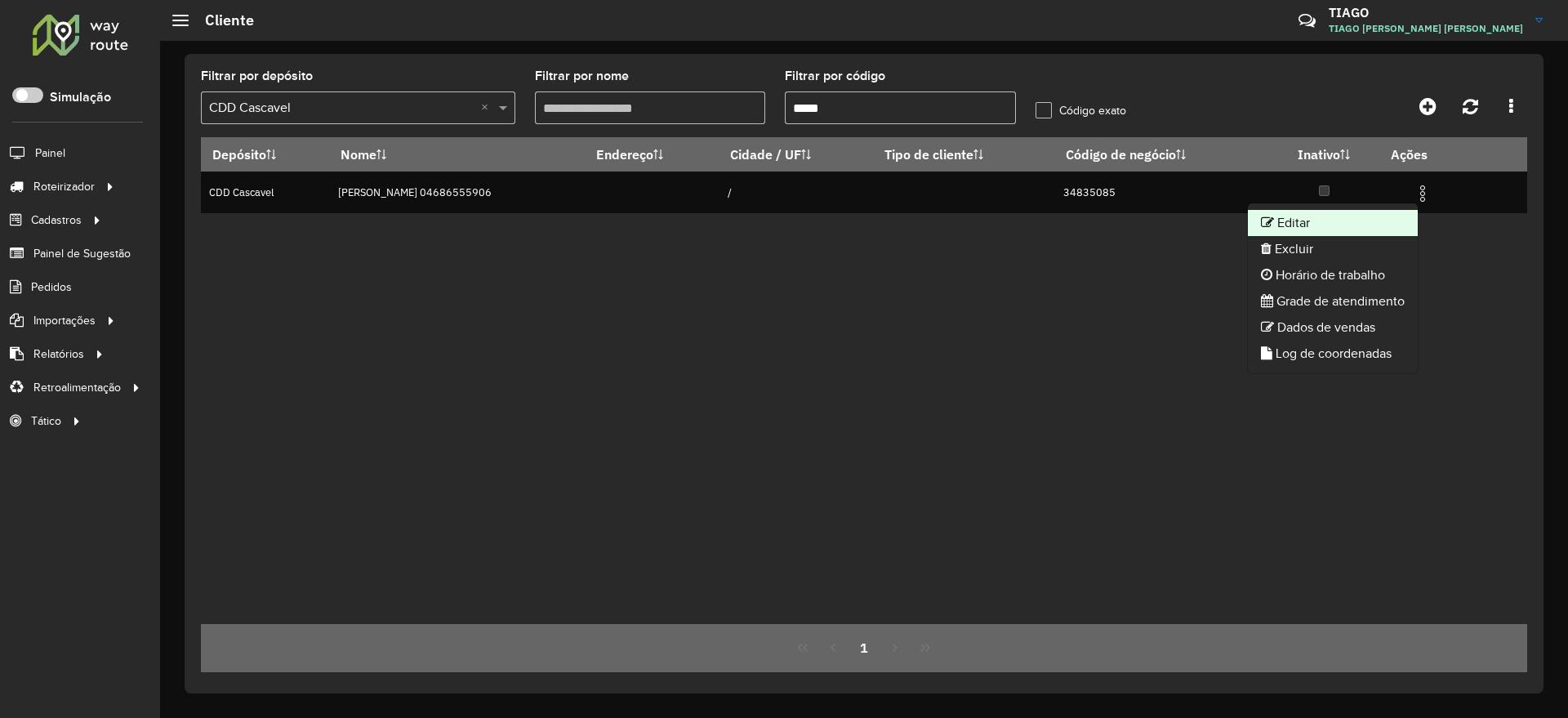
click at [1349, 225] on li "Editar" at bounding box center [1333, 223] width 170 height 26
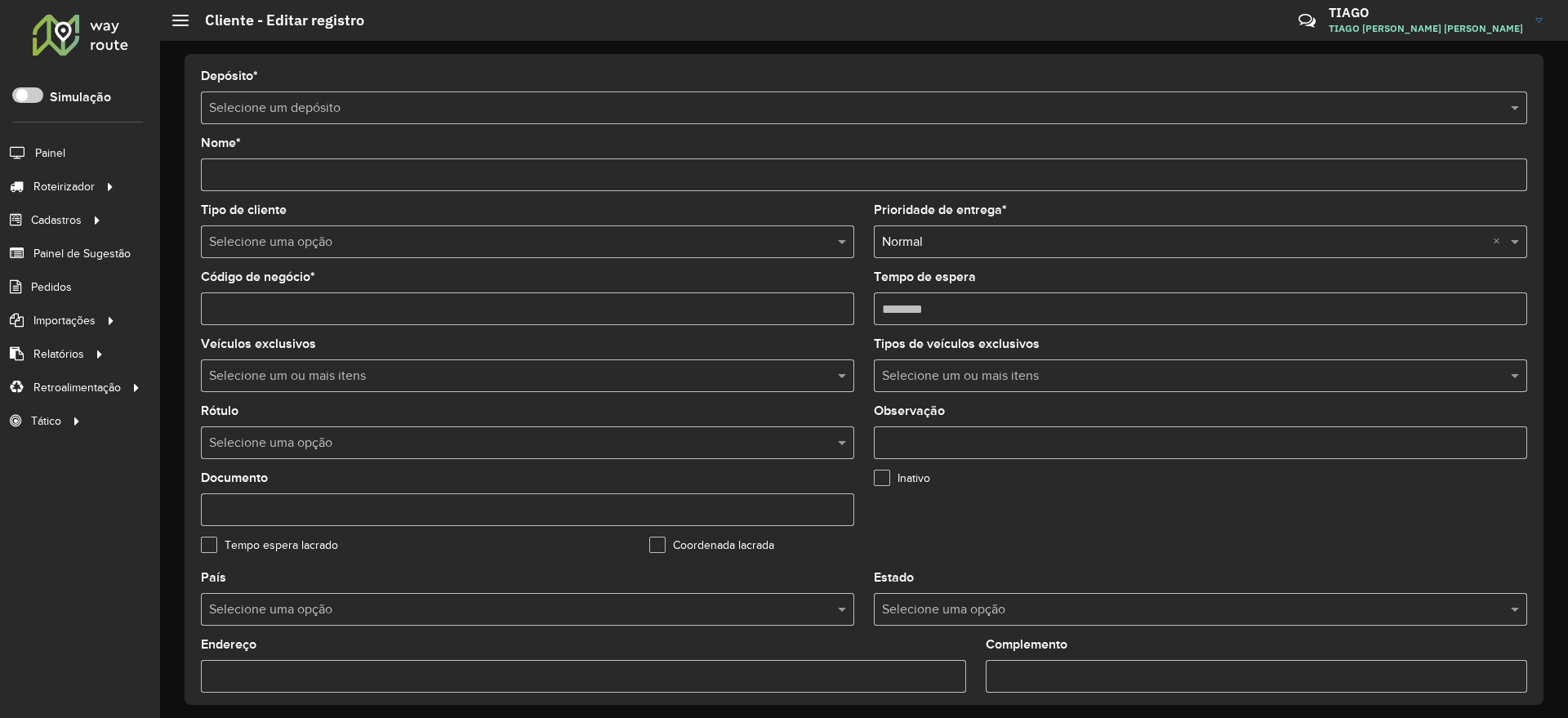
type input "**********"
type input "********"
type input "**********"
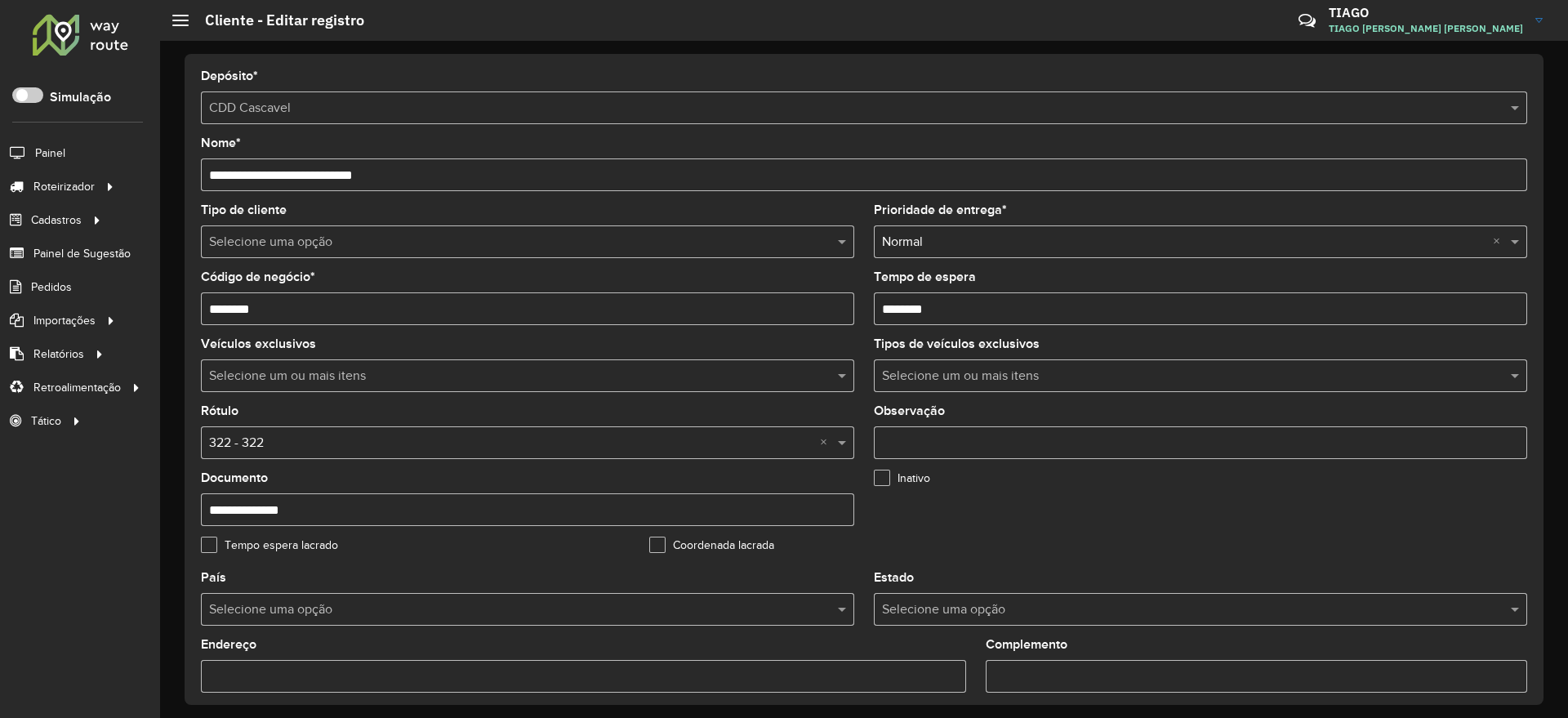
click at [1114, 517] on formly-field "Inativo" at bounding box center [1088, 506] width 448 height 67
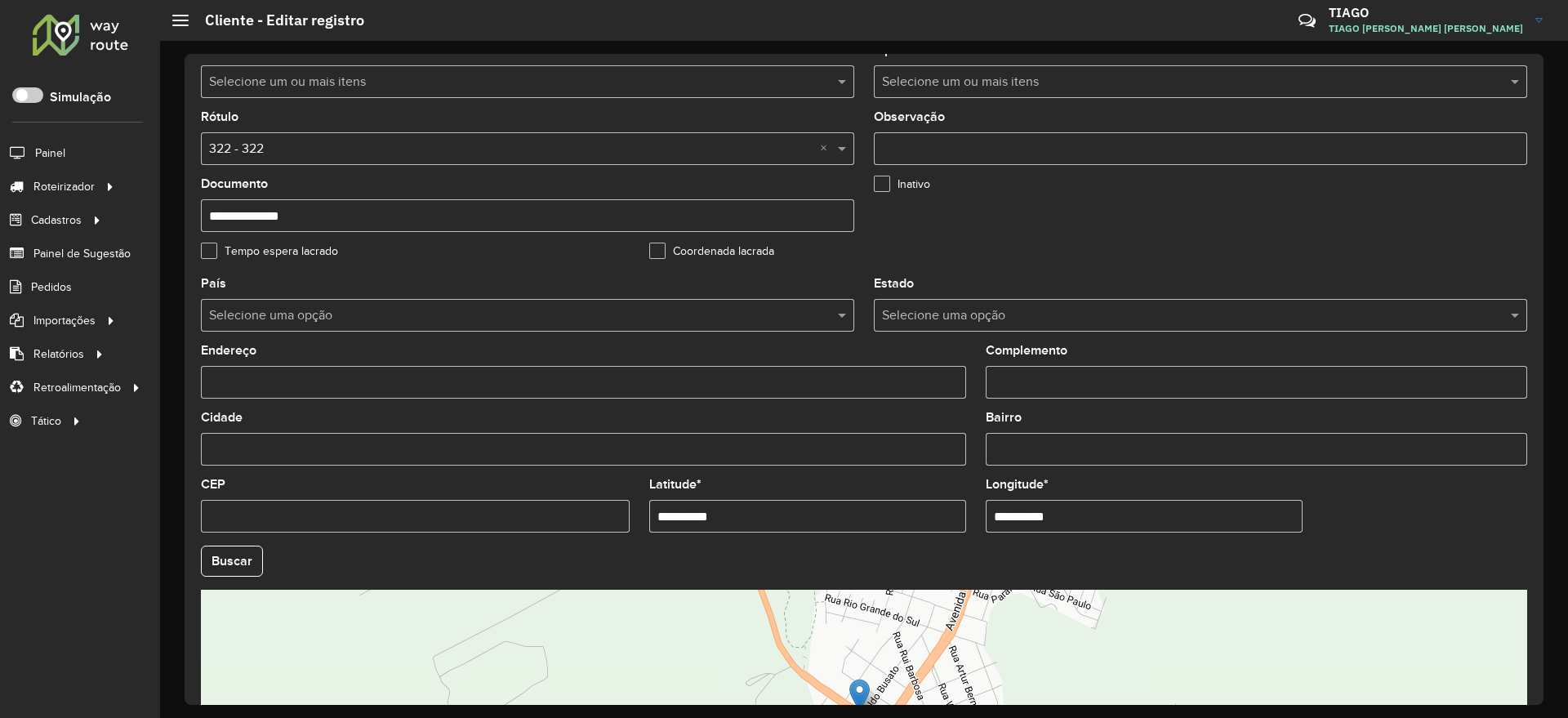
scroll to position [306, 0]
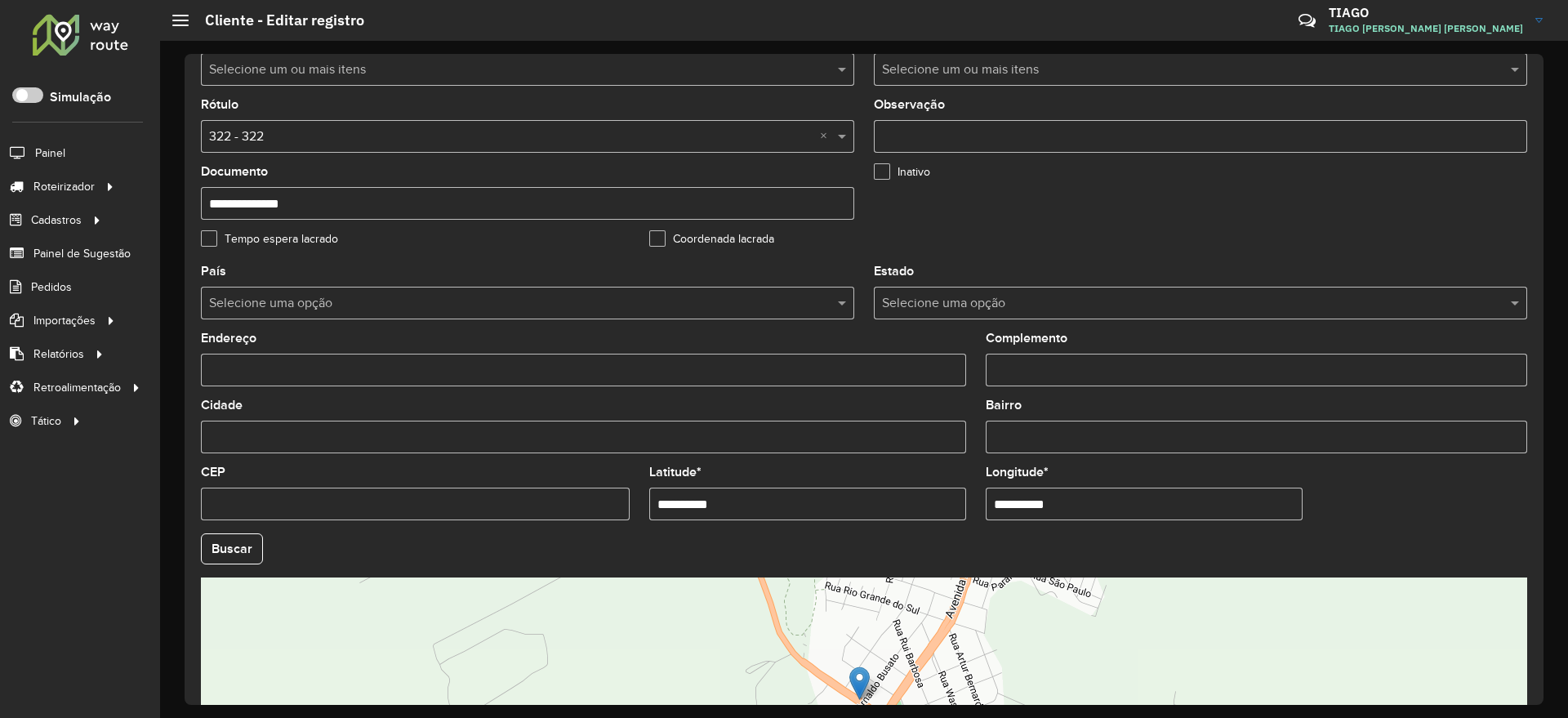
drag, startPoint x: 1085, startPoint y: 506, endPoint x: 811, endPoint y: 525, distance: 274.7
click at [811, 525] on formly-group "**********" at bounding box center [863, 544] width 1346 height 557
paste input "text"
type input "**********"
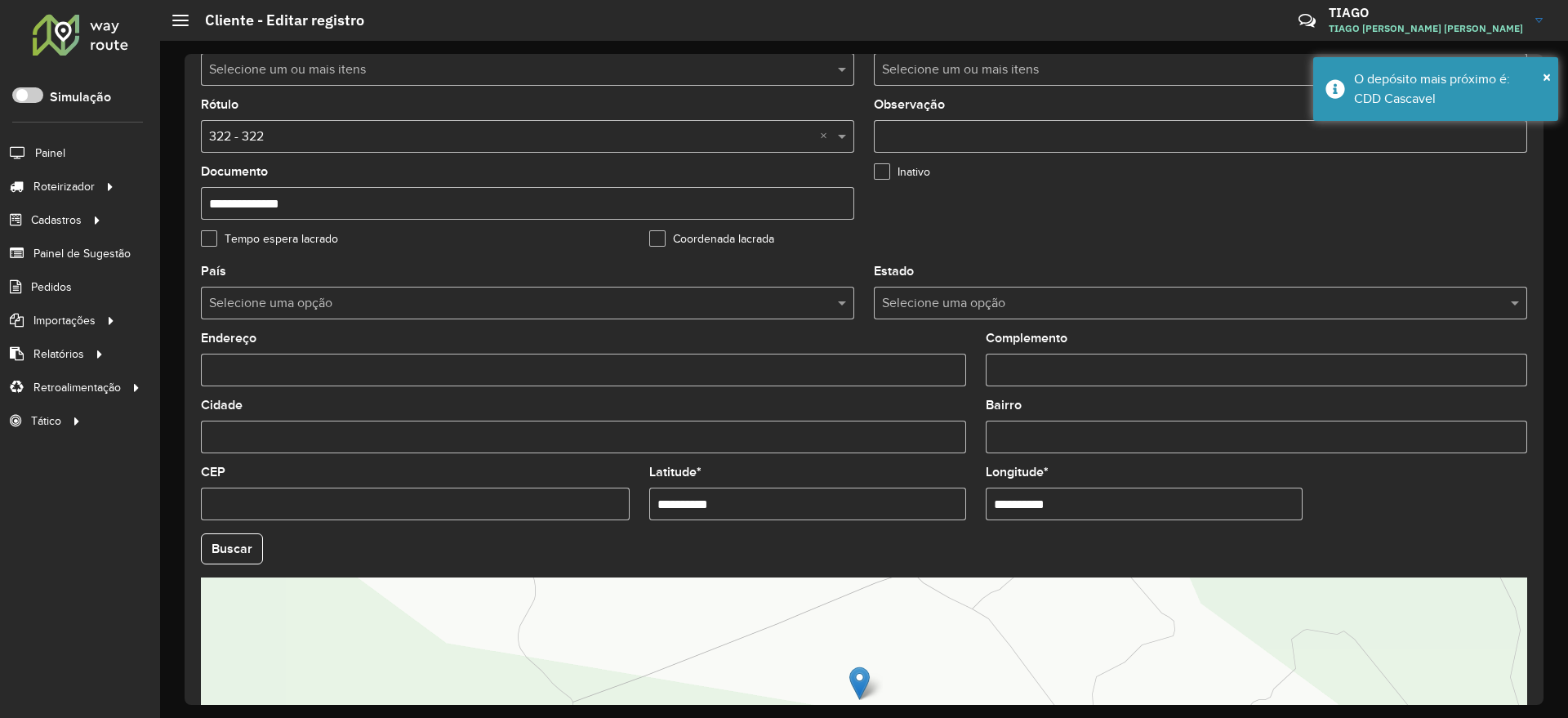
drag, startPoint x: 725, startPoint y: 497, endPoint x: 467, endPoint y: 525, distance: 259.5
click at [467, 525] on formly-group "**********" at bounding box center [863, 544] width 1346 height 557
paste input "text"
type input "**********"
click at [240, 546] on hb-app "Aguarde... Pop-up bloqueado! Seu navegador bloqueou automáticamente a abertura …" at bounding box center [784, 359] width 1568 height 718
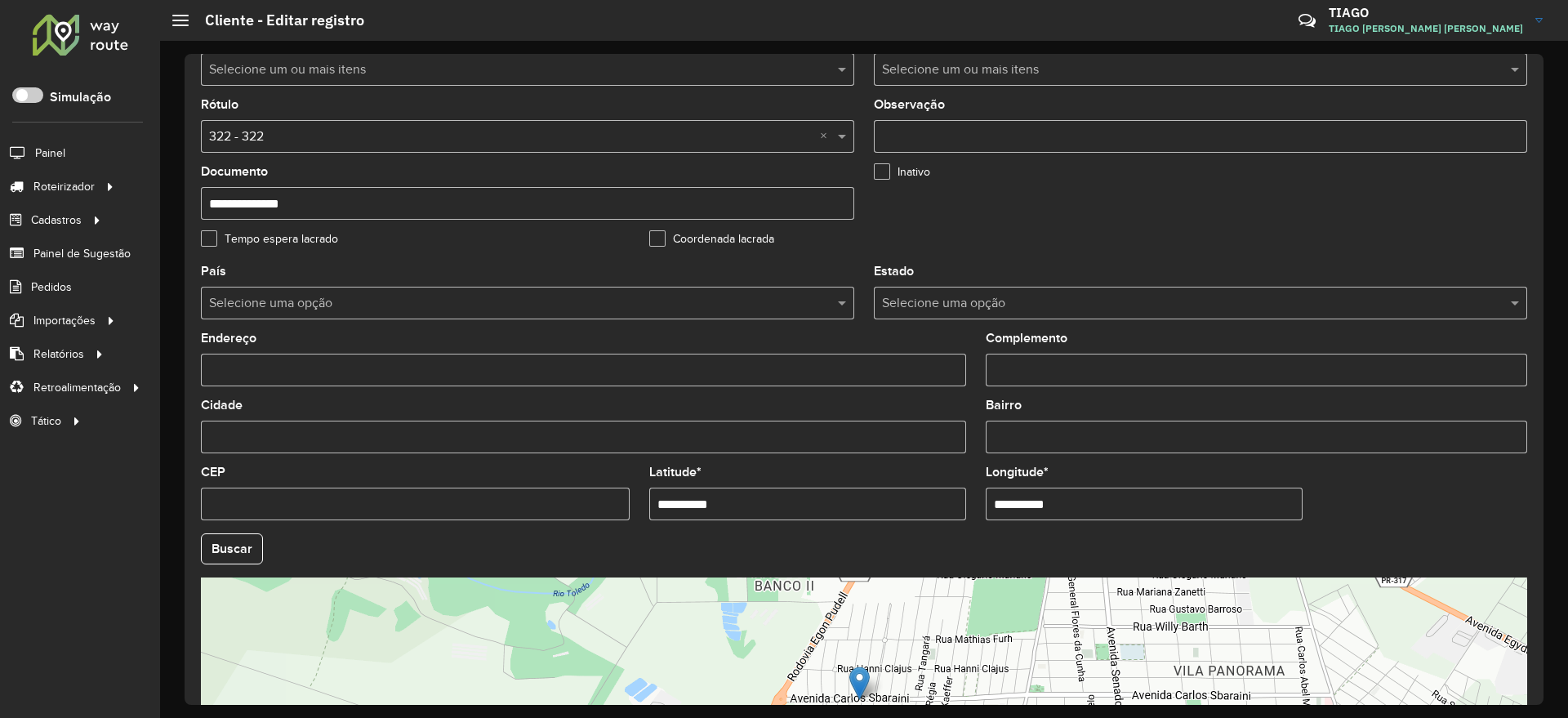
click at [1464, 493] on formly-group "**********" at bounding box center [863, 544] width 1346 height 557
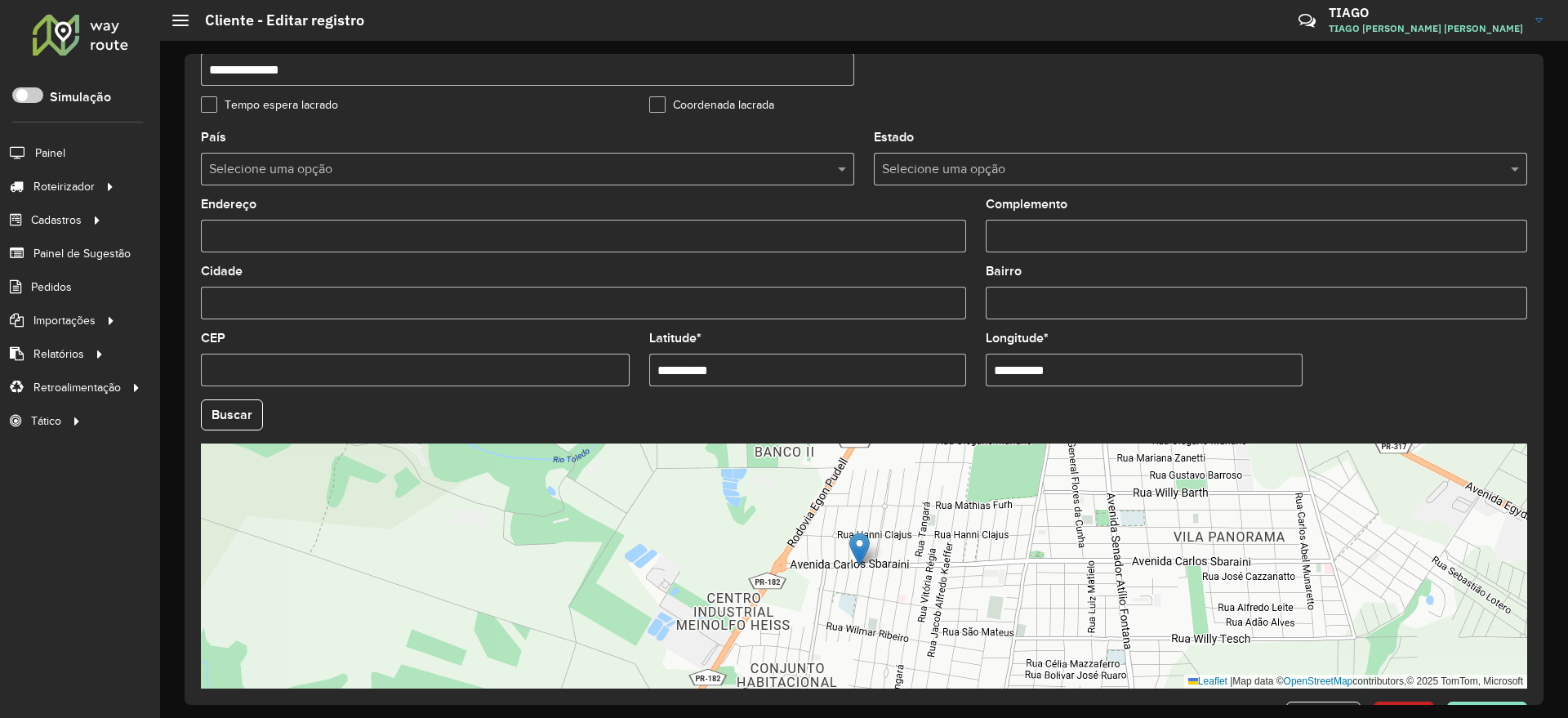
scroll to position [497, 0]
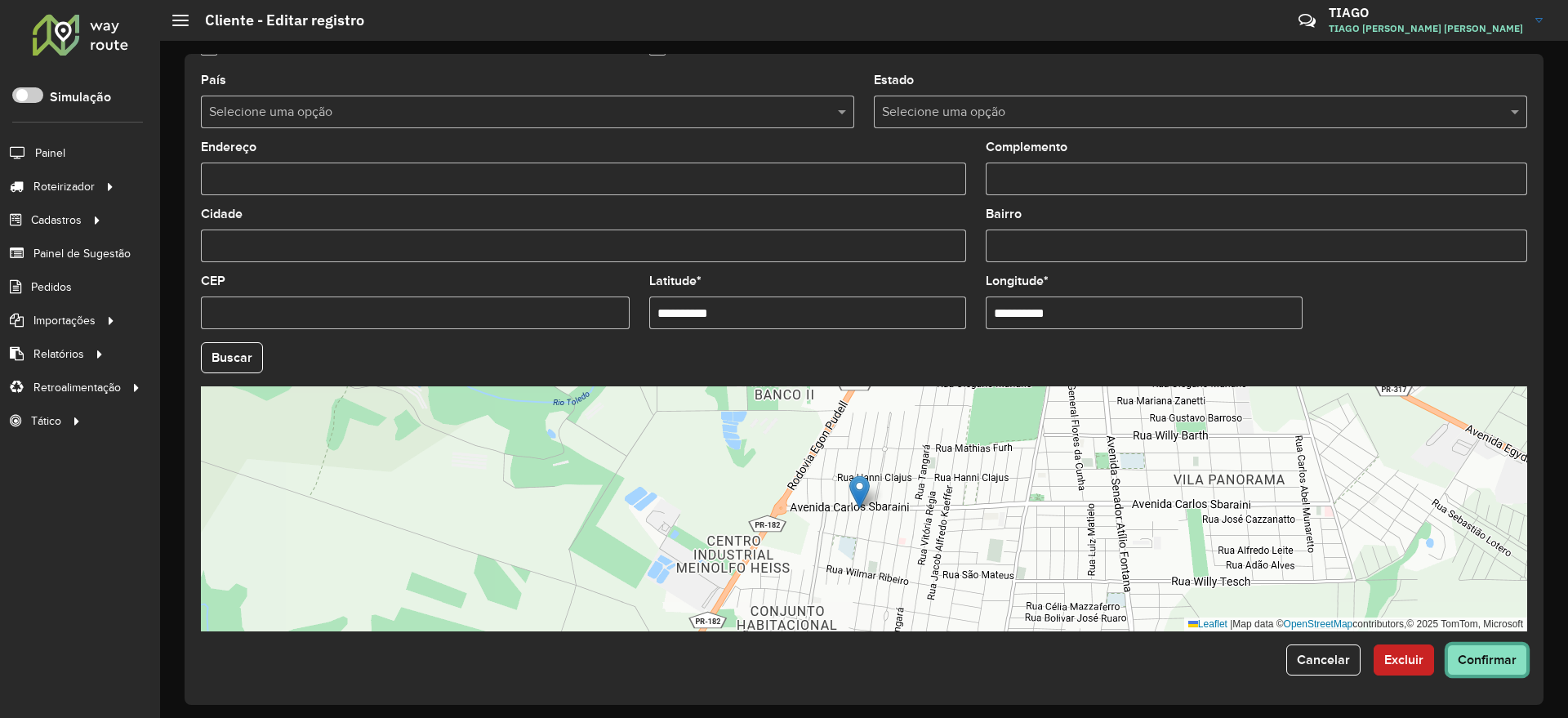
click at [1488, 670] on button "Confirmar" at bounding box center [1487, 661] width 80 height 31
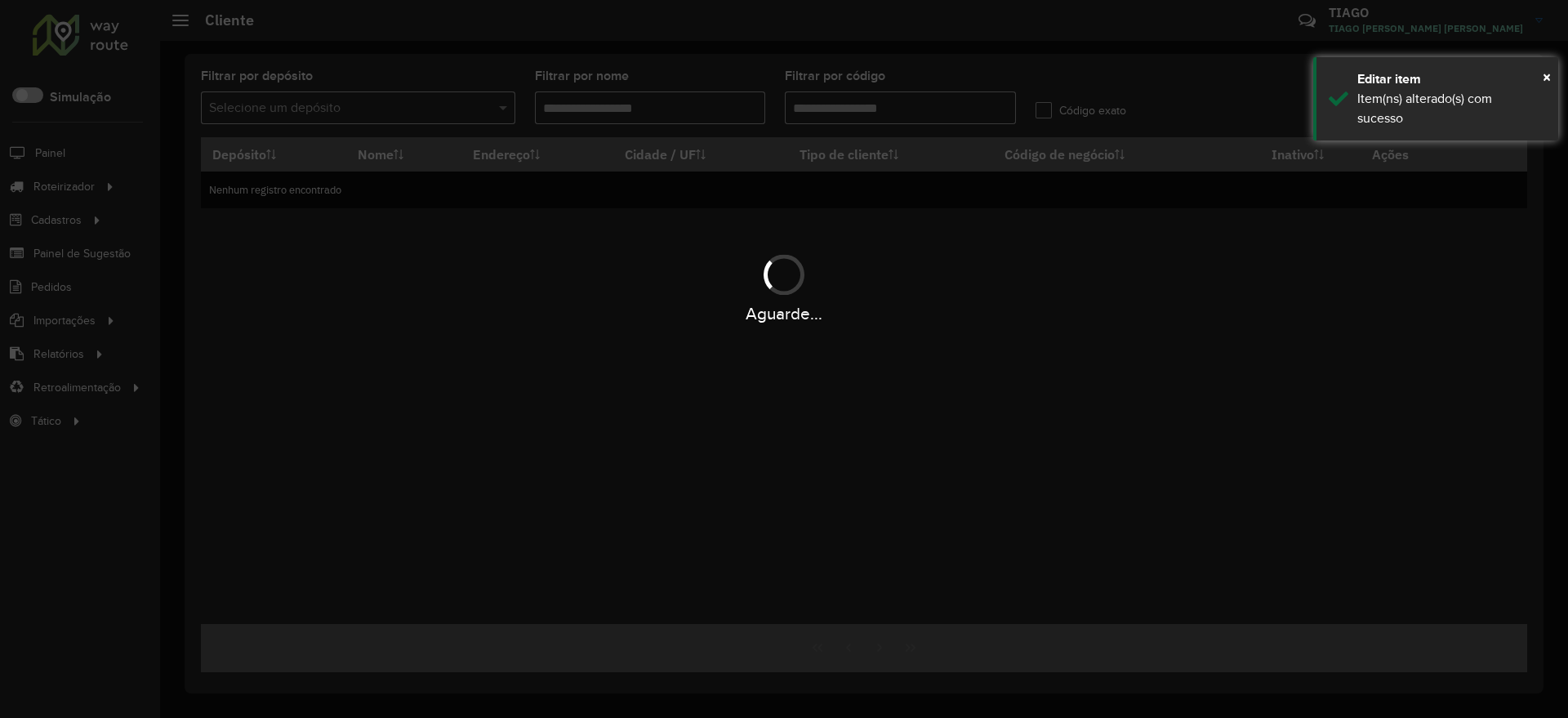
type input "*****"
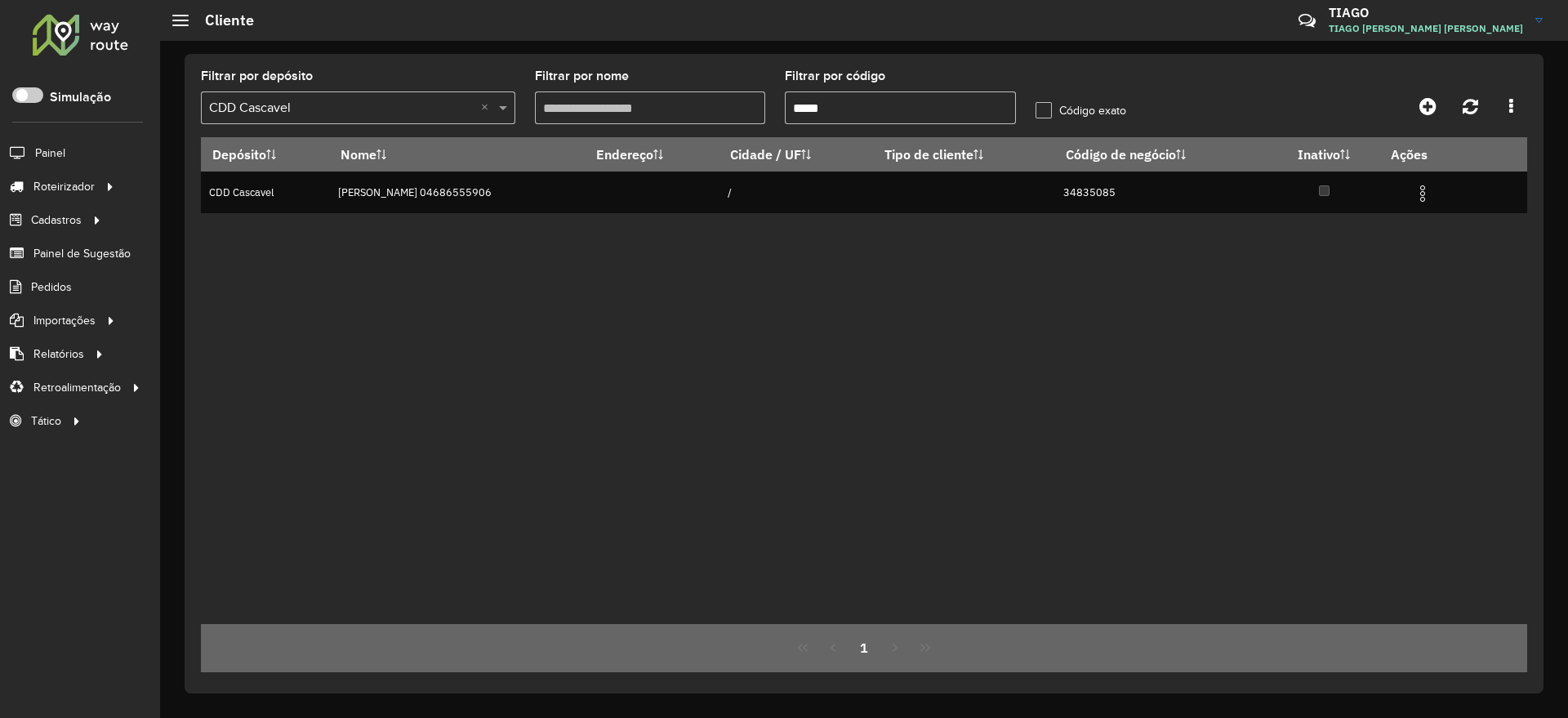
click at [73, 42] on div at bounding box center [80, 34] width 99 height 42
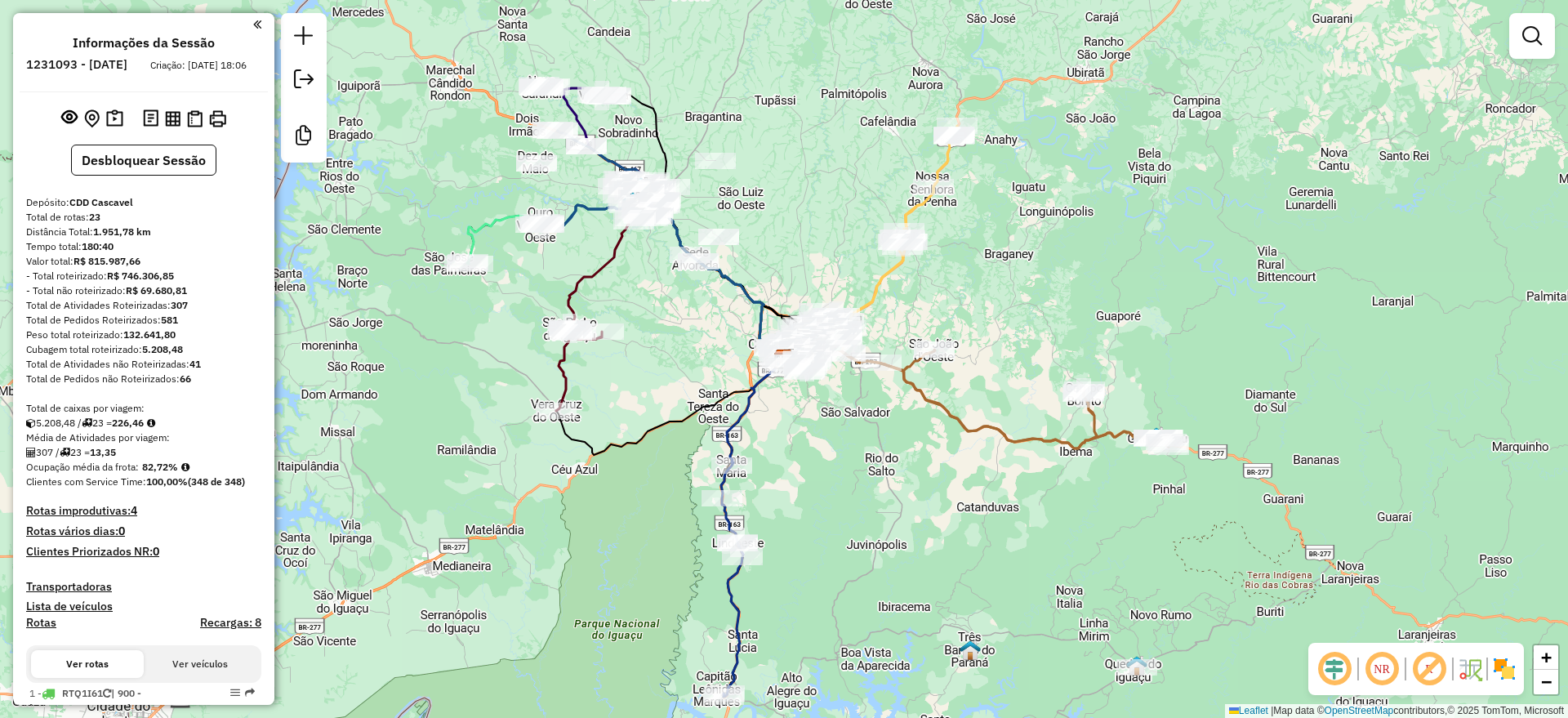
click at [1330, 668] on em at bounding box center [1335, 669] width 40 height 40
click at [1418, 668] on em at bounding box center [1429, 669] width 40 height 40
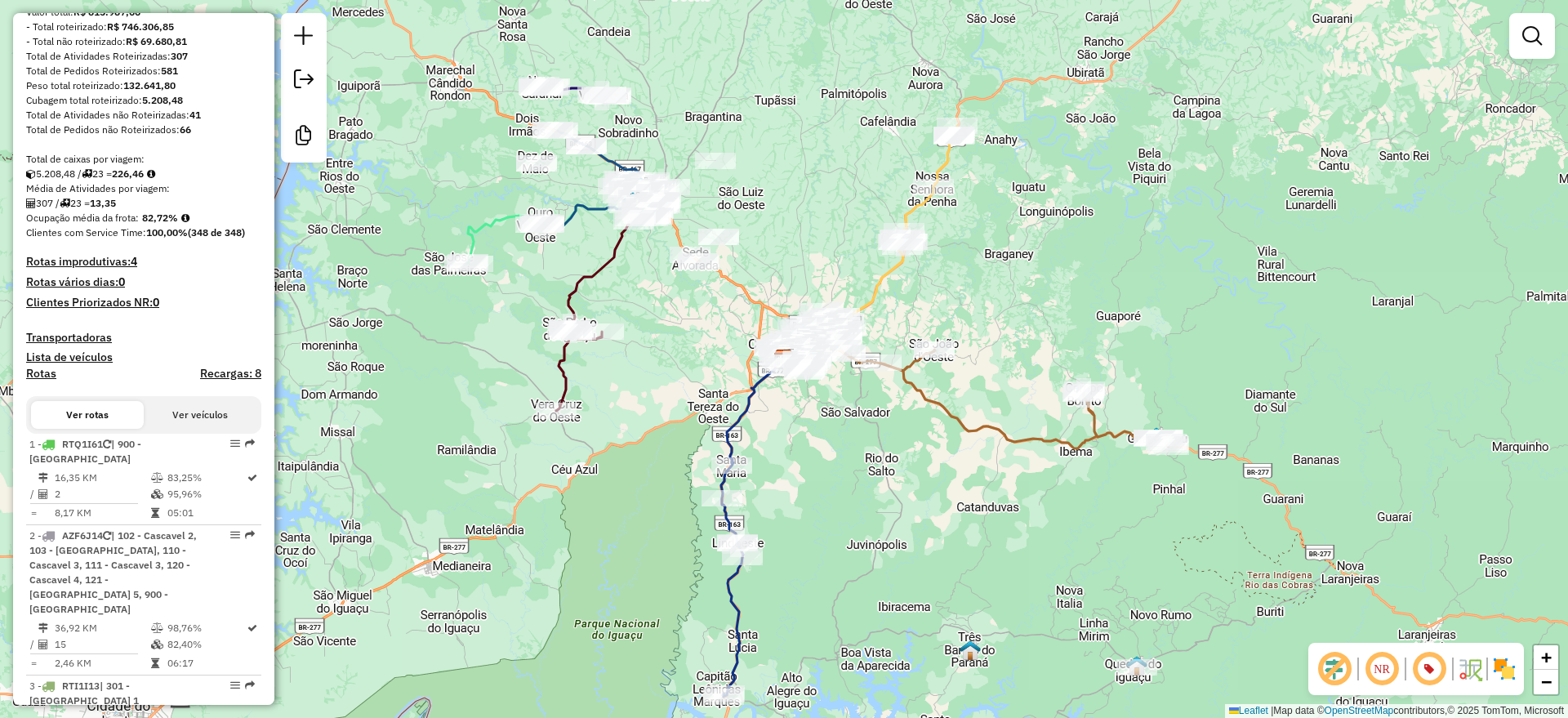
scroll to position [306, 0]
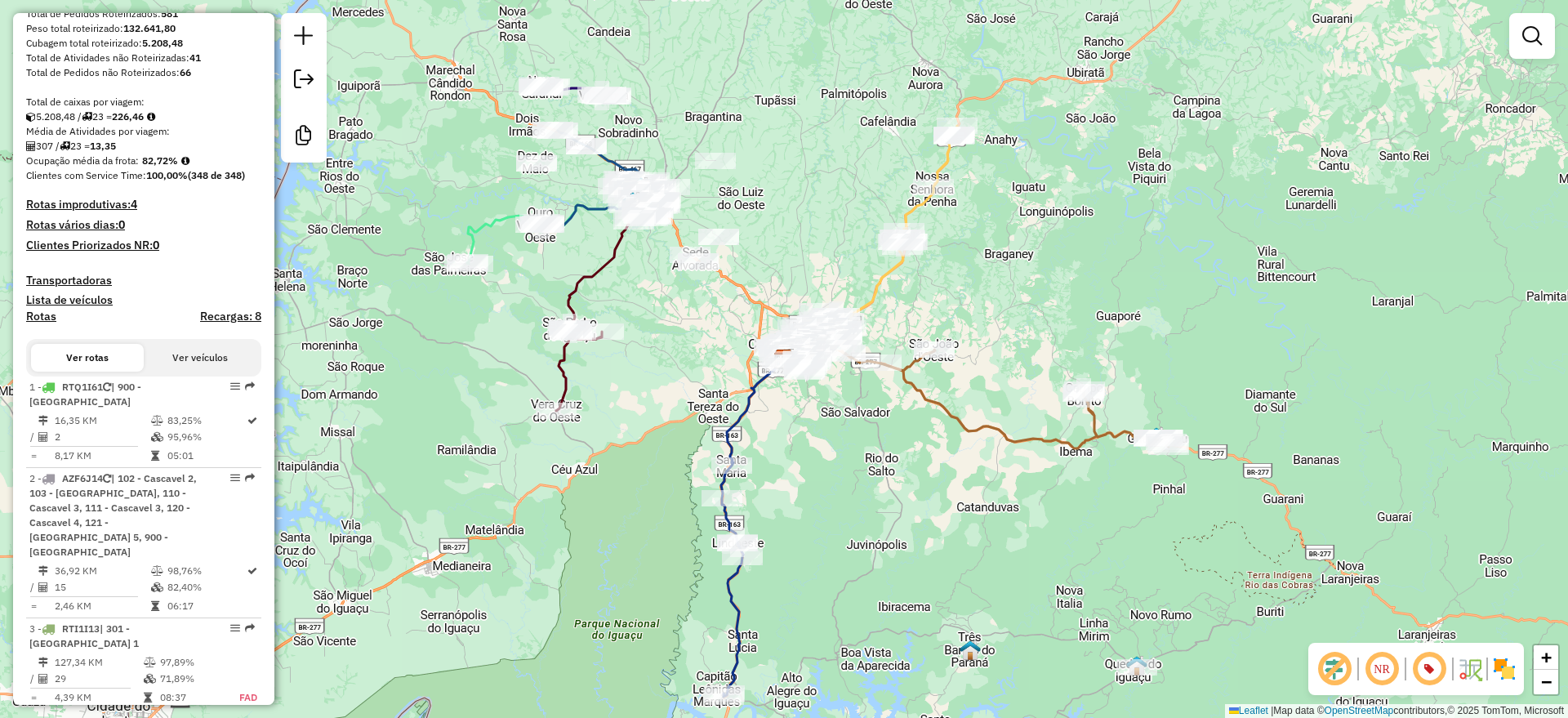
click at [738, 423] on icon at bounding box center [754, 526] width 65 height 341
select select "**********"
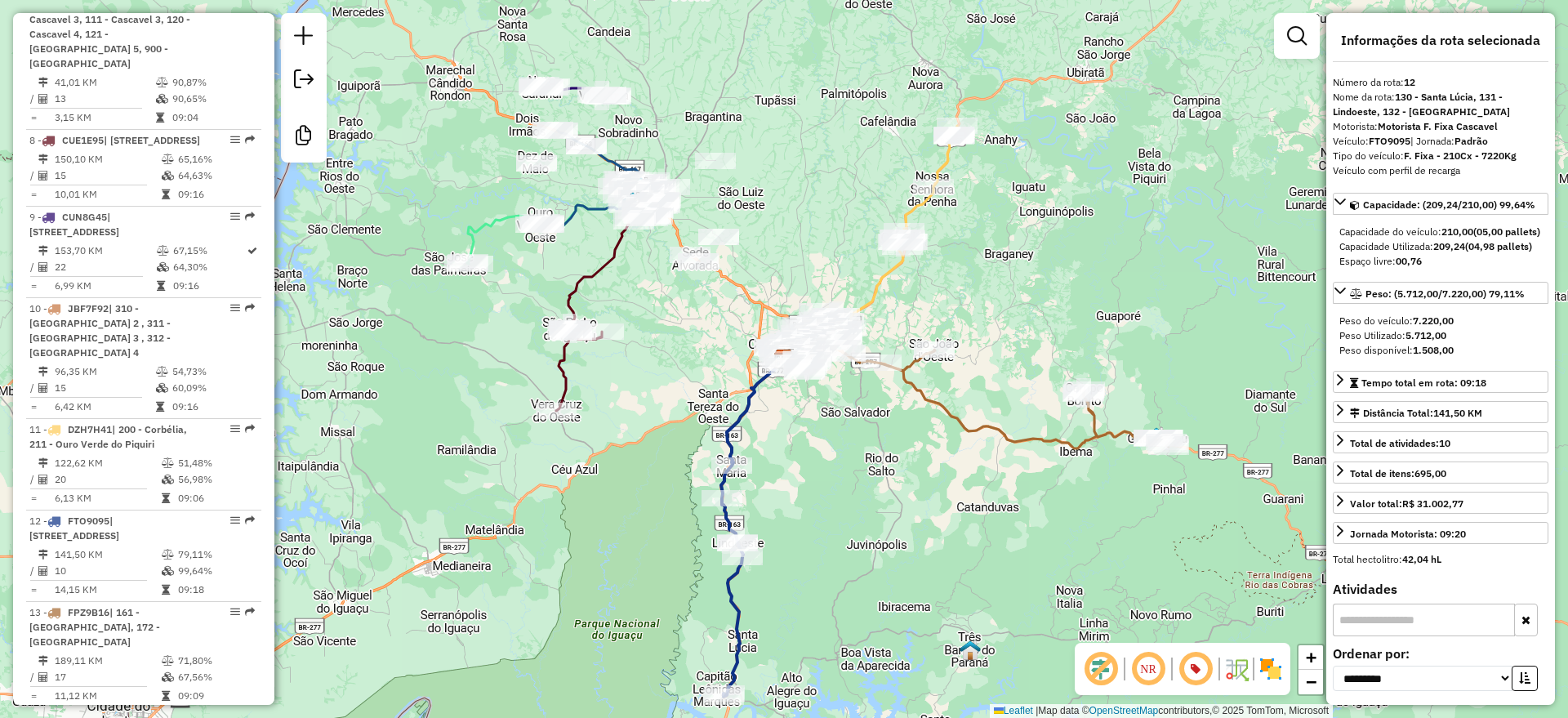
scroll to position [1765, 0]
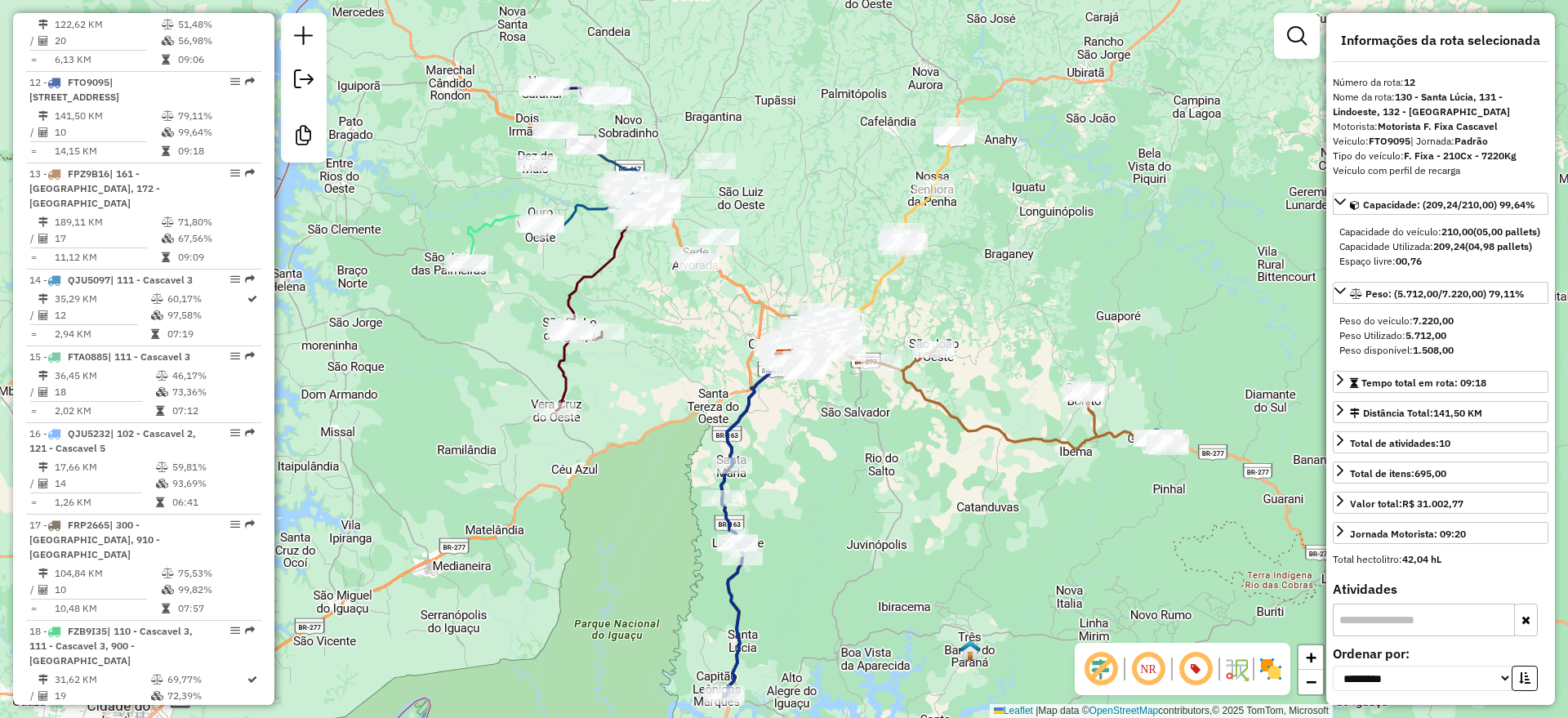
click at [564, 365] on icon at bounding box center [600, 311] width 88 height 199
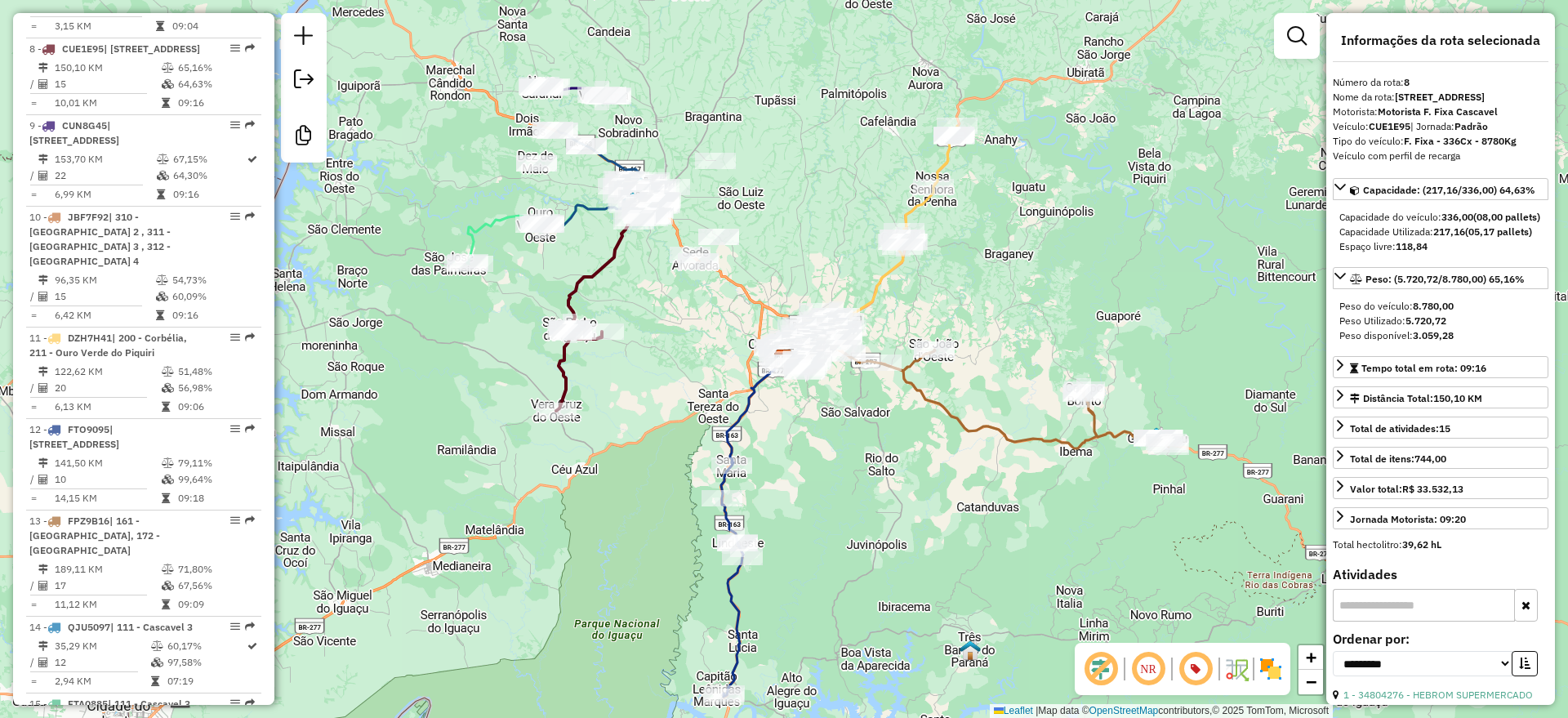
scroll to position [1399, 0]
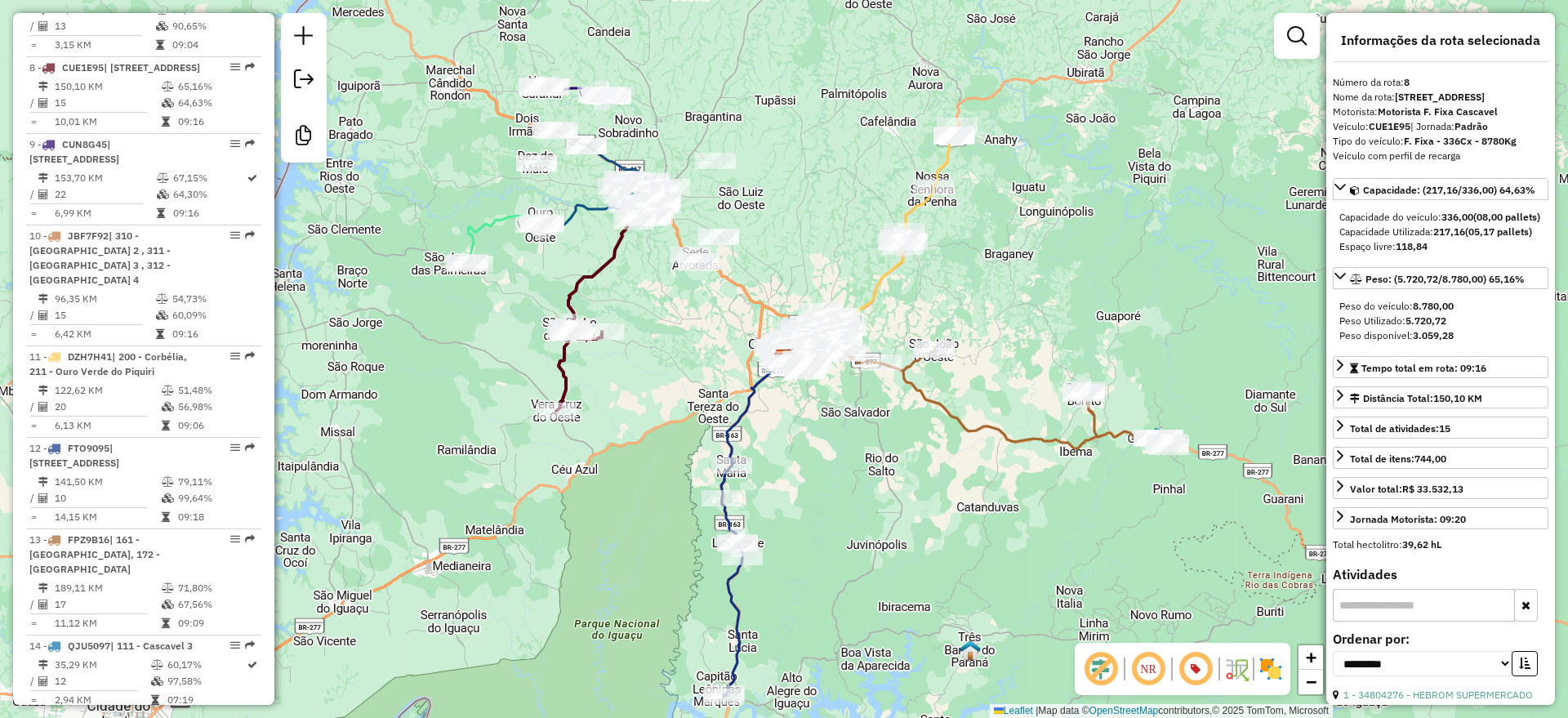
click at [960, 419] on icon at bounding box center [1007, 399] width 324 height 99
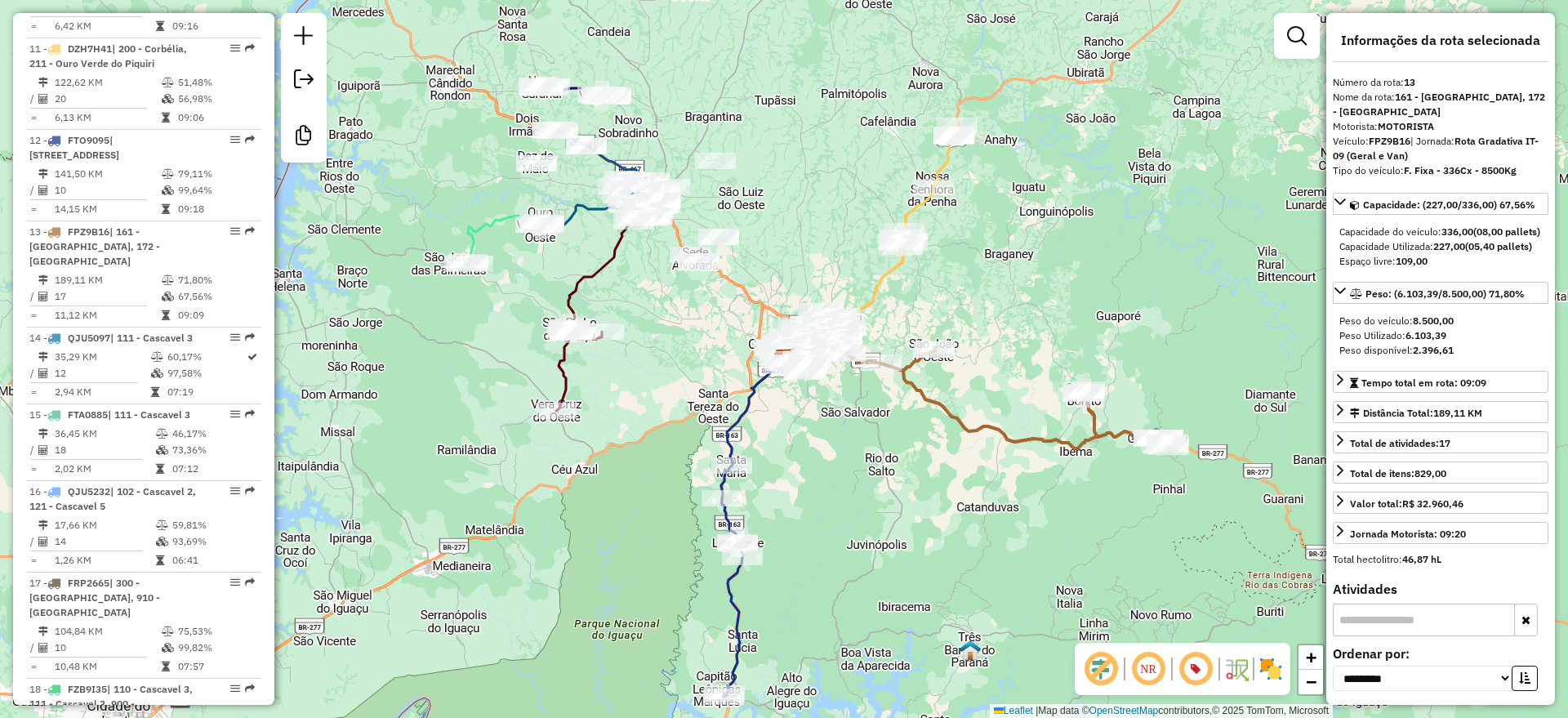
scroll to position [1872, 0]
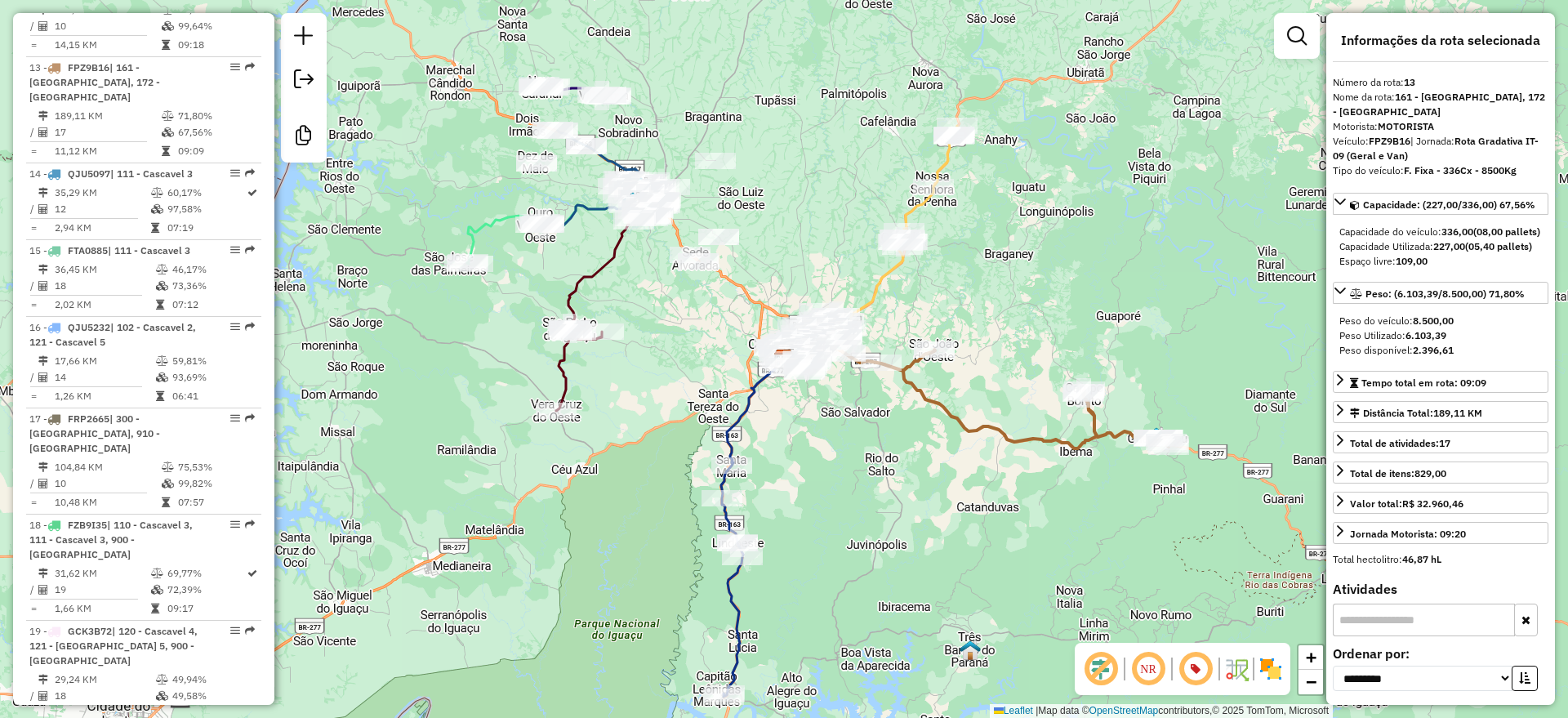
click at [939, 162] on icon at bounding box center [900, 227] width 113 height 203
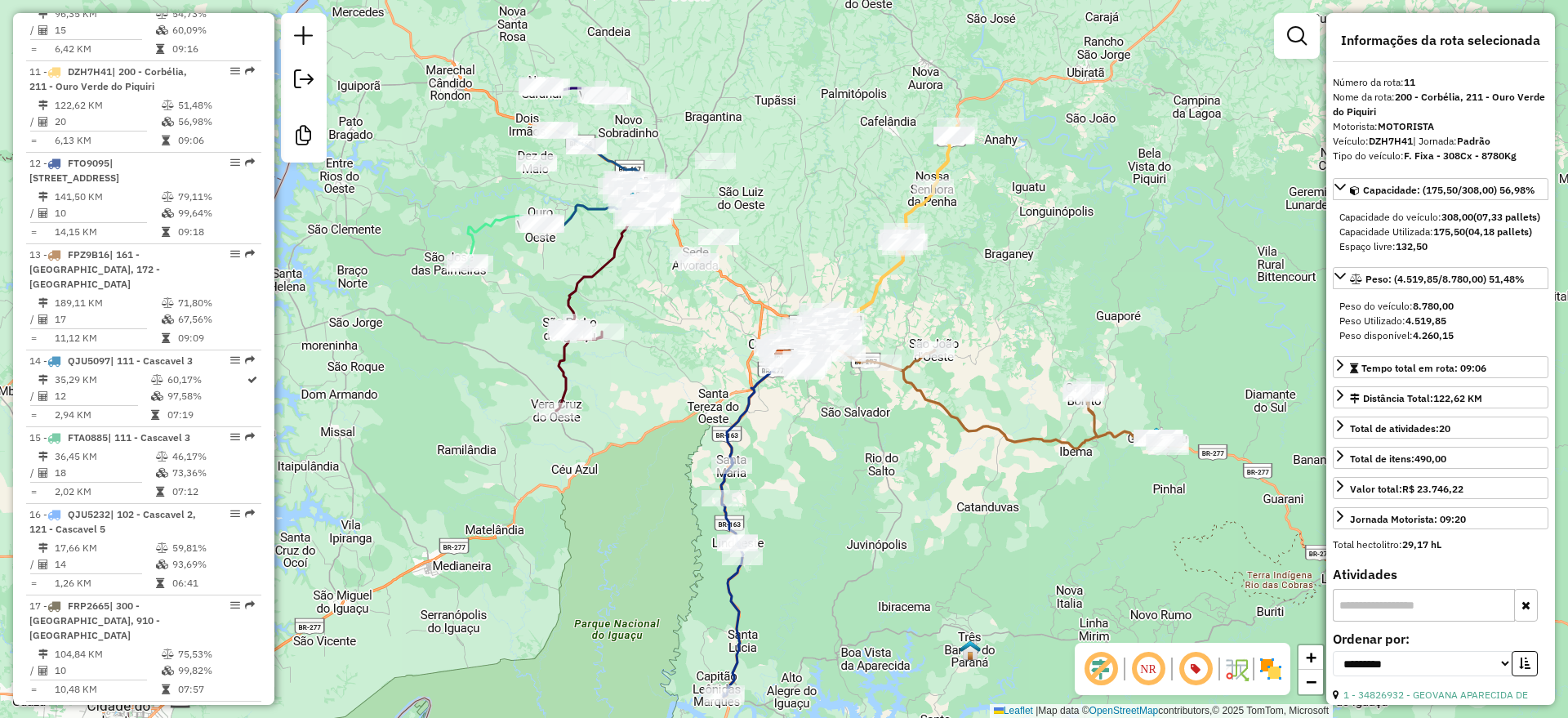
scroll to position [1674, 0]
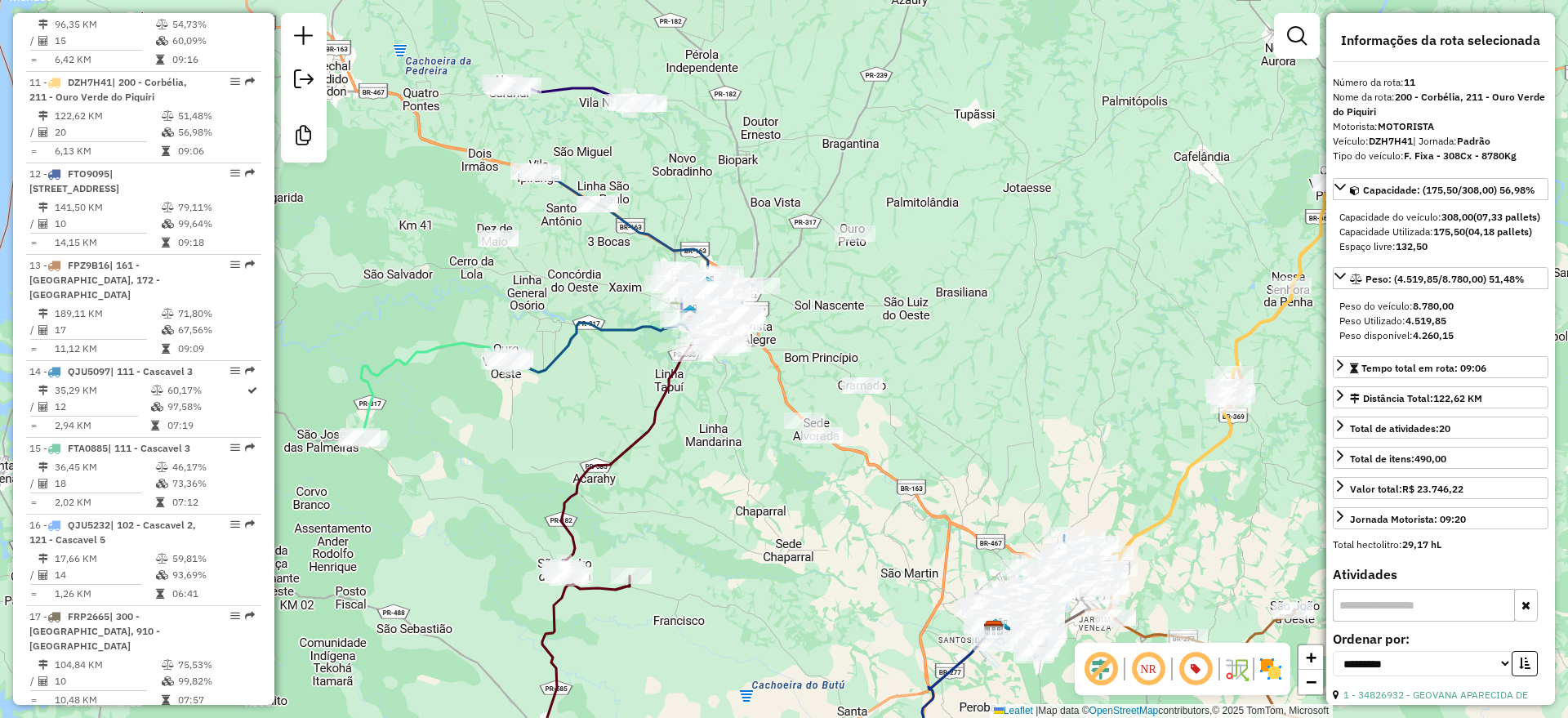
click at [579, 85] on icon at bounding box center [575, 93] width 145 height 22
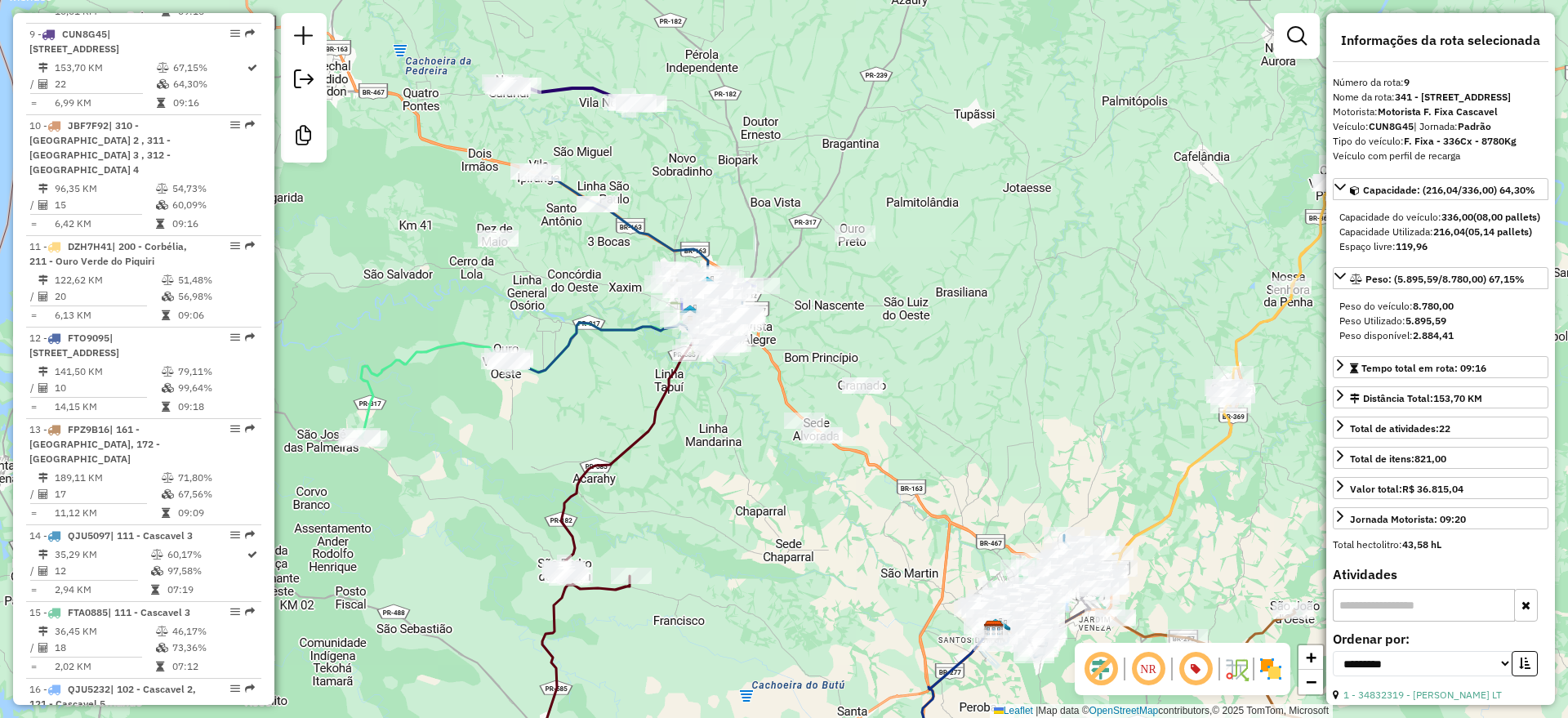
scroll to position [1490, 0]
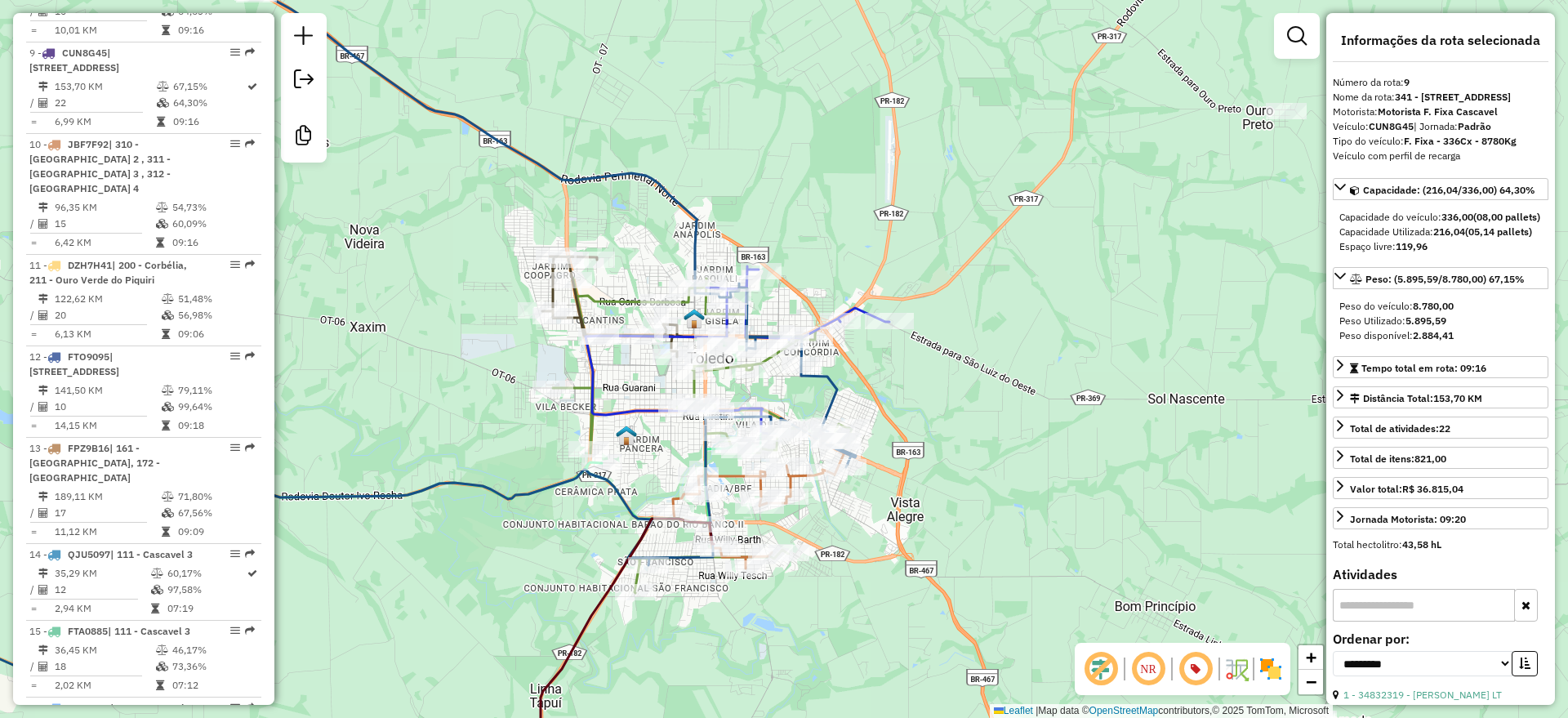
click at [695, 218] on icon at bounding box center [371, 297] width 970 height 738
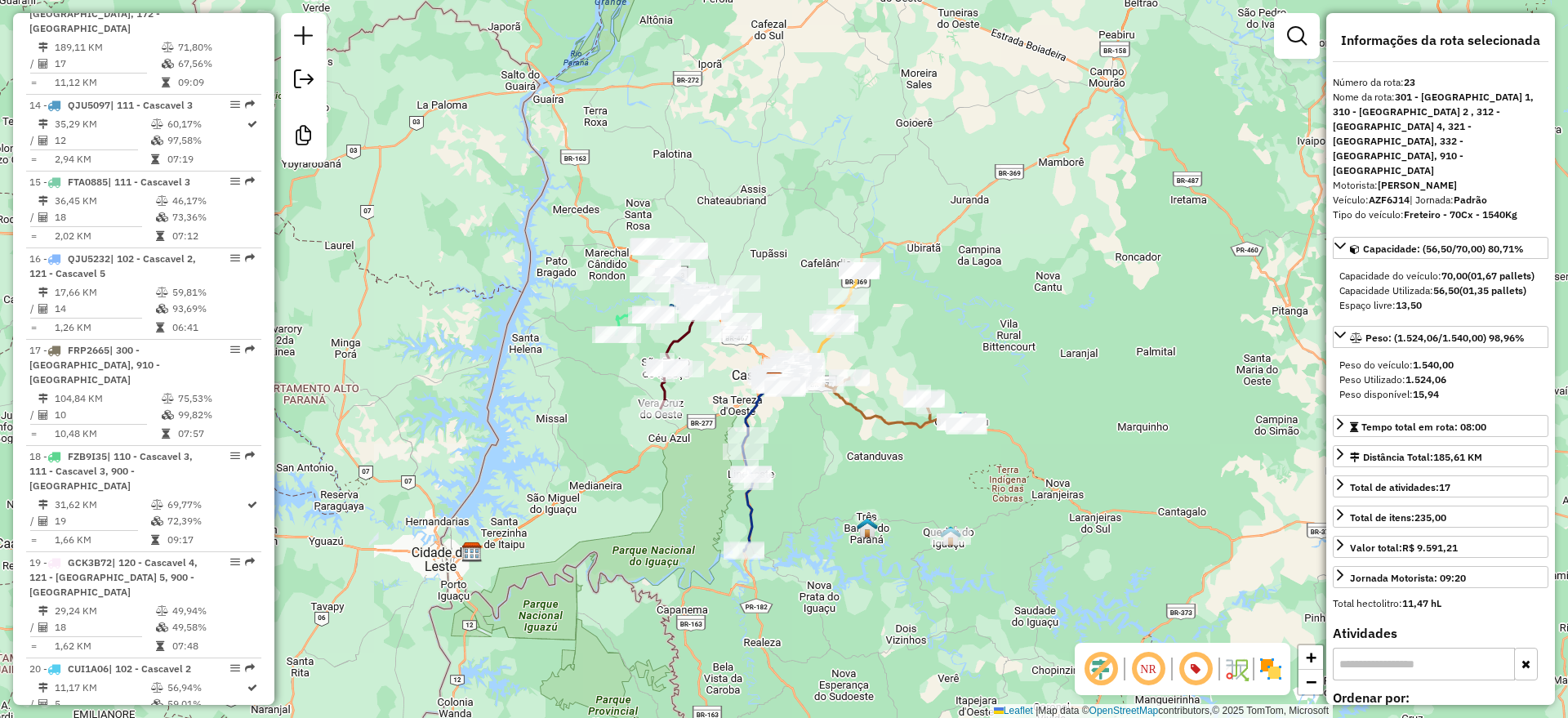
scroll to position [1741, 0]
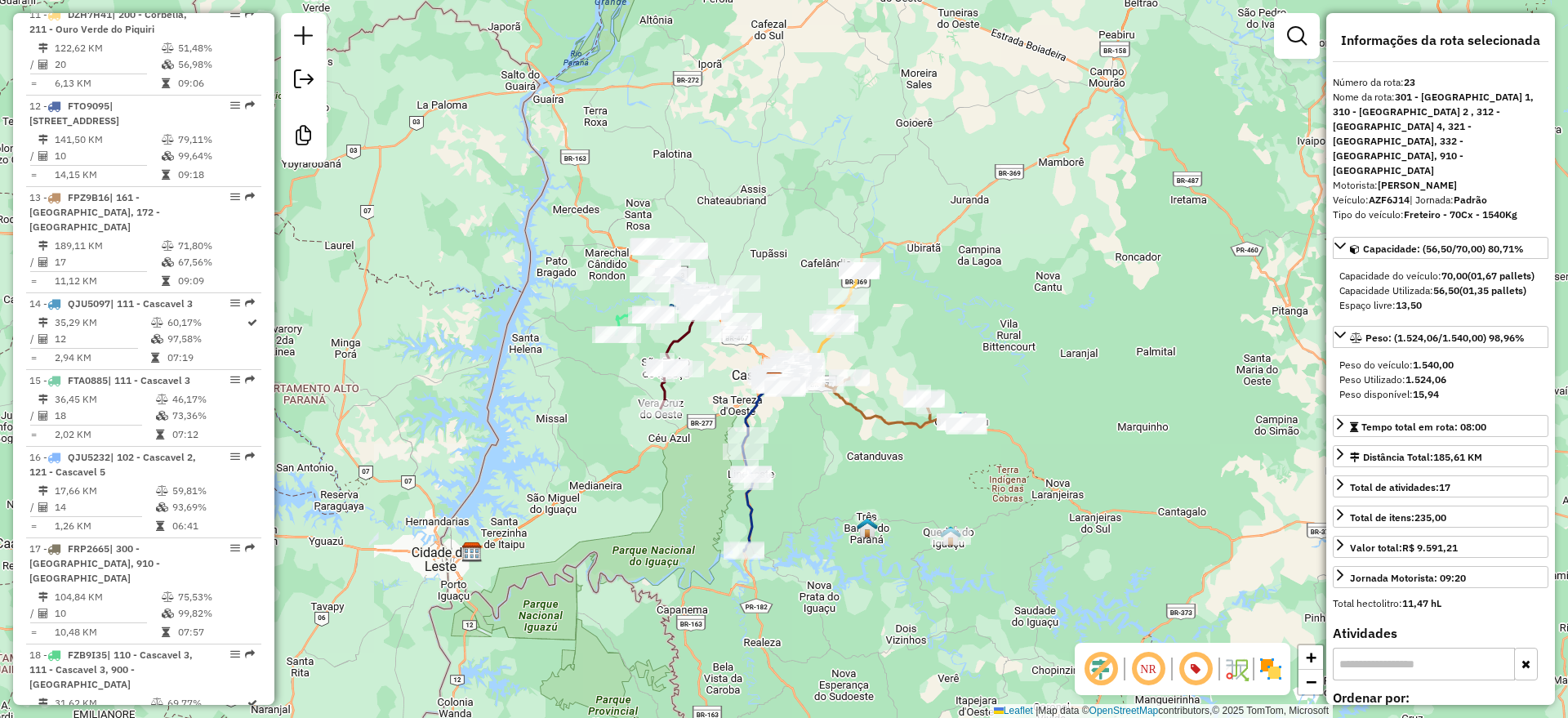
click at [753, 411] on icon at bounding box center [758, 466] width 32 height 171
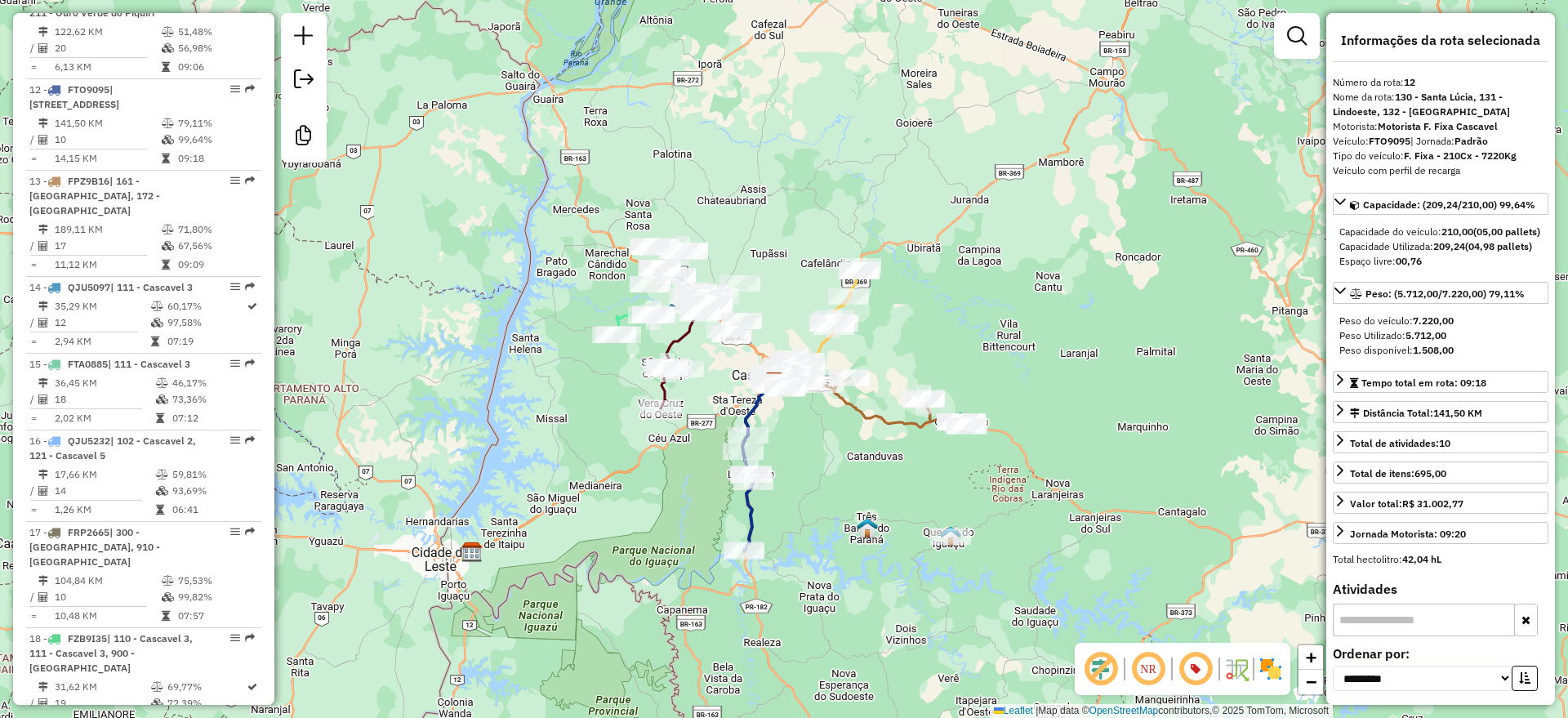
scroll to position [1765, 0]
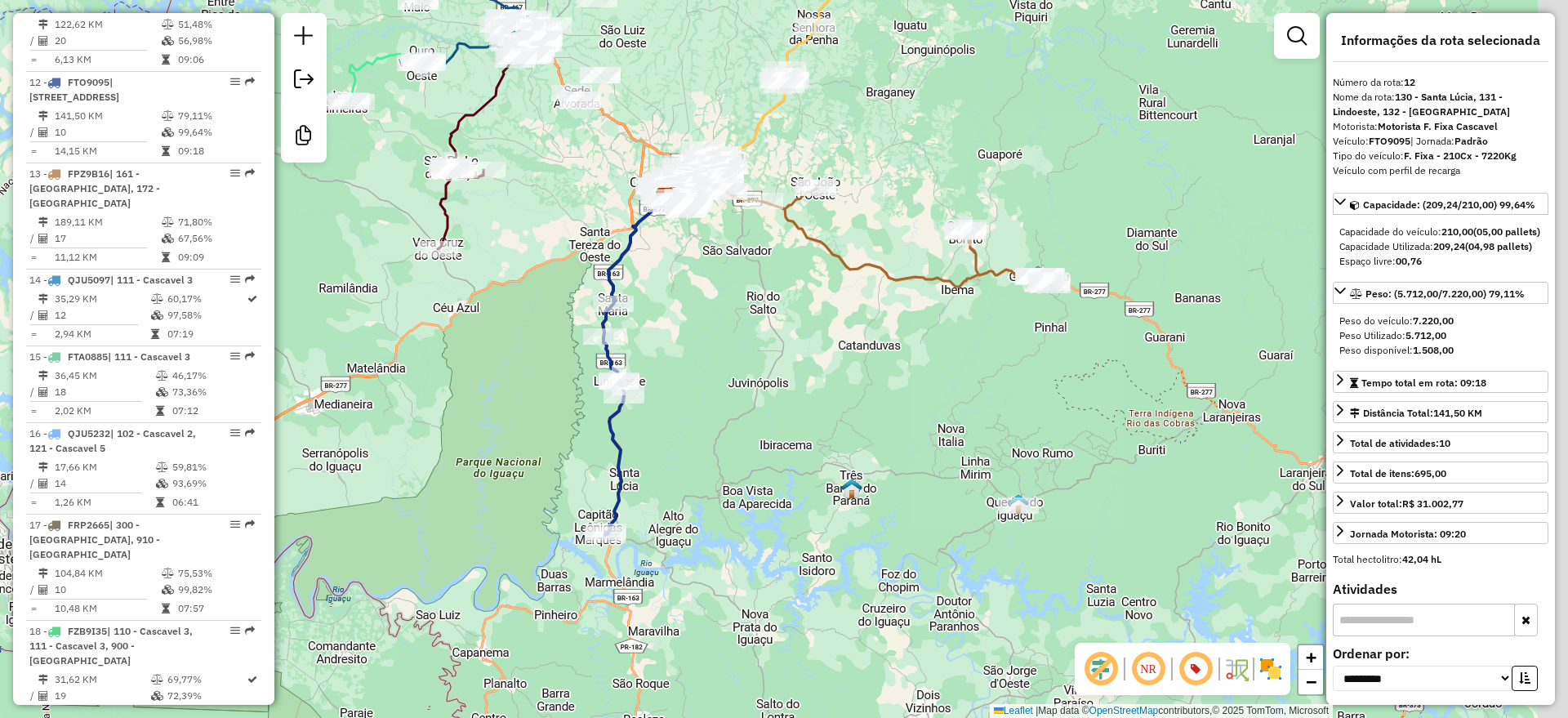
drag, startPoint x: 812, startPoint y: 550, endPoint x: 694, endPoint y: 413, distance: 180.8
click at [694, 413] on div "Janela de atendimento Grade de atendimento Capacidade Transportadoras Veículos …" at bounding box center [784, 359] width 1568 height 718
click at [626, 245] on icon at bounding box center [636, 365] width 65 height 341
